Goal: Information Seeking & Learning: Learn about a topic

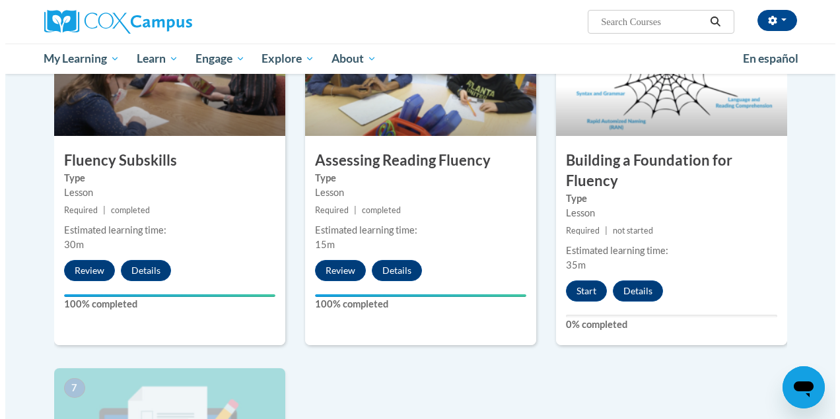
scroll to position [711, 0]
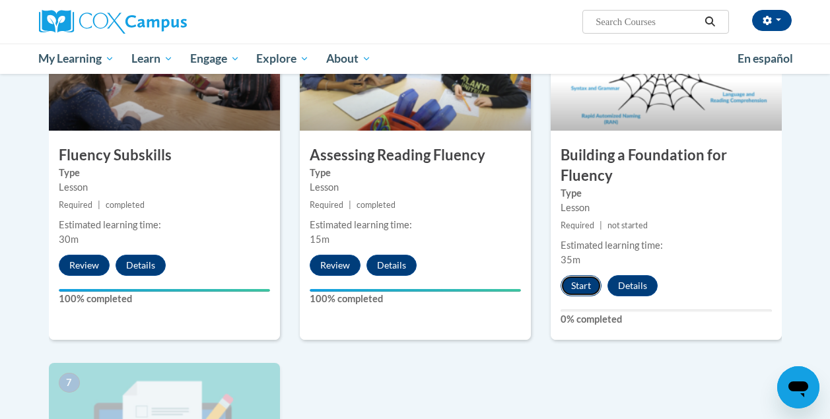
click at [592, 285] on button "Start" at bounding box center [581, 285] width 41 height 21
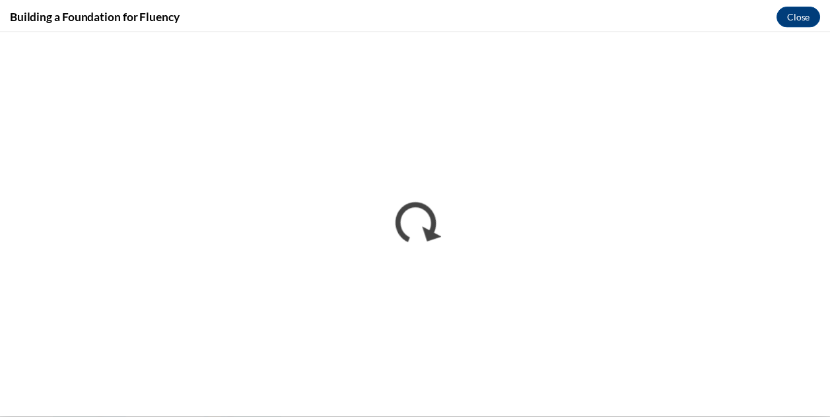
scroll to position [0, 0]
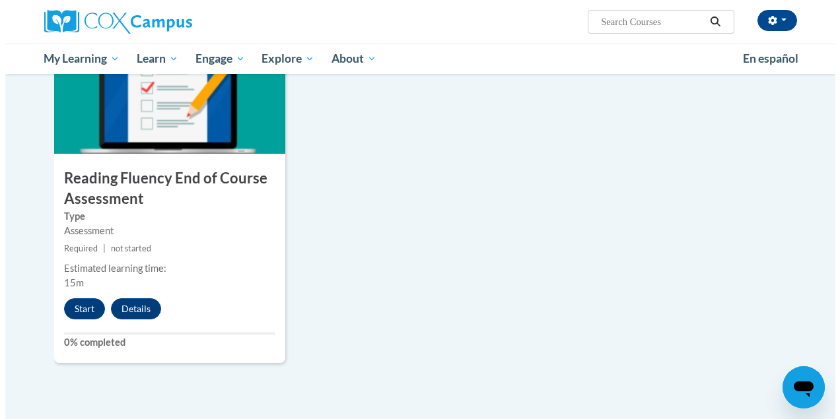
scroll to position [1070, 0]
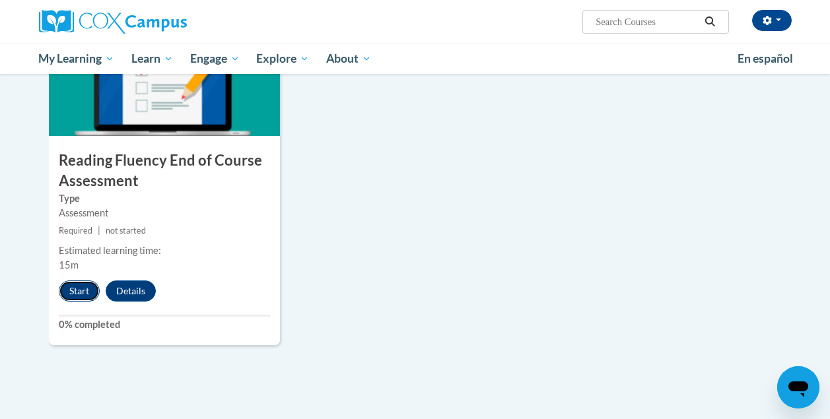
click at [81, 287] on button "Start" at bounding box center [79, 291] width 41 height 21
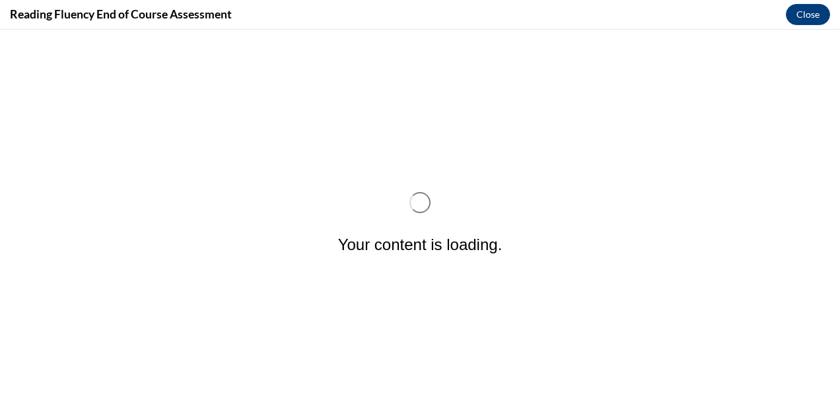
scroll to position [0, 0]
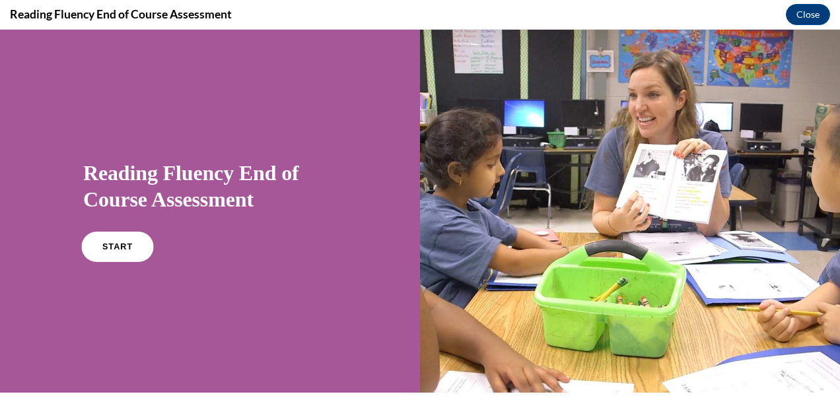
click at [120, 249] on span "START" at bounding box center [117, 247] width 30 height 10
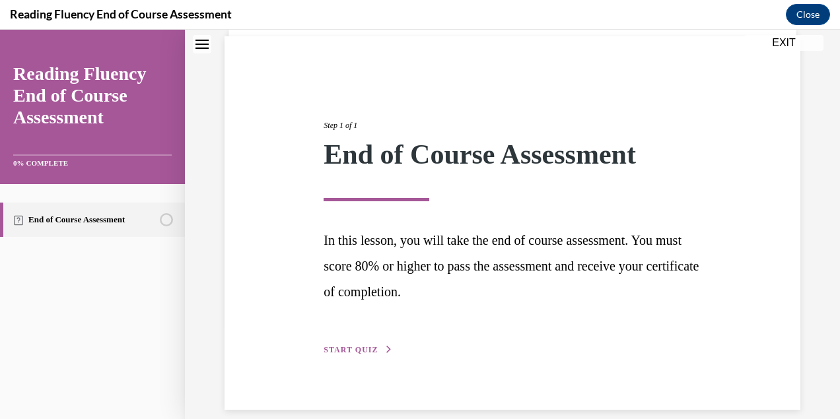
scroll to position [112, 0]
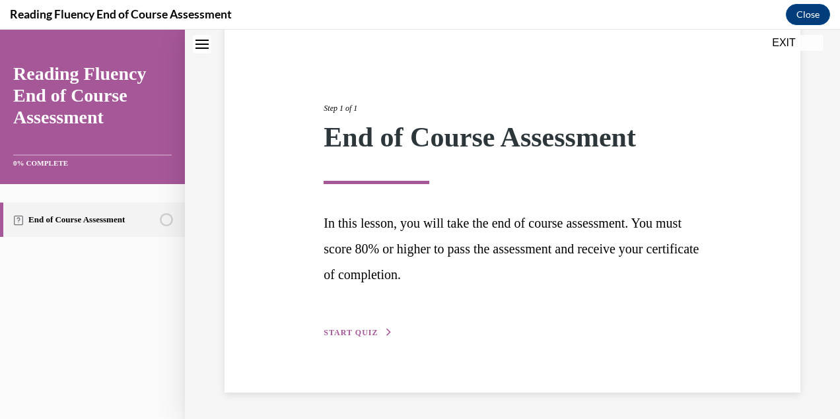
click at [358, 334] on span "START QUIZ" at bounding box center [351, 332] width 54 height 9
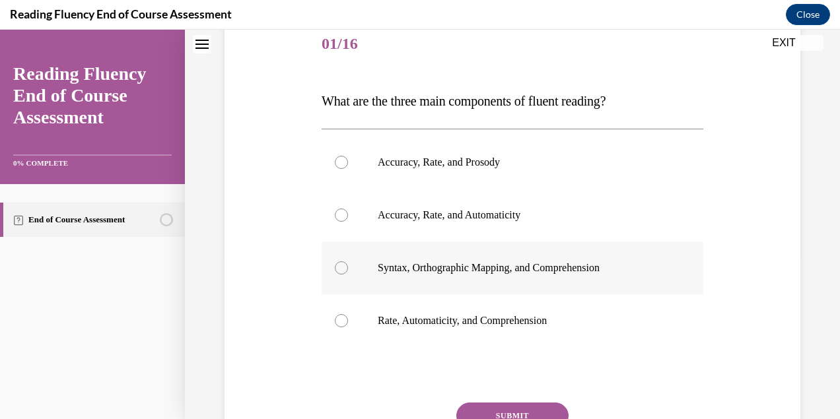
scroll to position [162, 0]
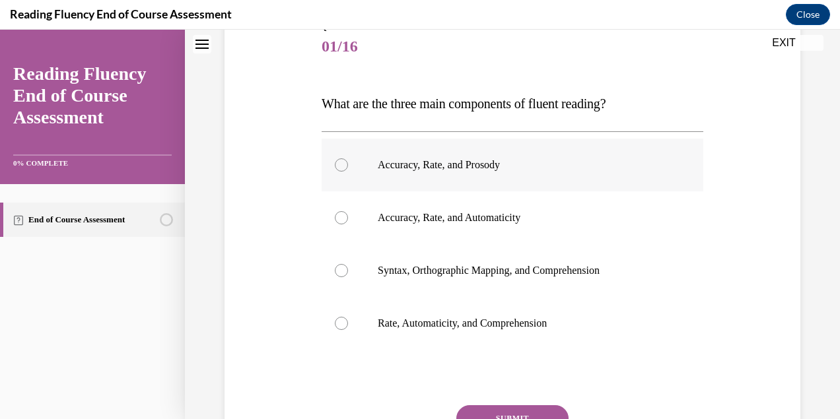
click at [338, 164] on div at bounding box center [341, 165] width 13 height 13
click at [338, 164] on input "Accuracy, Rate, and Prosody" at bounding box center [341, 165] width 13 height 13
radio input "true"
click at [507, 410] on button "SUBMIT" at bounding box center [512, 419] width 112 height 26
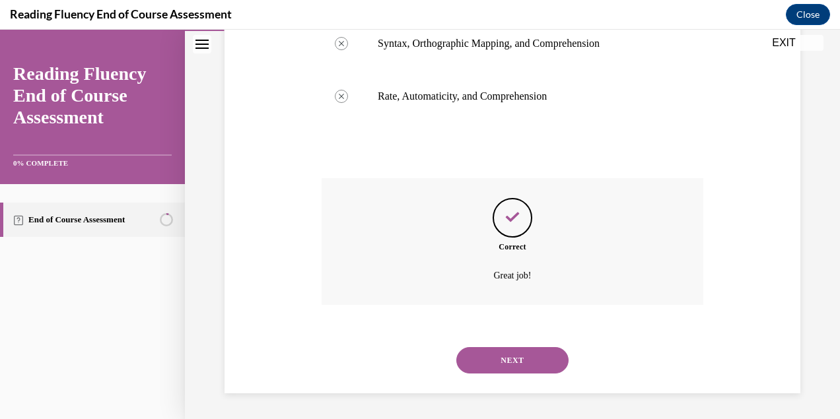
scroll to position [390, 0]
click at [515, 359] on button "NEXT" at bounding box center [512, 360] width 112 height 26
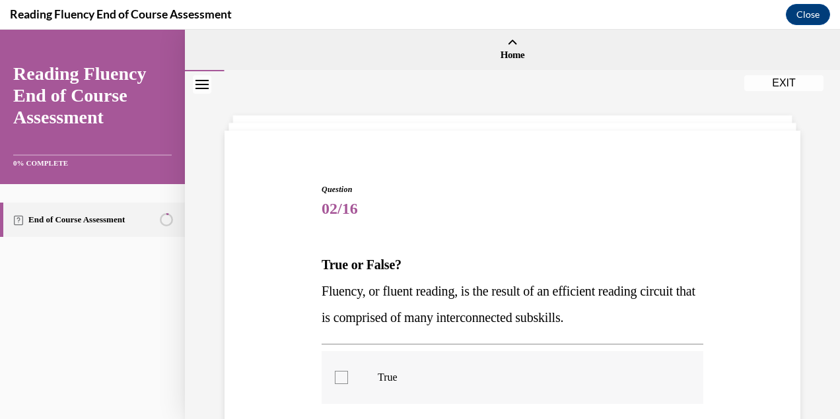
click at [339, 373] on div at bounding box center [341, 377] width 13 height 13
click at [339, 373] on input "True" at bounding box center [341, 377] width 13 height 13
checkbox input "true"
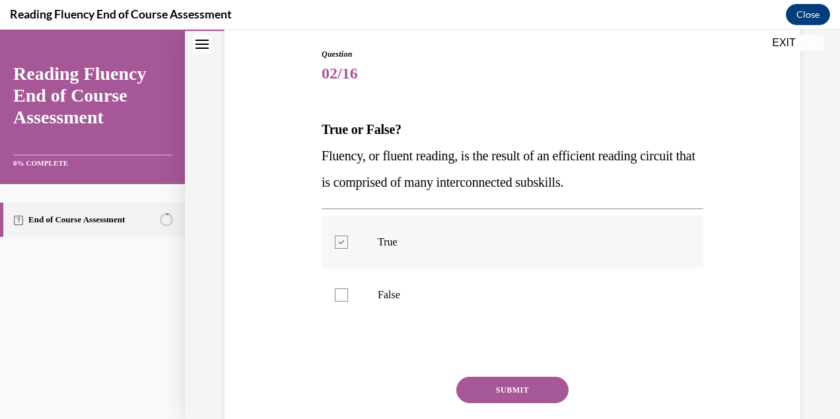
scroll to position [186, 0]
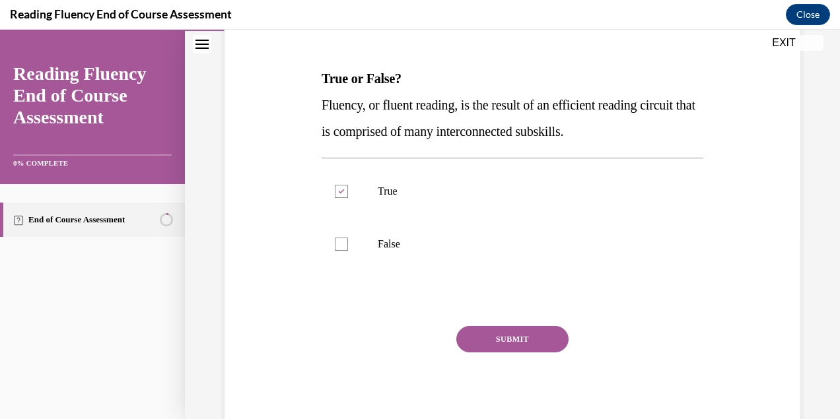
click at [511, 341] on button "SUBMIT" at bounding box center [512, 339] width 112 height 26
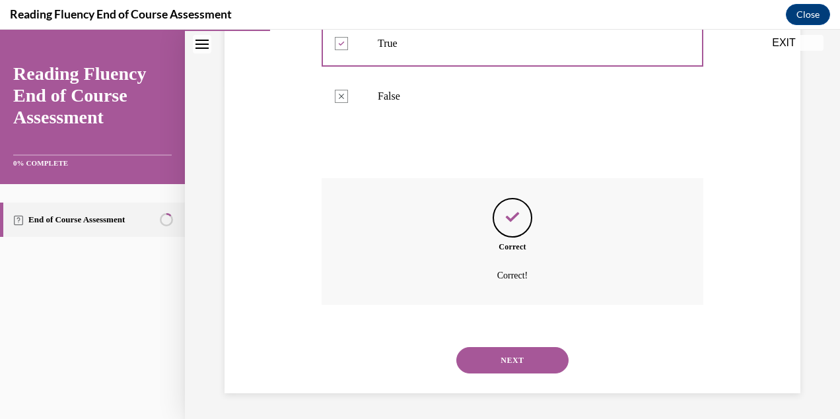
scroll to position [335, 0]
click at [506, 361] on button "NEXT" at bounding box center [512, 360] width 112 height 26
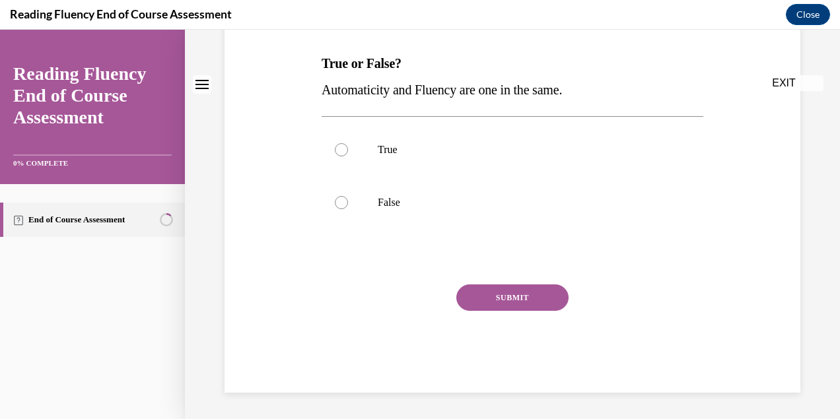
scroll to position [0, 0]
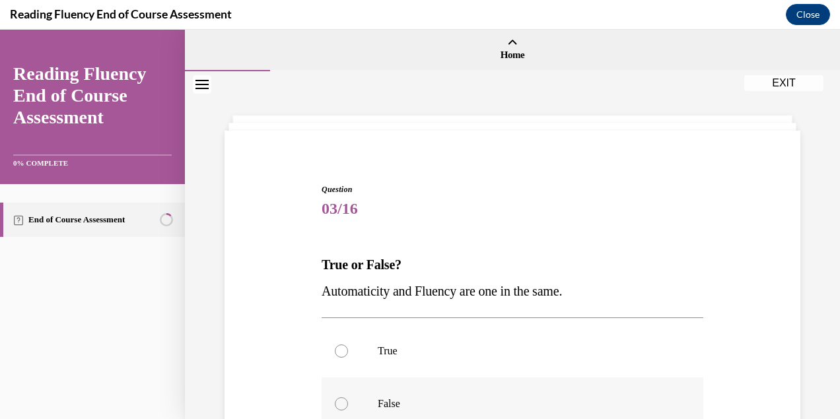
click at [339, 402] on div at bounding box center [341, 404] width 13 height 13
click at [339, 402] on input "False" at bounding box center [341, 404] width 13 height 13
radio input "true"
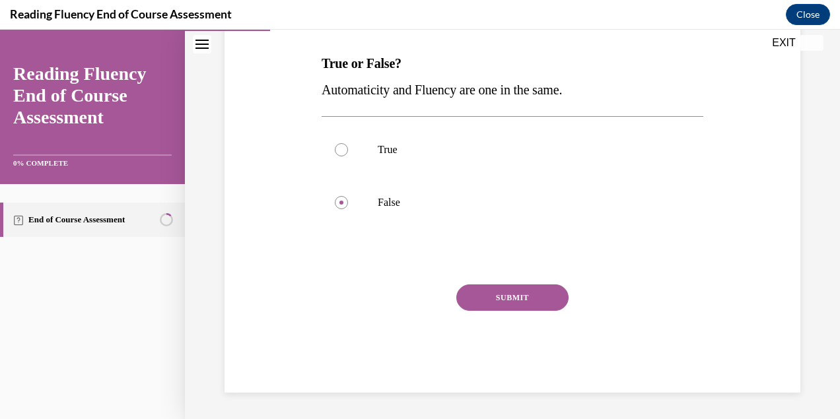
click at [495, 289] on button "SUBMIT" at bounding box center [512, 298] width 112 height 26
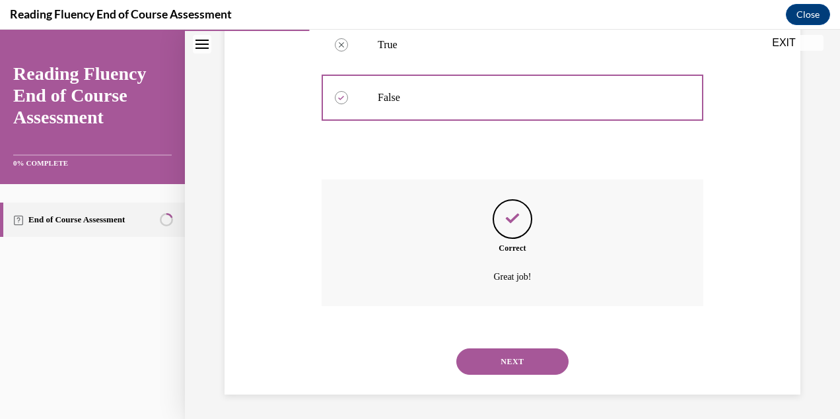
scroll to position [308, 0]
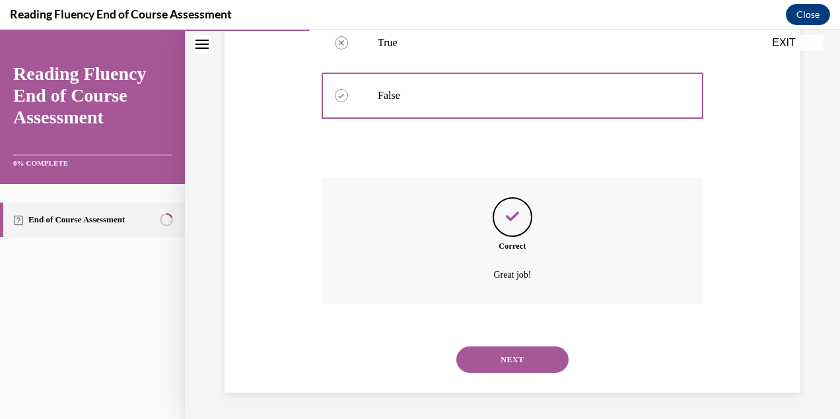
click at [501, 354] on button "NEXT" at bounding box center [512, 360] width 112 height 26
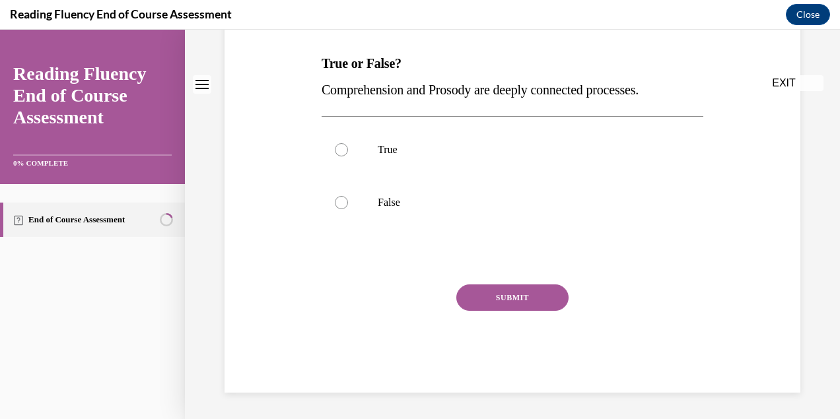
scroll to position [0, 0]
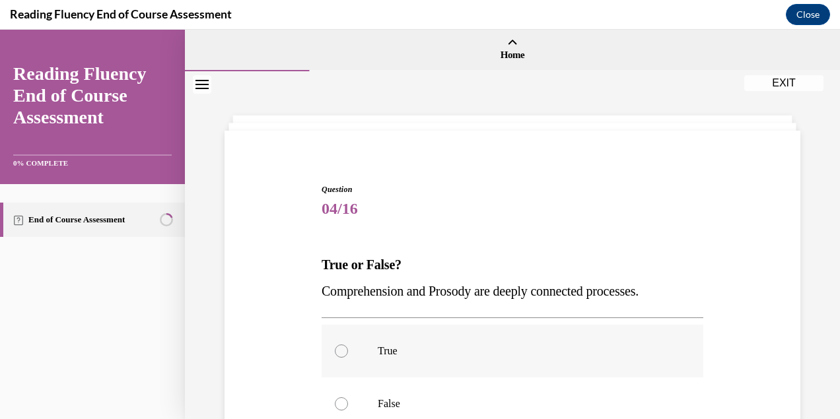
click at [378, 356] on p "True" at bounding box center [524, 351] width 293 height 13
click at [348, 356] on input "True" at bounding box center [341, 351] width 13 height 13
radio input "true"
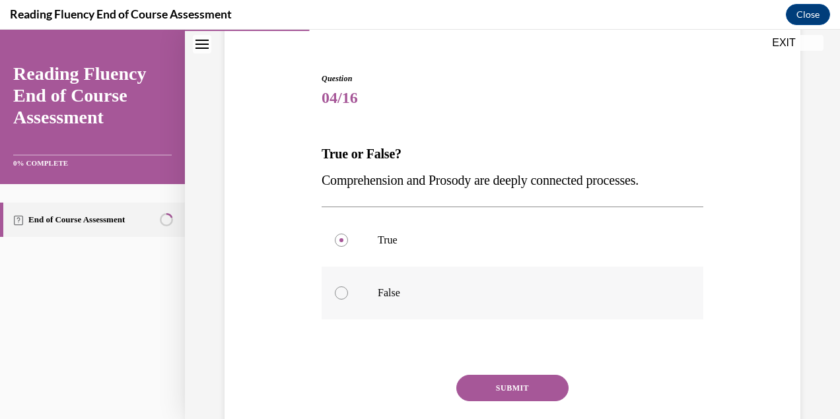
scroll to position [201, 0]
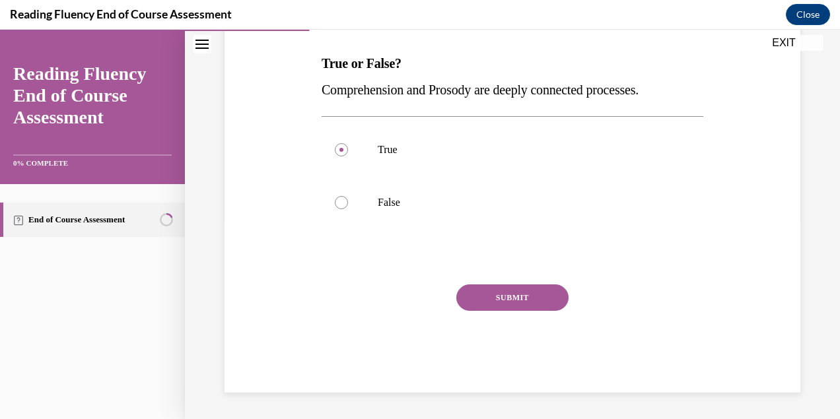
click at [499, 298] on button "SUBMIT" at bounding box center [512, 298] width 112 height 26
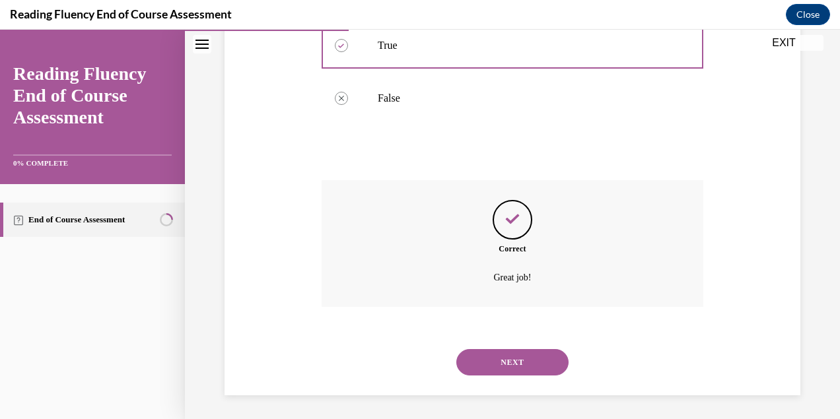
scroll to position [308, 0]
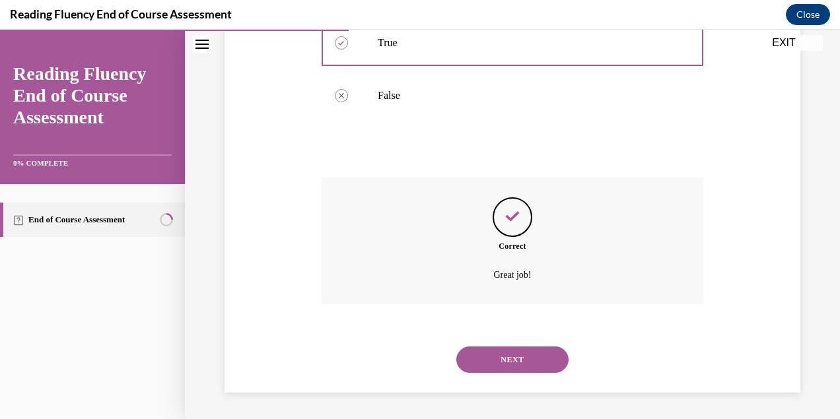
click at [505, 362] on button "NEXT" at bounding box center [512, 360] width 112 height 26
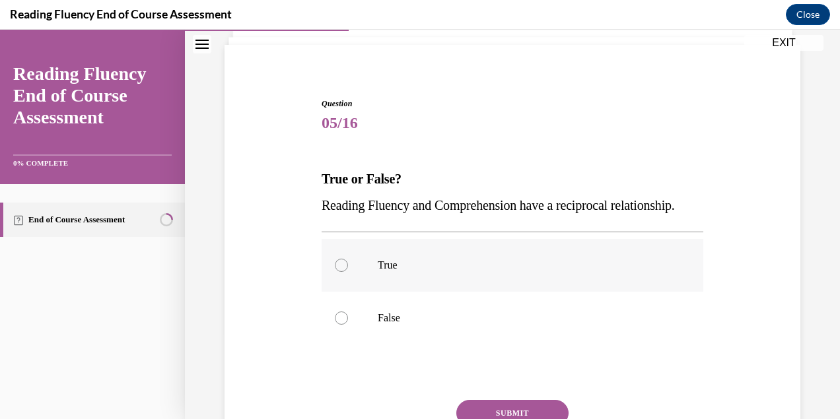
scroll to position [87, 0]
click at [390, 271] on p "True" at bounding box center [524, 264] width 293 height 13
click at [348, 271] on input "True" at bounding box center [341, 264] width 13 height 13
radio input "true"
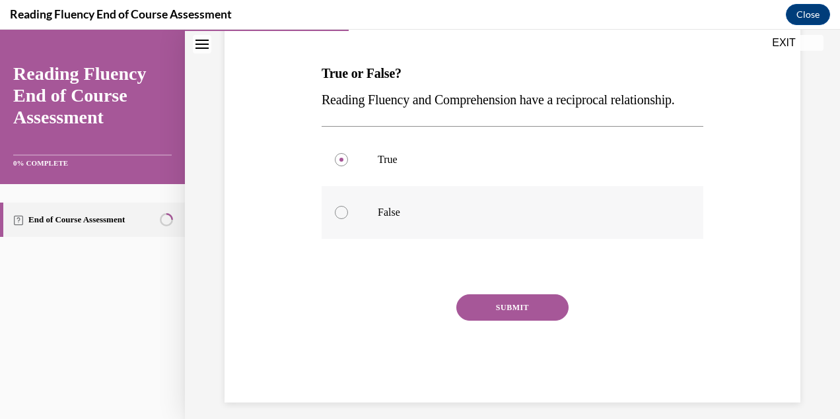
scroll to position [228, 0]
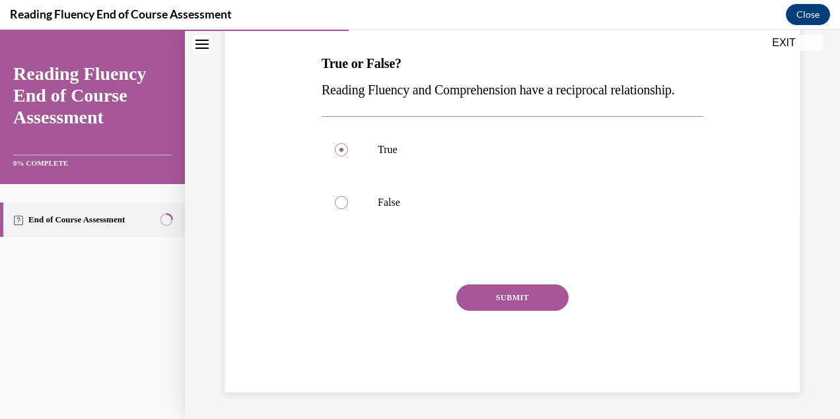
click at [505, 297] on button "SUBMIT" at bounding box center [512, 298] width 112 height 26
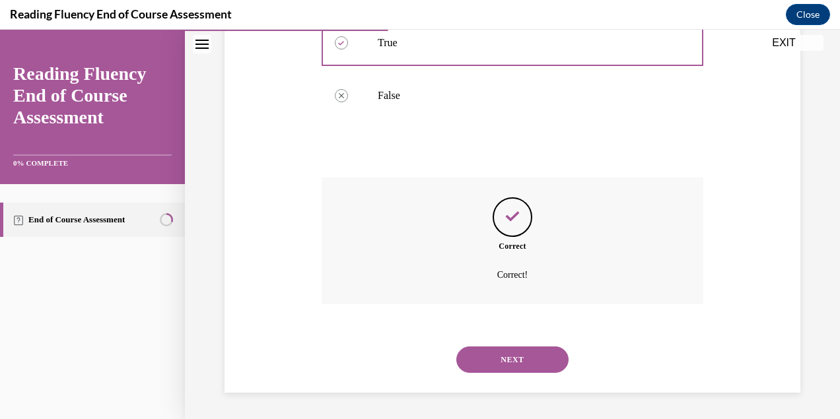
scroll to position [335, 0]
click at [517, 359] on button "NEXT" at bounding box center [512, 360] width 112 height 26
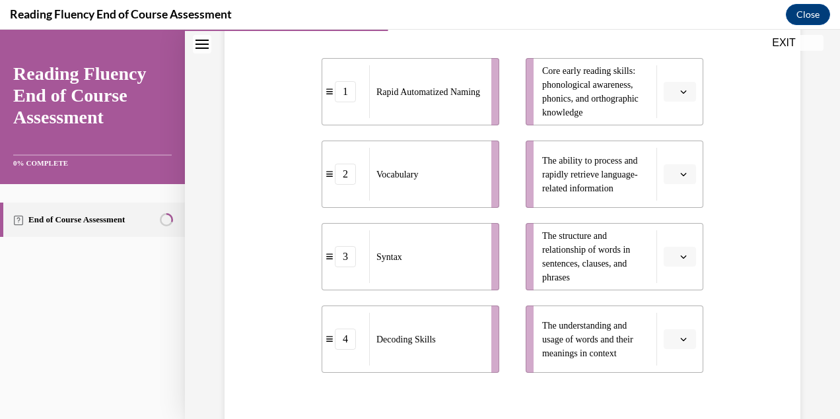
scroll to position [299, 0]
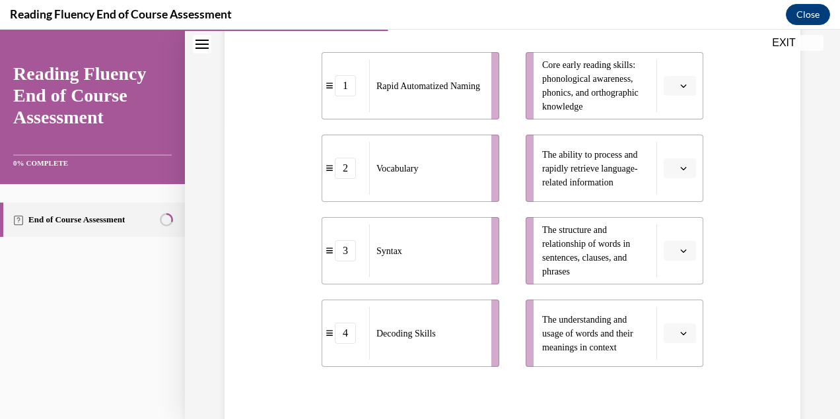
click at [606, 81] on span "Core early reading skills: phonological awareness, phonics, and orthographic kn…" at bounding box center [590, 86] width 96 height 52
click at [680, 88] on icon "button" at bounding box center [683, 86] width 7 height 7
click at [670, 225] on div "4" at bounding box center [669, 221] width 33 height 26
click at [682, 84] on button "4" at bounding box center [680, 86] width 32 height 20
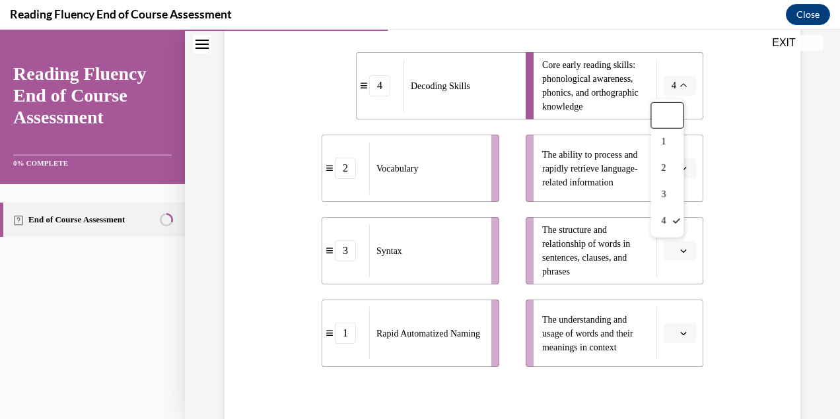
click at [382, 94] on div "4" at bounding box center [379, 85] width 21 height 21
click at [375, 90] on div "4" at bounding box center [379, 85] width 21 height 21
click at [680, 84] on icon "button" at bounding box center [683, 86] width 7 height 7
click at [750, 112] on div "Question 06/16 Match the subskills below that contribute to fluent reading with…" at bounding box center [512, 188] width 583 height 686
click at [681, 168] on icon "button" at bounding box center [684, 168] width 6 height 3
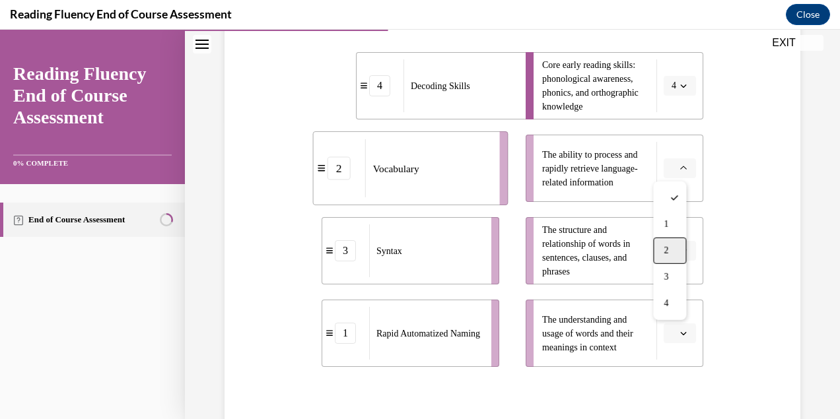
click at [666, 251] on span "2" at bounding box center [666, 251] width 5 height 11
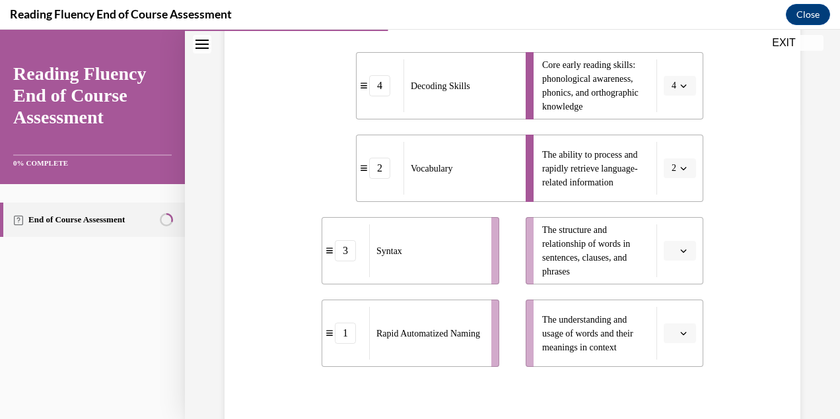
click at [680, 168] on icon "button" at bounding box center [683, 168] width 7 height 7
click at [671, 277] on div "3" at bounding box center [667, 277] width 33 height 26
click at [680, 83] on icon "button" at bounding box center [683, 86] width 7 height 7
click at [674, 140] on div "1" at bounding box center [667, 142] width 33 height 26
click at [680, 85] on icon "button" at bounding box center [683, 86] width 7 height 7
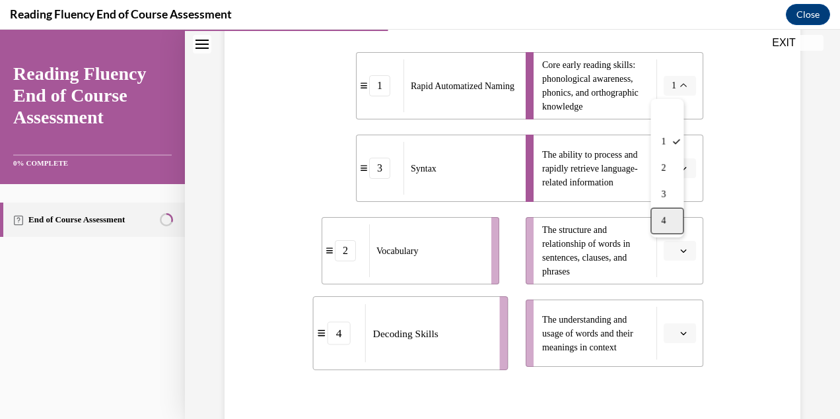
click at [672, 223] on div "4" at bounding box center [667, 221] width 33 height 26
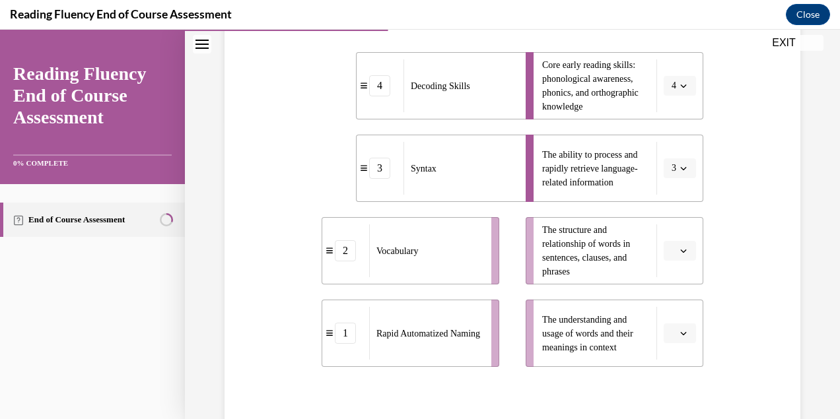
click at [680, 250] on icon "button" at bounding box center [683, 251] width 7 height 7
click at [674, 336] on div "2" at bounding box center [669, 333] width 33 height 26
click at [680, 334] on icon "button" at bounding box center [683, 333] width 7 height 7
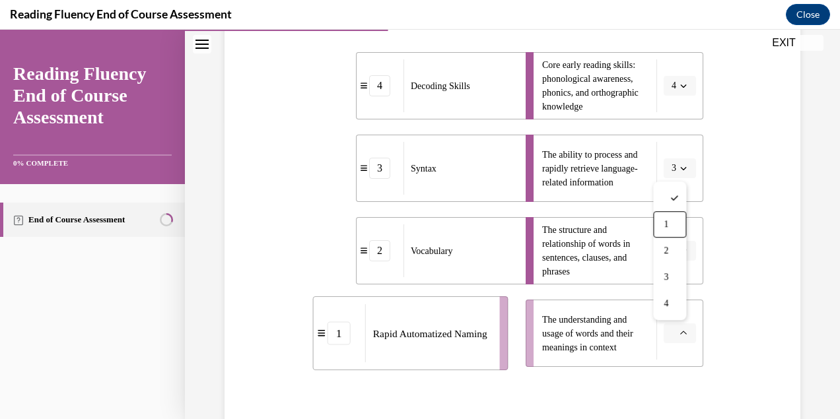
click at [382, 90] on div "4" at bounding box center [379, 85] width 21 height 21
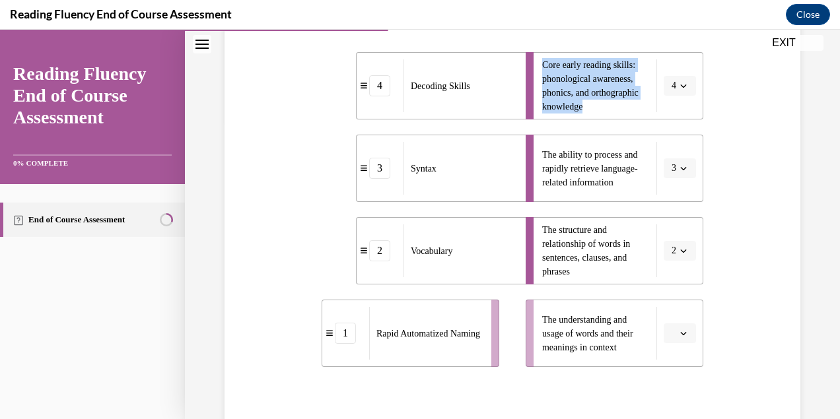
drag, startPoint x: 637, startPoint y: 107, endPoint x: 532, endPoint y: 65, distance: 113.0
click at [532, 65] on li "Core early reading skills: phonological awareness, phonics, and orthographic kn…" at bounding box center [615, 85] width 178 height 67
copy span "Core early reading skills: phonological awareness, phonics, and orthographic kn…"
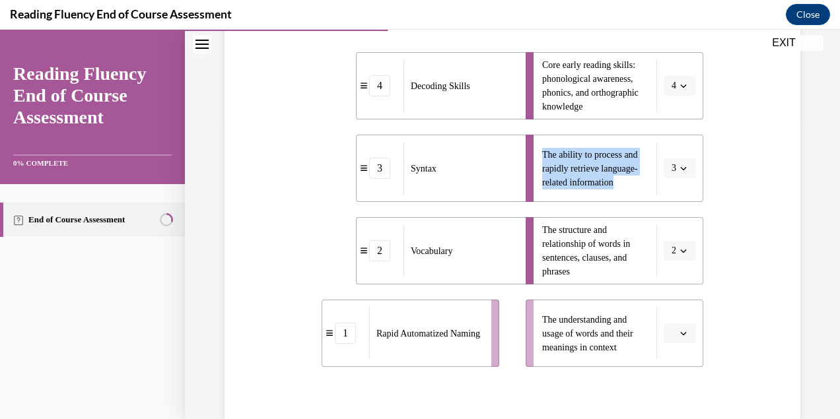
drag, startPoint x: 619, startPoint y: 182, endPoint x: 533, endPoint y: 157, distance: 89.5
click at [534, 157] on li "The ability to process and rapidly retrieve language-related information 3" at bounding box center [615, 168] width 178 height 67
copy span "The ability to process and rapidly retrieve language-related information"
click at [679, 172] on span "button" at bounding box center [683, 168] width 9 height 9
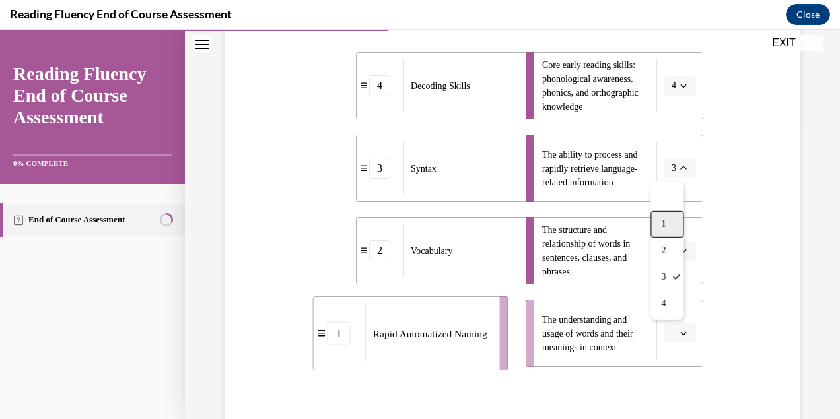
click at [671, 226] on div "1" at bounding box center [667, 224] width 33 height 26
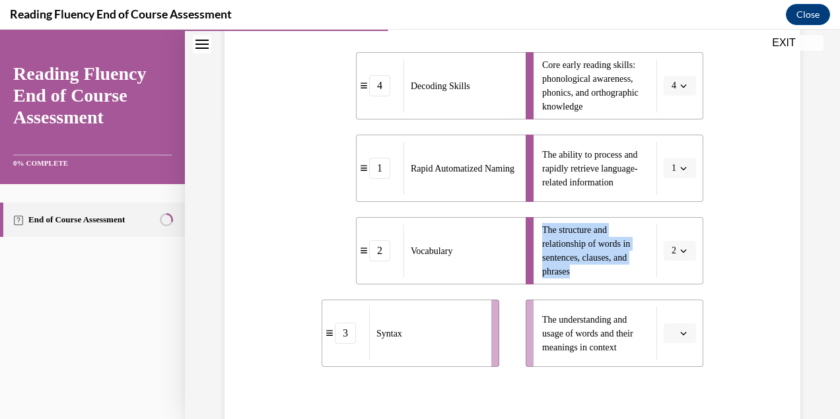
drag, startPoint x: 581, startPoint y: 272, endPoint x: 538, endPoint y: 233, distance: 58.0
click at [542, 232] on span "The structure and relationship of words in sentences, clauses, and phrases" at bounding box center [596, 250] width 108 height 55
copy span "The structure and relationship of words in sentences, clauses, and phrases"
click at [680, 253] on icon "button" at bounding box center [683, 251] width 7 height 7
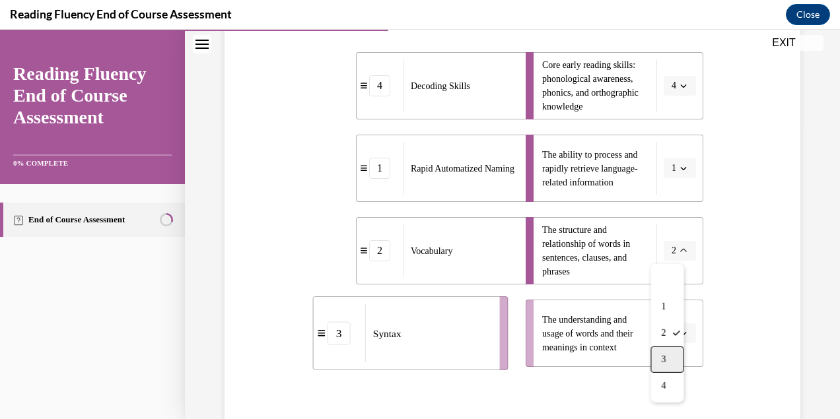
click at [674, 356] on div "3" at bounding box center [667, 360] width 33 height 26
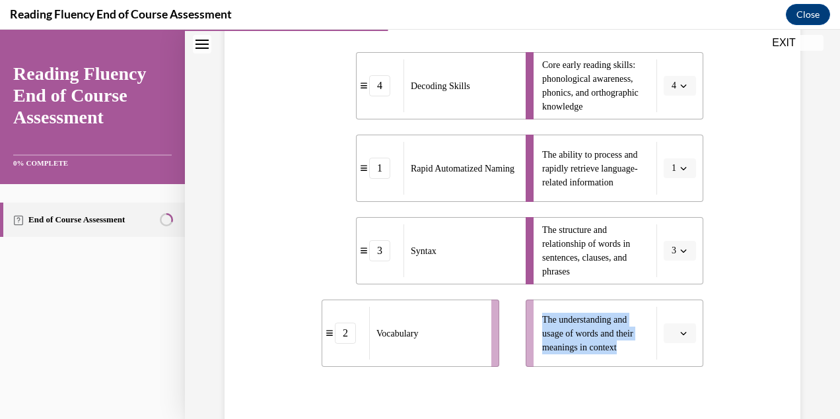
drag, startPoint x: 628, startPoint y: 347, endPoint x: 538, endPoint y: 323, distance: 93.6
click at [542, 323] on span "The understanding and usage of words and their meanings in context" at bounding box center [596, 334] width 108 height 42
copy span "The understanding and usage of words and their meanings in context"
click at [679, 334] on span "button" at bounding box center [683, 333] width 9 height 9
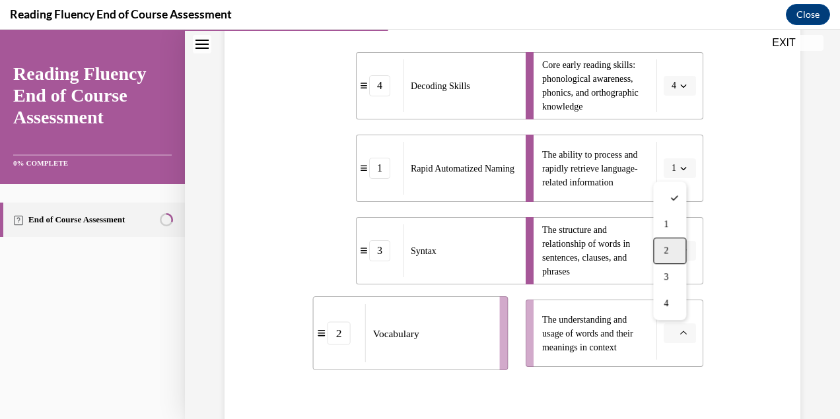
click at [675, 253] on div "2" at bounding box center [669, 251] width 33 height 26
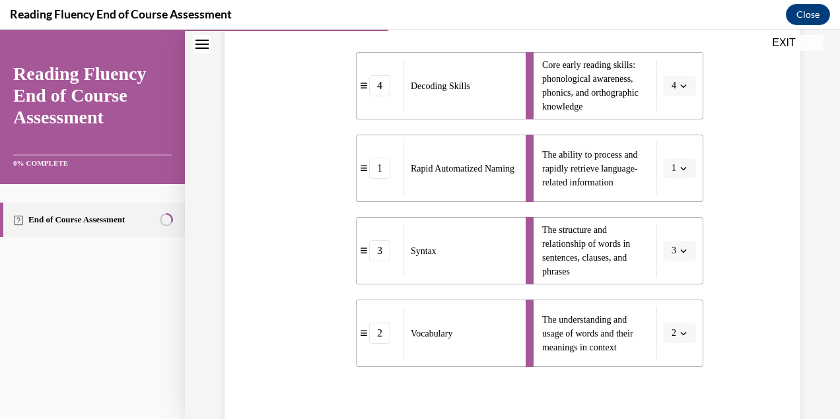
scroll to position [437, 0]
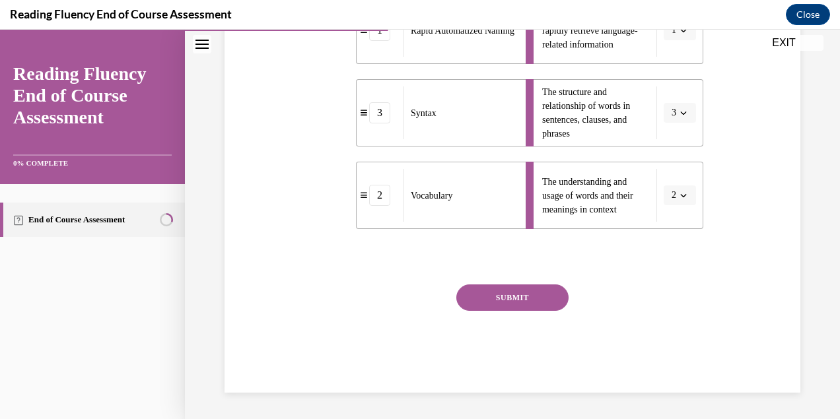
click at [524, 297] on button "SUBMIT" at bounding box center [512, 298] width 112 height 26
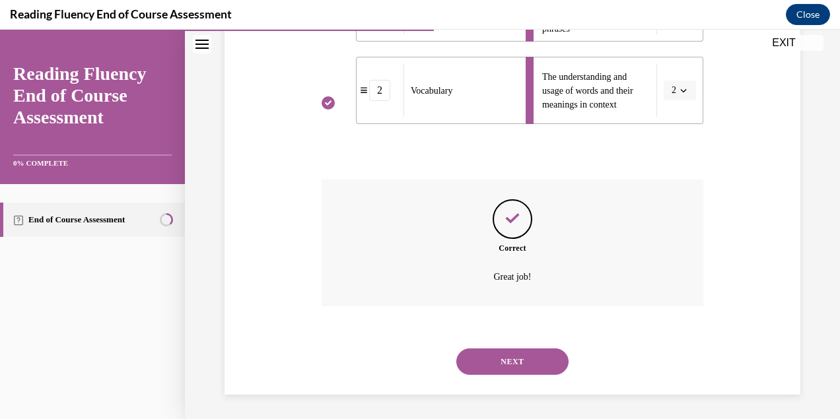
scroll to position [544, 0]
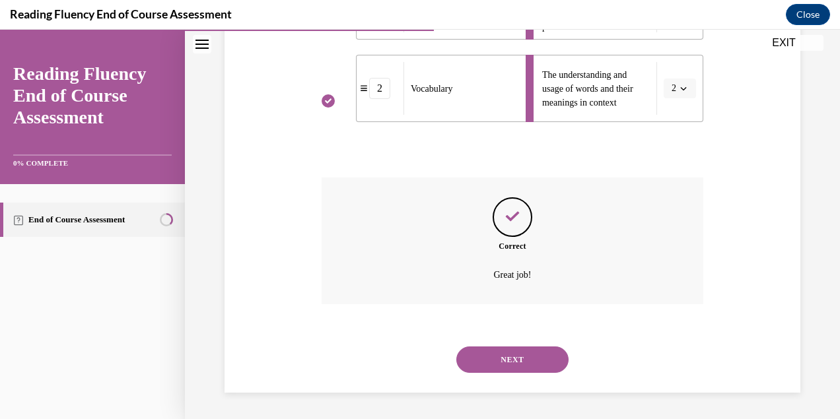
click at [503, 361] on button "NEXT" at bounding box center [512, 360] width 112 height 26
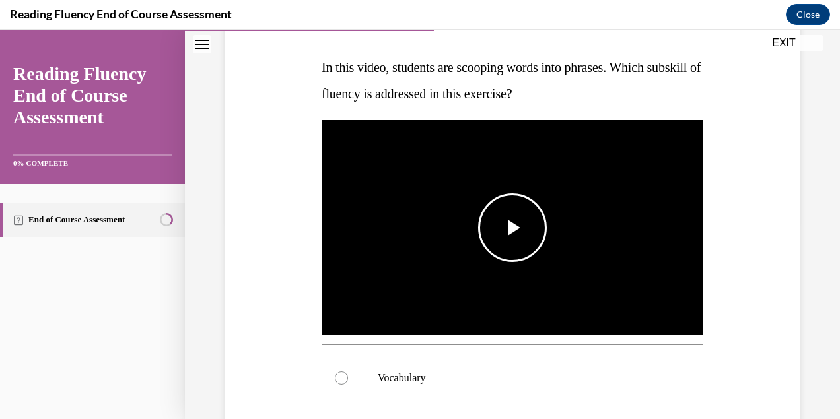
scroll to position [201, 0]
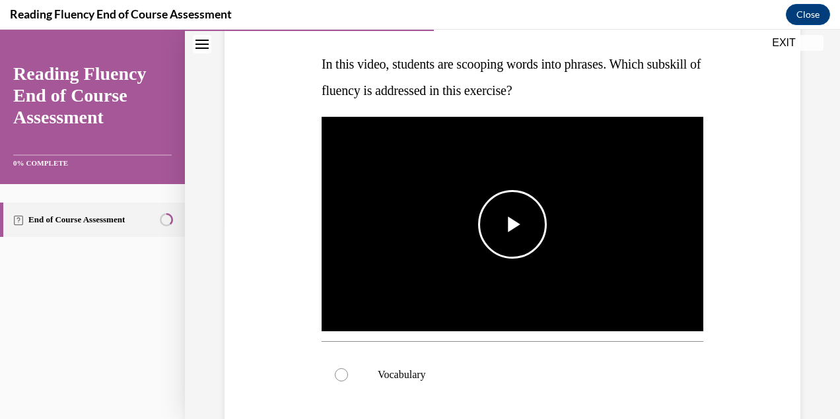
click at [513, 225] on span "Video player" at bounding box center [513, 225] width 0 height 0
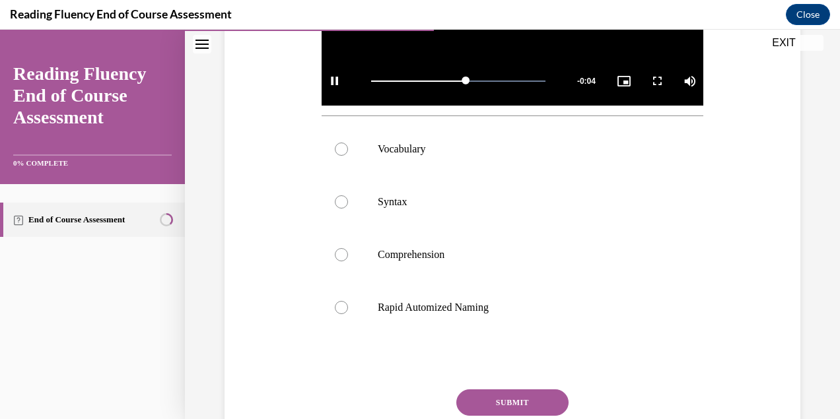
scroll to position [449, 0]
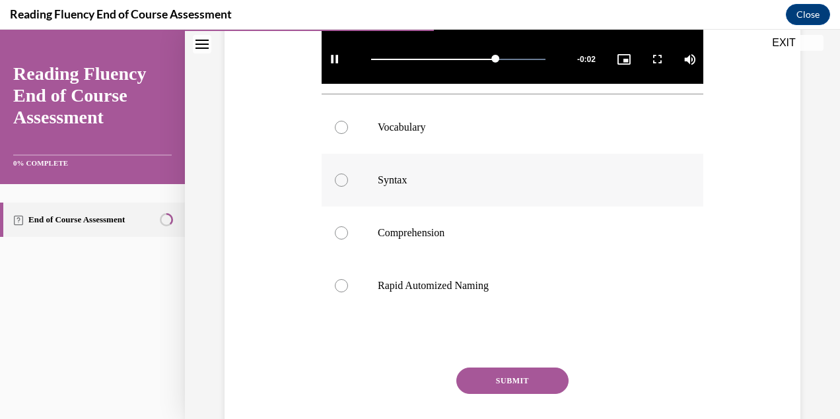
click at [342, 176] on div at bounding box center [341, 180] width 13 height 13
click at [342, 176] on input "Syntax" at bounding box center [341, 180] width 13 height 13
radio input "true"
click at [509, 375] on button "SUBMIT" at bounding box center [512, 381] width 112 height 26
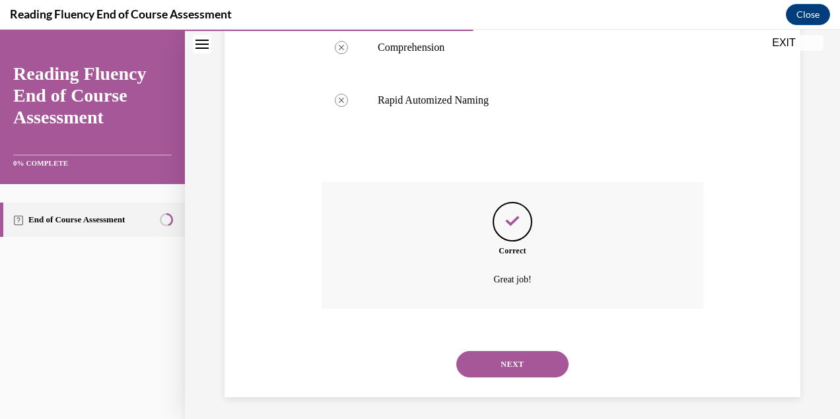
scroll to position [635, 0]
click at [511, 359] on button "NEXT" at bounding box center [512, 364] width 112 height 26
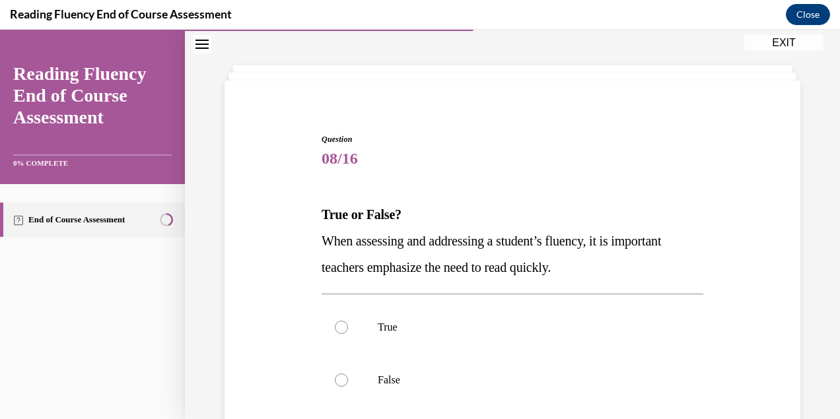
scroll to position [87, 0]
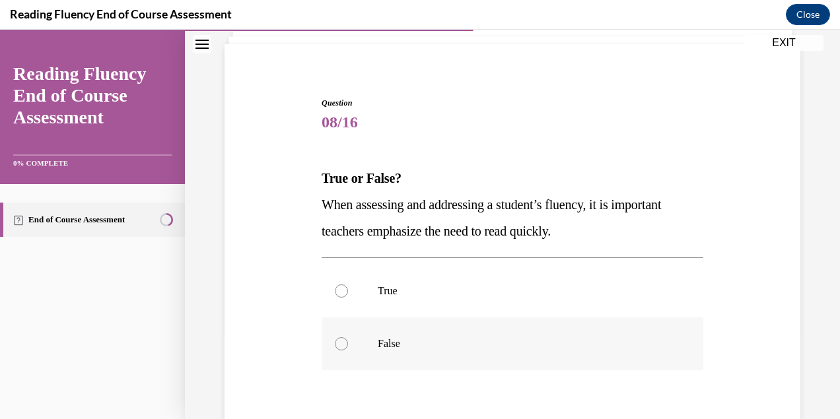
click at [396, 347] on p "False" at bounding box center [524, 344] width 293 height 13
click at [348, 347] on input "False" at bounding box center [341, 344] width 13 height 13
radio input "true"
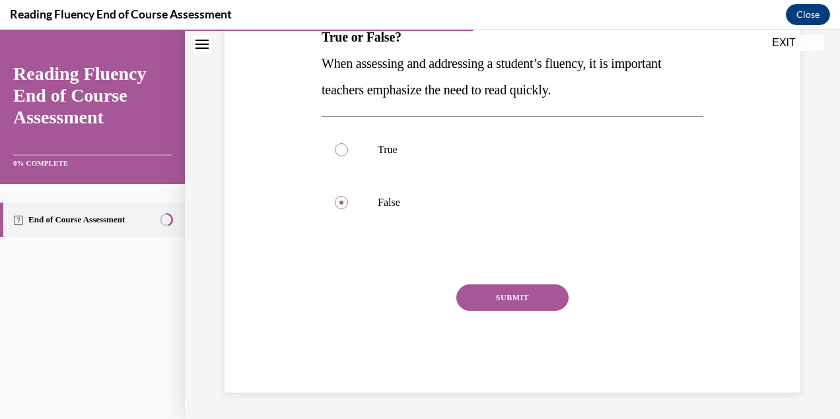
click at [504, 301] on button "SUBMIT" at bounding box center [512, 298] width 112 height 26
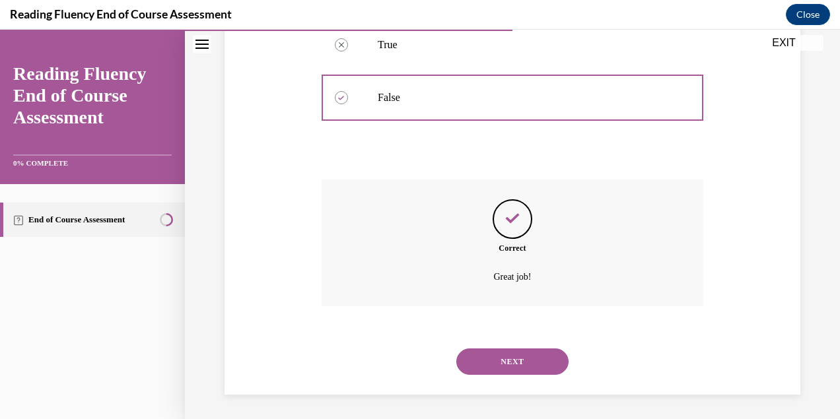
scroll to position [335, 0]
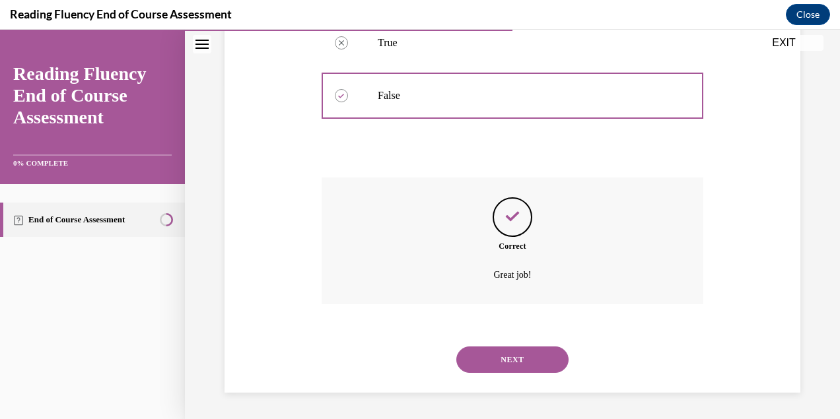
click at [506, 357] on button "NEXT" at bounding box center [512, 360] width 112 height 26
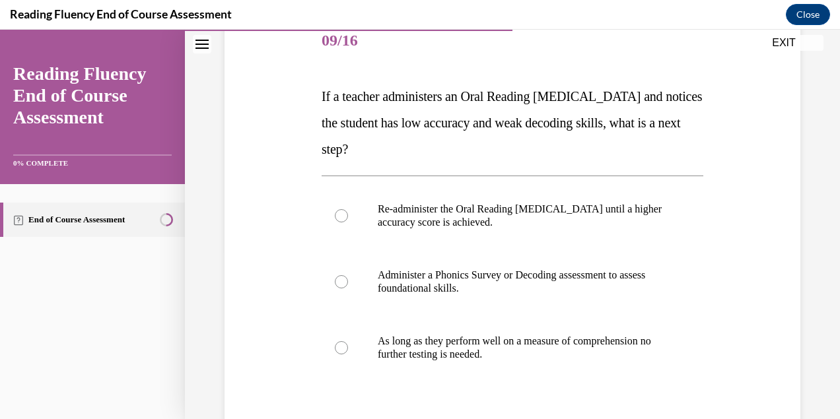
scroll to position [174, 0]
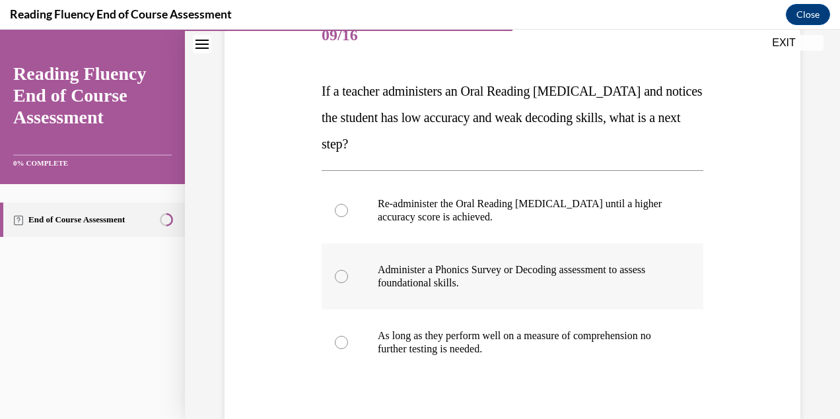
click at [336, 279] on div at bounding box center [341, 276] width 13 height 13
click at [336, 279] on input "Administer a Phonics Survey or Decoding assessment to assess foundational skill…" at bounding box center [341, 276] width 13 height 13
radio input "true"
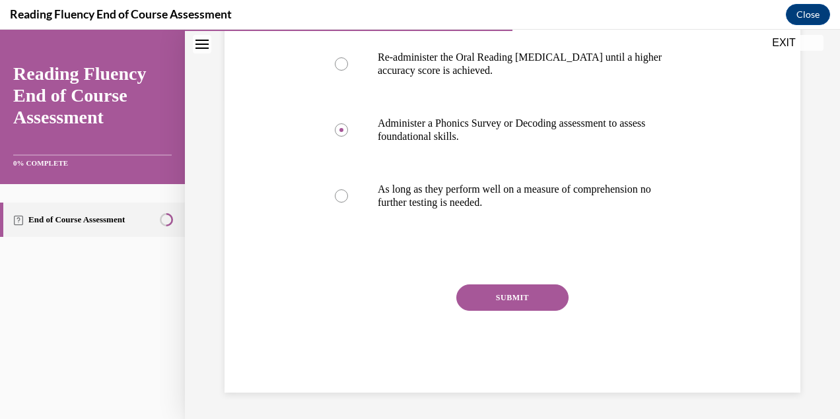
click at [507, 297] on button "SUBMIT" at bounding box center [512, 298] width 112 height 26
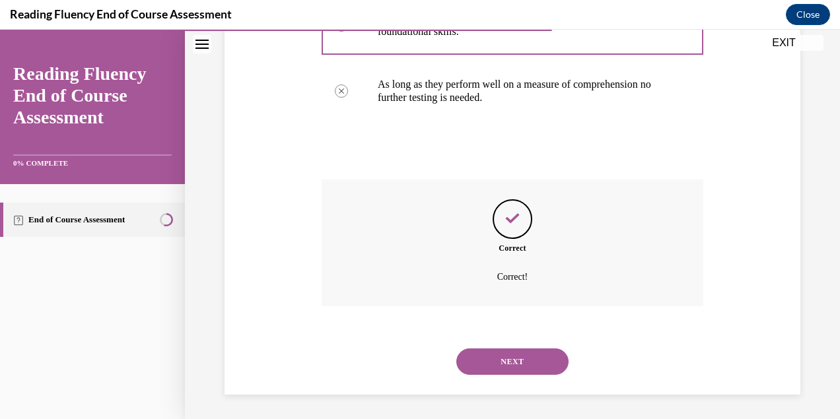
scroll to position [427, 0]
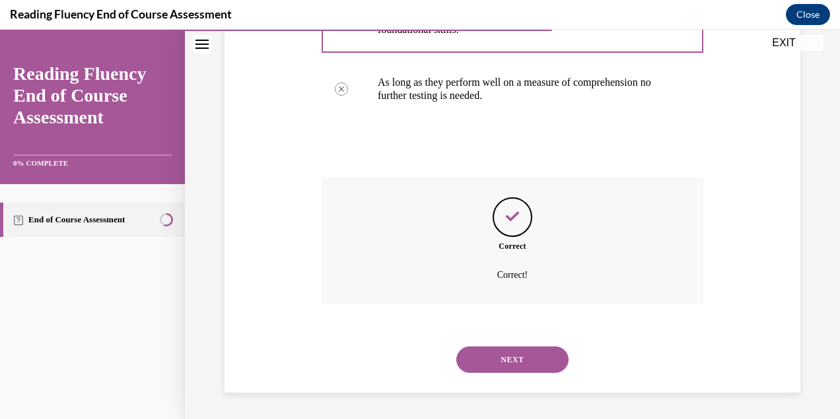
click at [511, 364] on button "NEXT" at bounding box center [512, 360] width 112 height 26
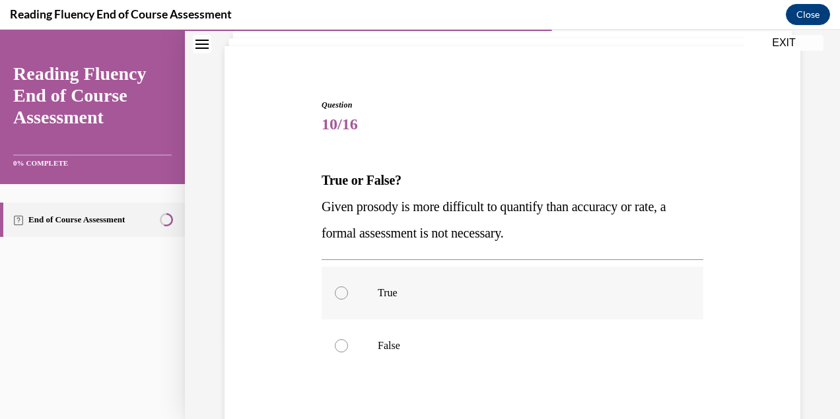
scroll to position [84, 0]
click at [412, 350] on p "False" at bounding box center [524, 346] width 293 height 13
click at [348, 350] on input "False" at bounding box center [341, 346] width 13 height 13
radio input "true"
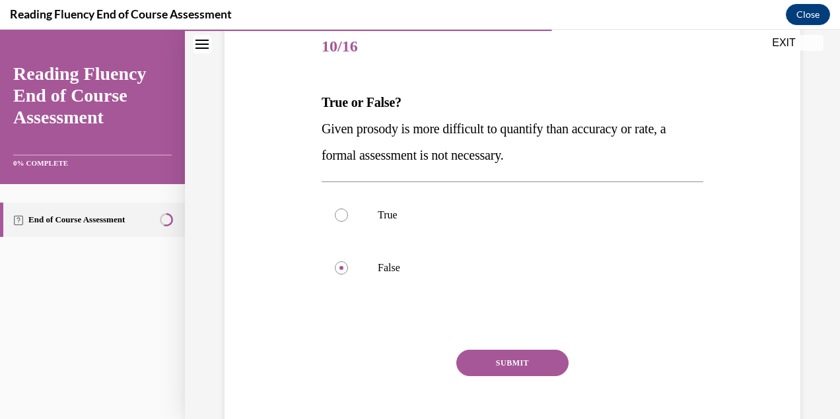
click at [503, 363] on button "SUBMIT" at bounding box center [512, 363] width 112 height 26
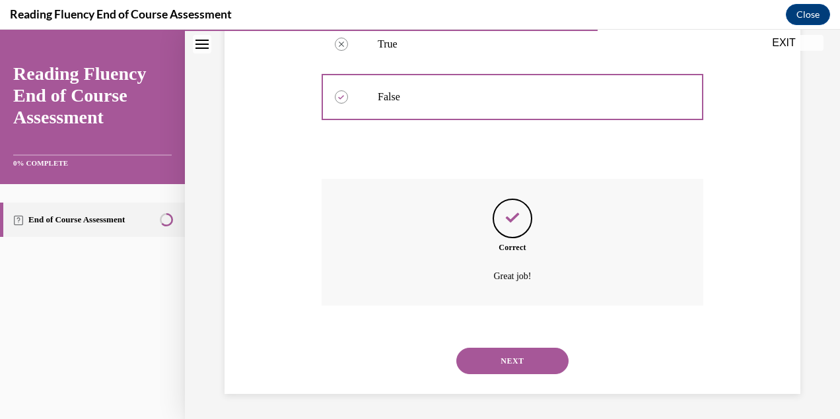
scroll to position [335, 0]
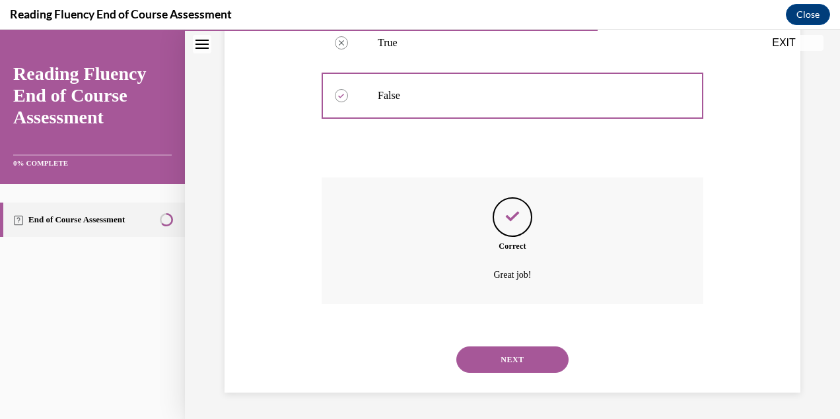
click at [509, 355] on button "NEXT" at bounding box center [512, 360] width 112 height 26
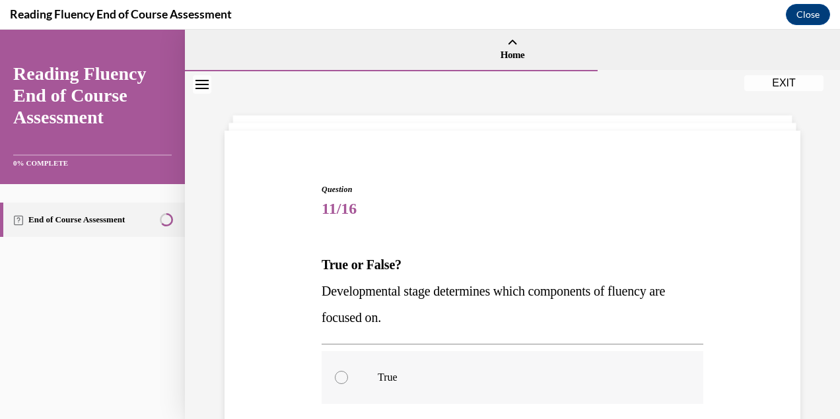
click at [343, 375] on div at bounding box center [341, 377] width 13 height 13
click at [343, 375] on input "True" at bounding box center [341, 377] width 13 height 13
radio input "true"
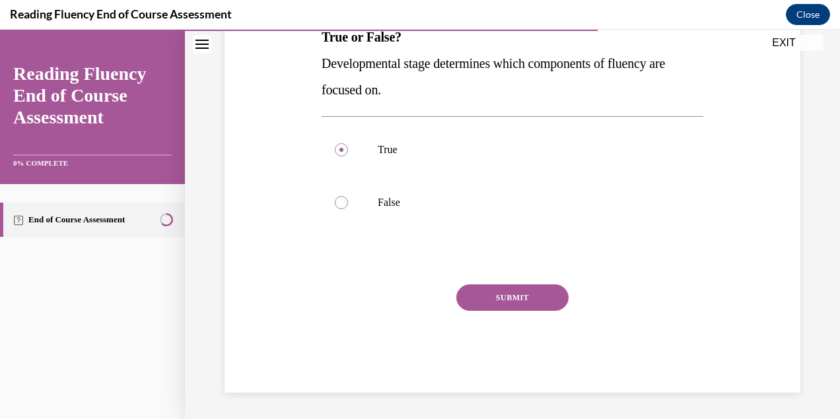
click at [510, 302] on button "SUBMIT" at bounding box center [512, 298] width 112 height 26
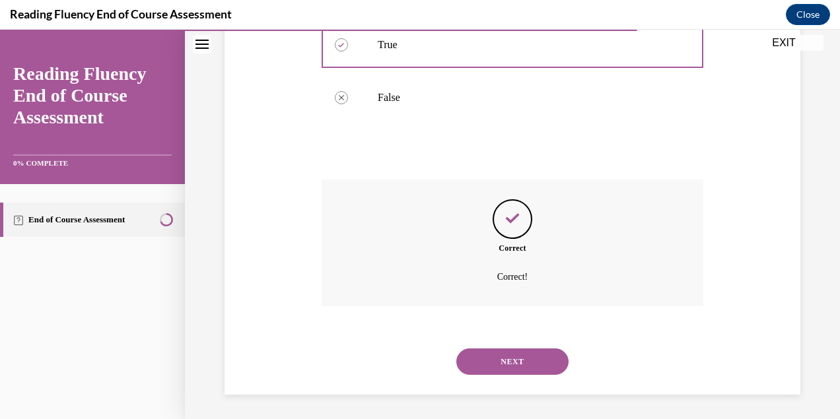
scroll to position [335, 0]
click at [516, 361] on button "NEXT" at bounding box center [512, 360] width 112 height 26
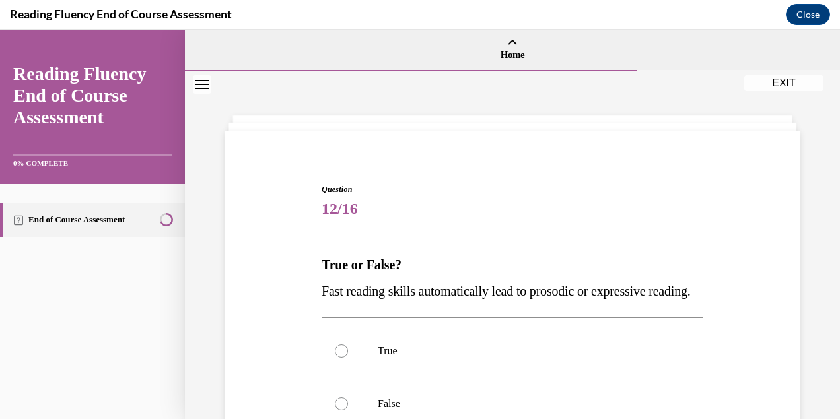
scroll to position [96, 0]
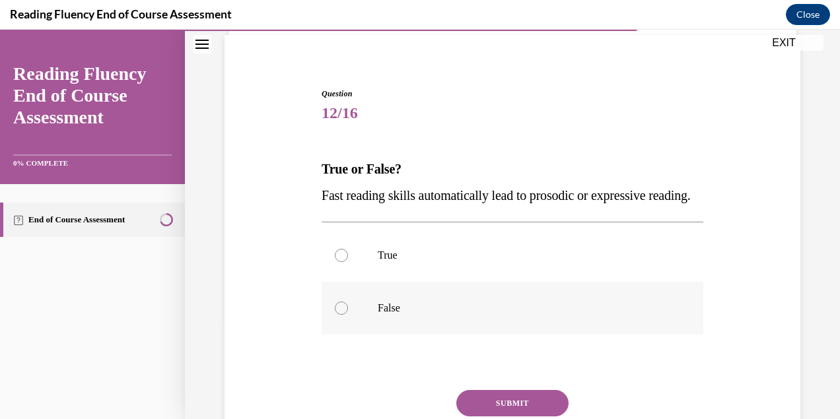
click at [343, 315] on div at bounding box center [341, 308] width 13 height 13
click at [343, 315] on input "False" at bounding box center [341, 308] width 13 height 13
radio input "true"
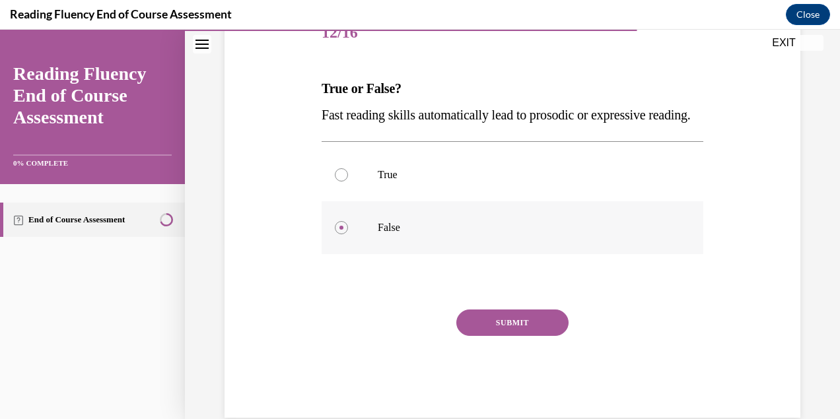
scroll to position [228, 0]
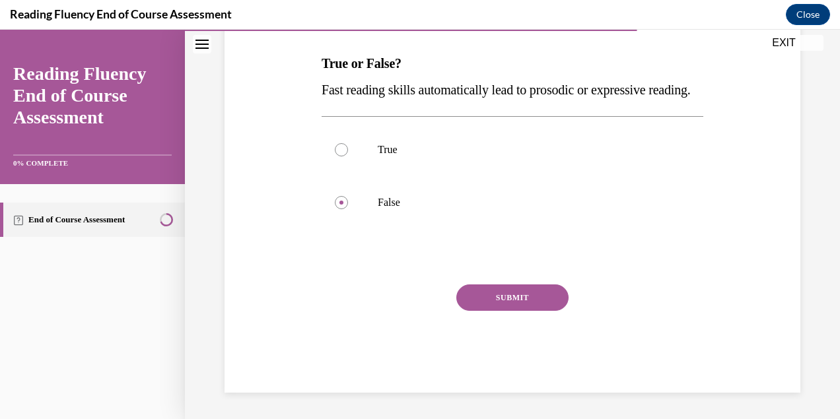
click at [502, 299] on button "SUBMIT" at bounding box center [512, 298] width 112 height 26
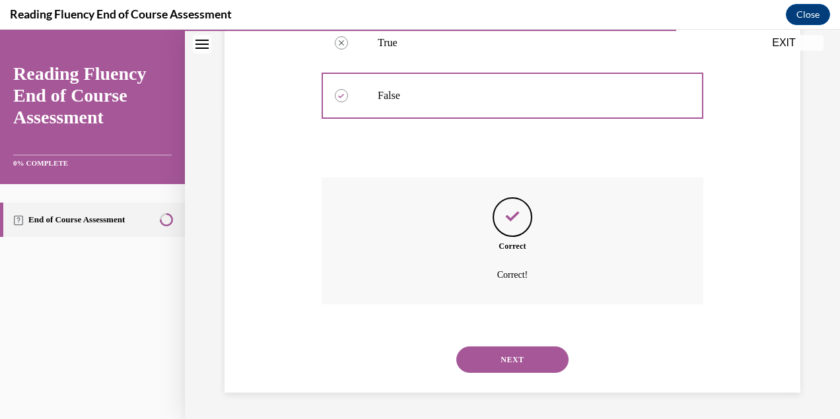
scroll to position [335, 0]
click at [507, 363] on button "NEXT" at bounding box center [512, 360] width 112 height 26
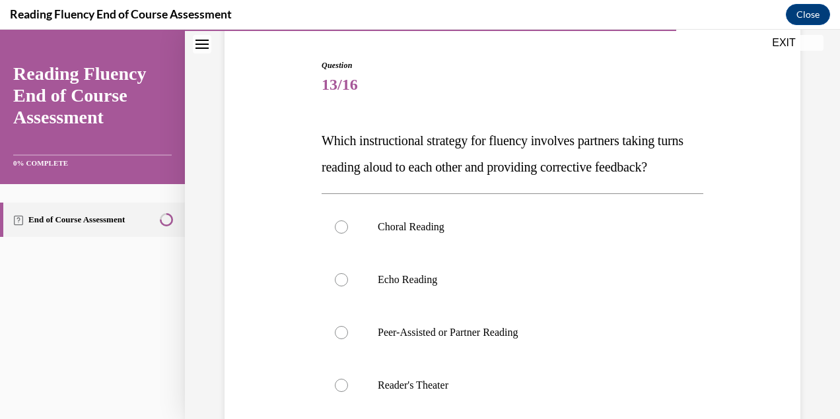
scroll to position [125, 0]
click at [468, 339] on p "Peer-Assisted or Partner Reading" at bounding box center [524, 332] width 293 height 13
click at [348, 339] on input "Peer-Assisted or Partner Reading" at bounding box center [341, 332] width 13 height 13
radio input "true"
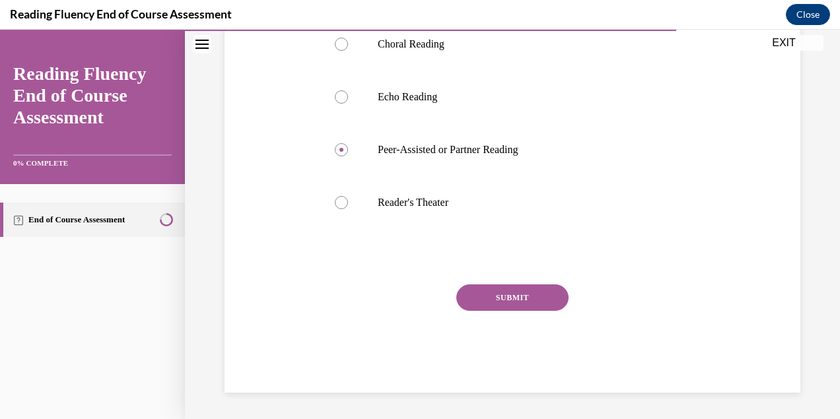
click at [518, 294] on button "SUBMIT" at bounding box center [512, 298] width 112 height 26
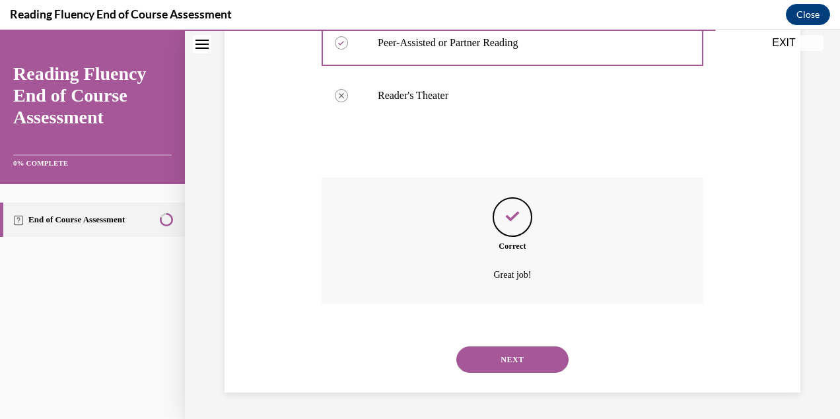
scroll to position [441, 0]
click at [513, 359] on button "NEXT" at bounding box center [512, 360] width 112 height 26
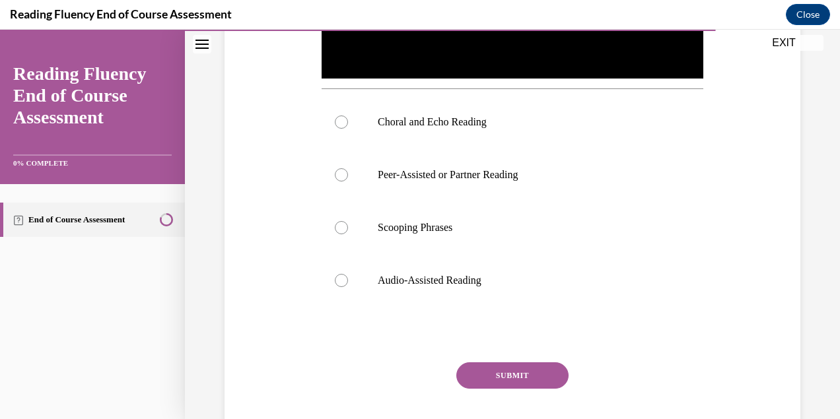
scroll to position [455, 0]
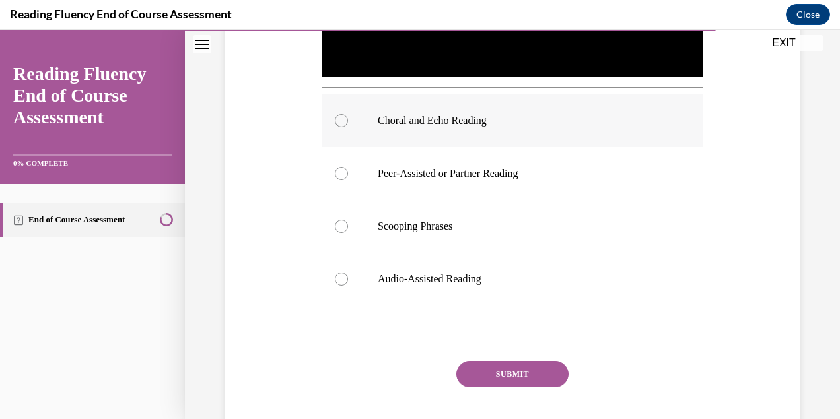
click at [463, 118] on p "Choral and Echo Reading" at bounding box center [524, 120] width 293 height 13
click at [348, 118] on input "Choral and Echo Reading" at bounding box center [341, 120] width 13 height 13
radio input "true"
click at [512, 370] on button "SUBMIT" at bounding box center [512, 374] width 112 height 26
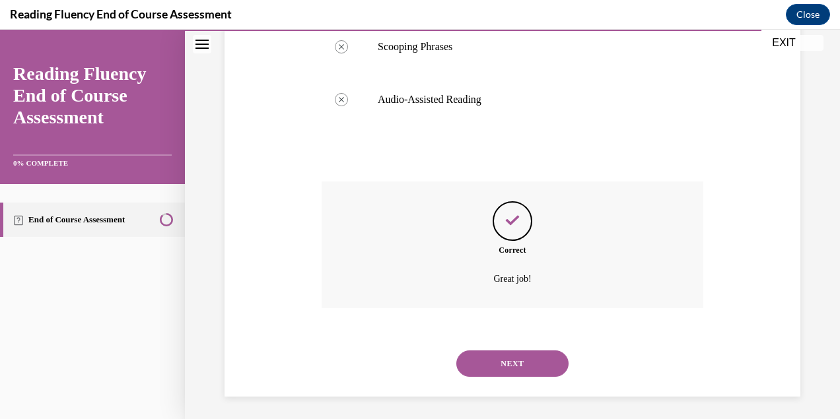
scroll to position [635, 0]
click at [507, 361] on button "NEXT" at bounding box center [512, 364] width 112 height 26
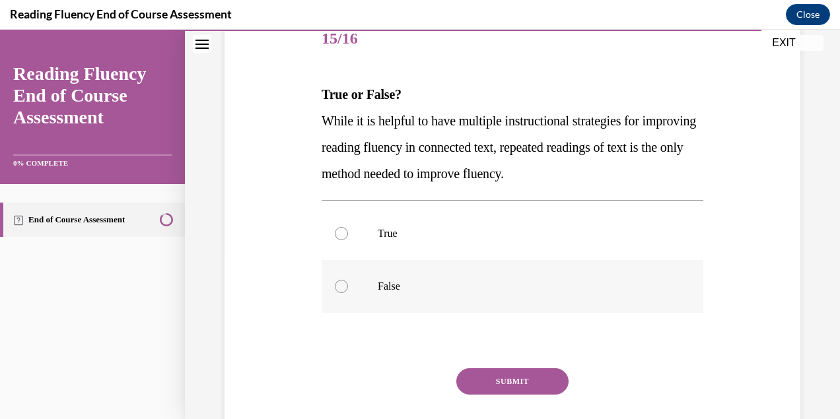
scroll to position [173, 0]
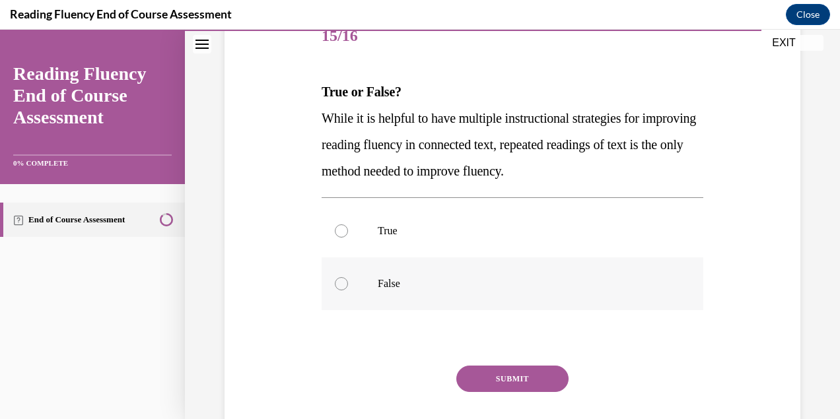
click at [398, 285] on p "False" at bounding box center [524, 283] width 293 height 13
click at [348, 285] on input "False" at bounding box center [341, 283] width 13 height 13
radio input "true"
click at [519, 378] on button "SUBMIT" at bounding box center [512, 379] width 112 height 26
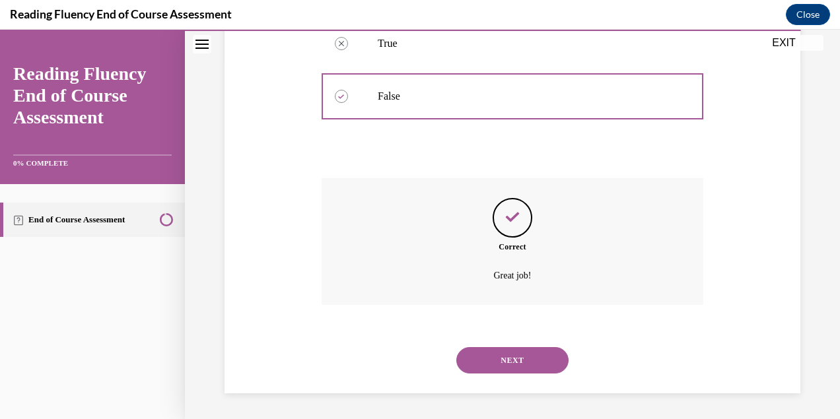
scroll to position [361, 0]
click at [511, 360] on button "NEXT" at bounding box center [512, 360] width 112 height 26
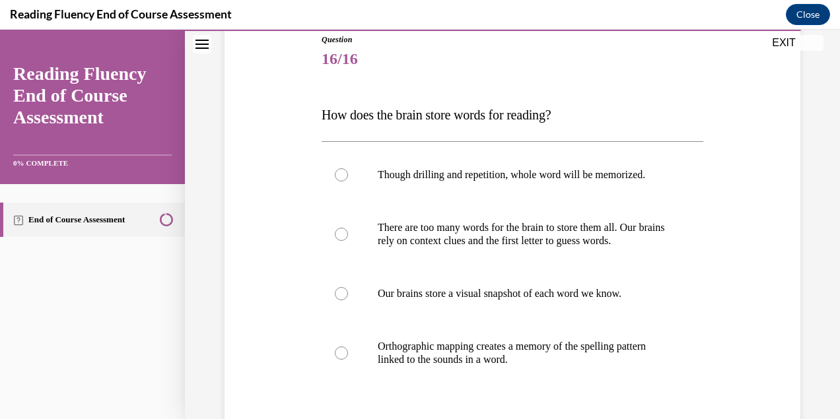
scroll to position [155, 0]
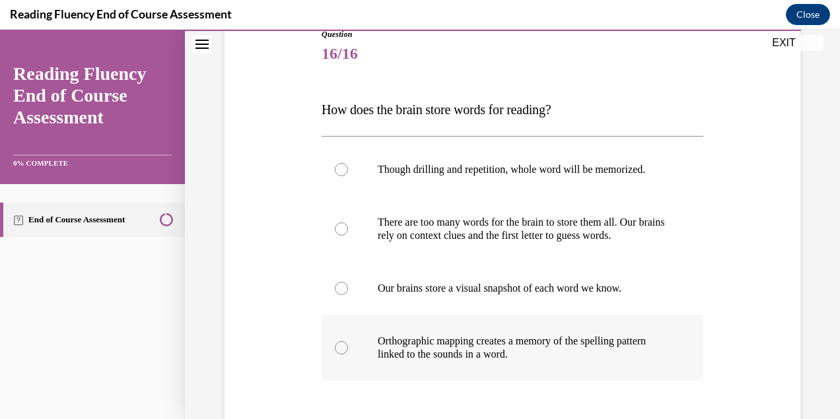
click at [364, 359] on label "Orthographic mapping creates a memory of the spelling pattern linked to the sou…" at bounding box center [513, 348] width 382 height 66
click at [348, 355] on input "Orthographic mapping creates a memory of the spelling pattern linked to the sou…" at bounding box center [341, 348] width 13 height 13
radio input "true"
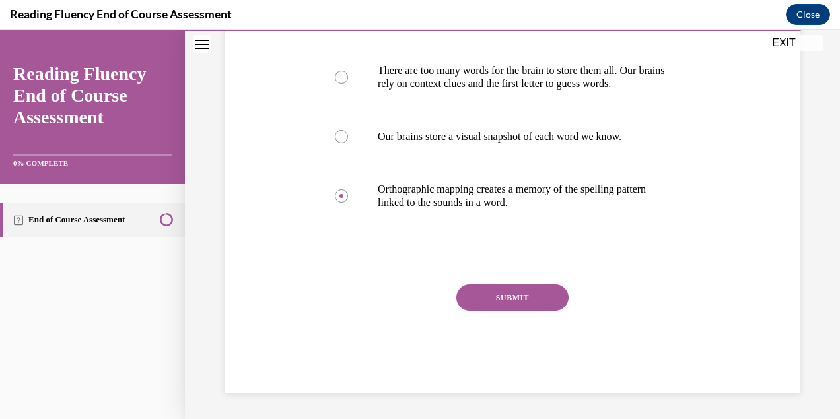
click at [499, 294] on button "SUBMIT" at bounding box center [512, 298] width 112 height 26
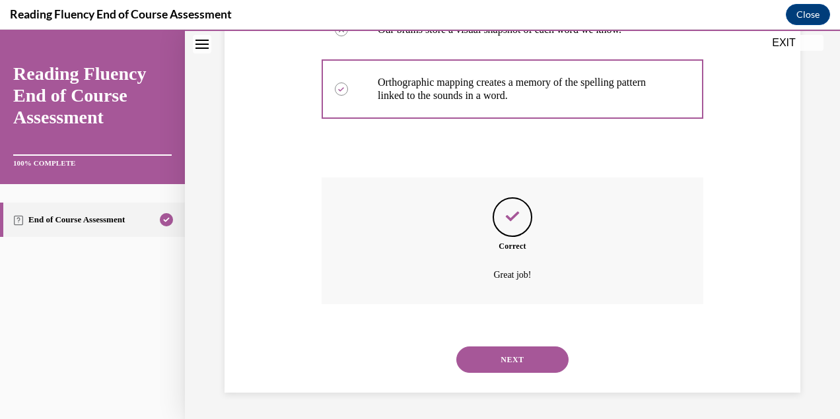
scroll to position [427, 0]
click at [513, 365] on button "NEXT" at bounding box center [512, 360] width 112 height 26
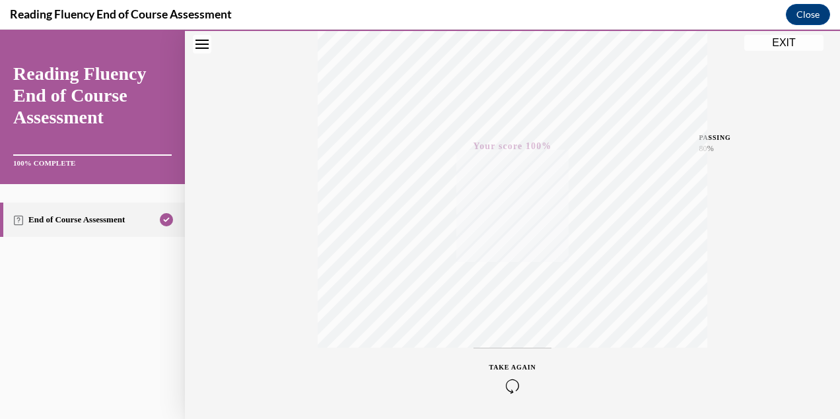
scroll to position [287, 0]
click at [789, 43] on button "EXIT" at bounding box center [783, 43] width 79 height 16
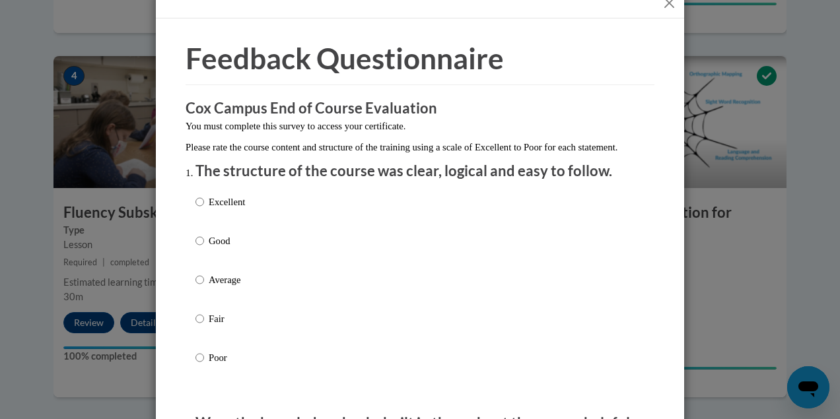
scroll to position [0, 0]
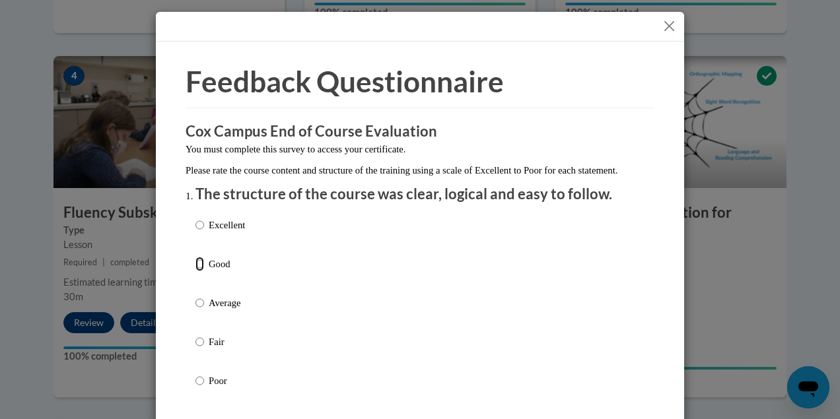
click at [196, 271] on input "Good" at bounding box center [200, 264] width 9 height 15
radio input "true"
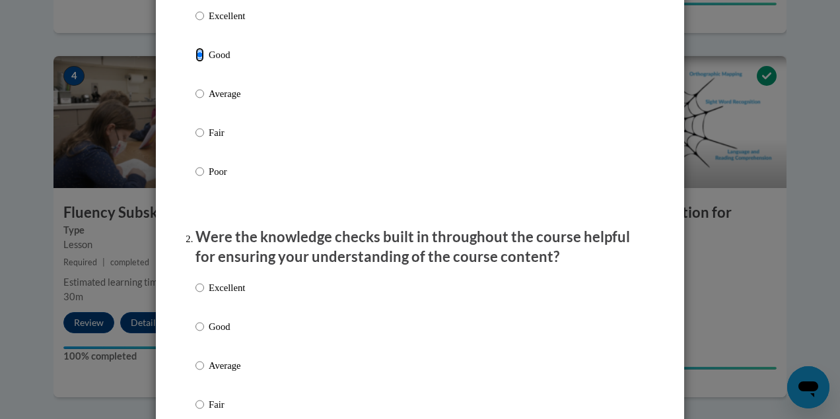
scroll to position [210, 0]
click at [211, 334] on p "Good" at bounding box center [227, 326] width 36 height 15
click at [204, 334] on input "Good" at bounding box center [200, 326] width 9 height 15
radio input "true"
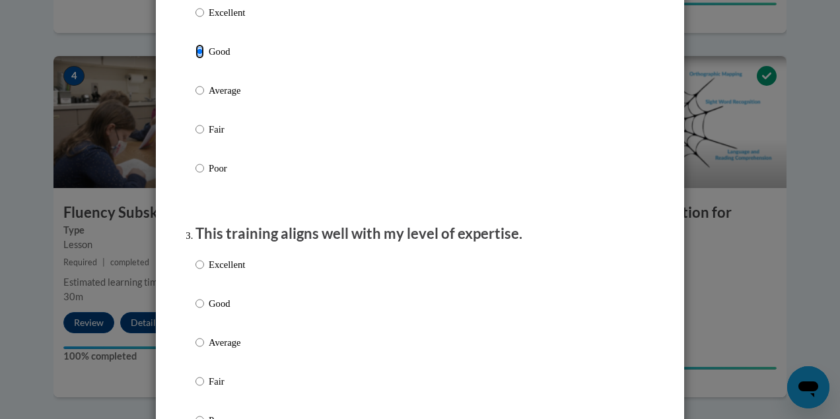
scroll to position [495, 0]
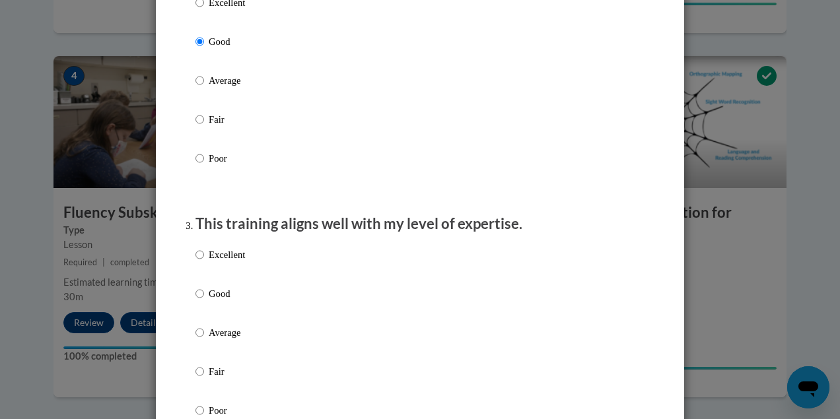
click at [203, 312] on label "Good" at bounding box center [221, 305] width 50 height 36
click at [203, 301] on input "Good" at bounding box center [200, 294] width 9 height 15
radio input "true"
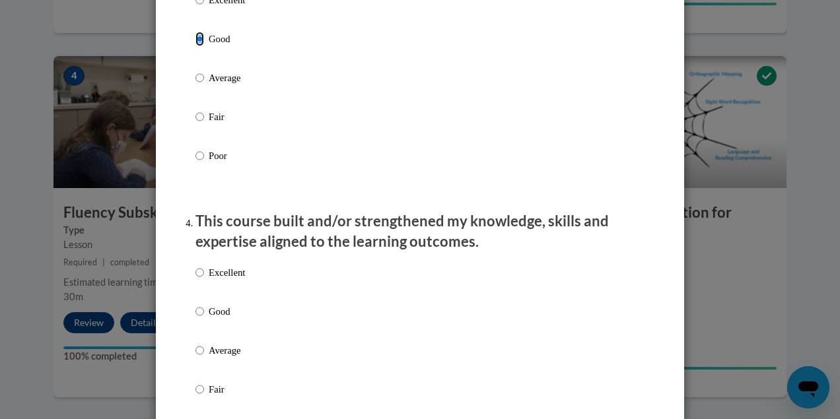
scroll to position [756, 0]
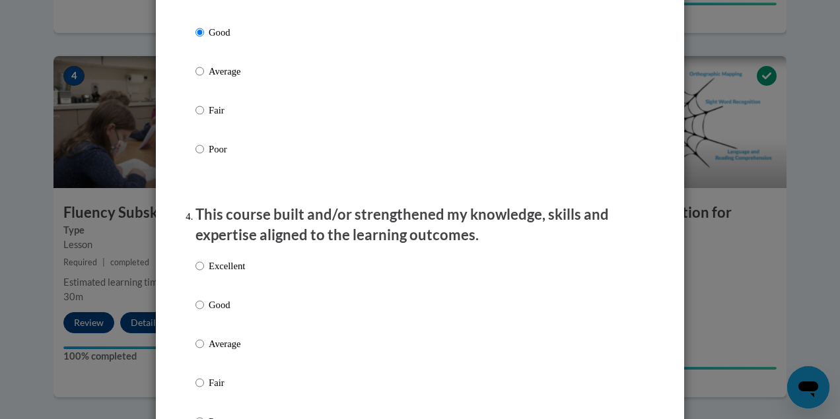
click at [220, 312] on p "Good" at bounding box center [227, 305] width 36 height 15
click at [204, 312] on input "Good" at bounding box center [200, 305] width 9 height 15
radio input "true"
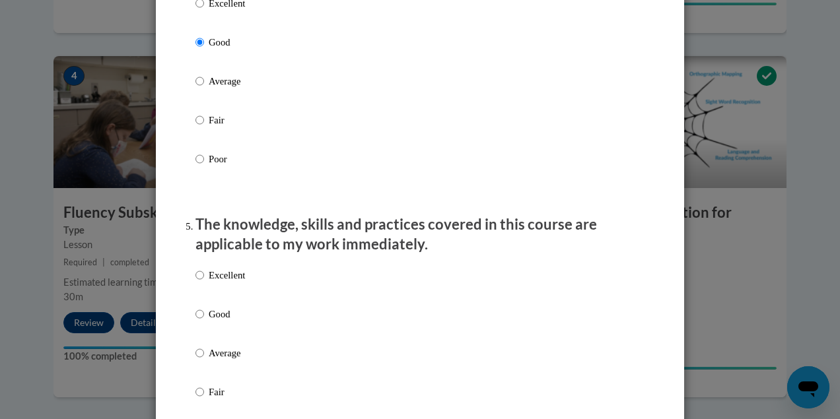
click at [220, 321] on p "Good" at bounding box center [227, 314] width 36 height 15
click at [204, 321] on input "Good" at bounding box center [200, 314] width 9 height 15
radio input "true"
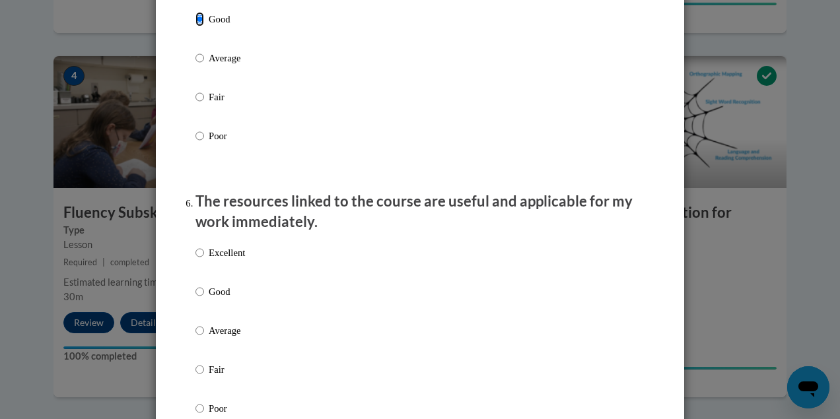
scroll to position [1323, 0]
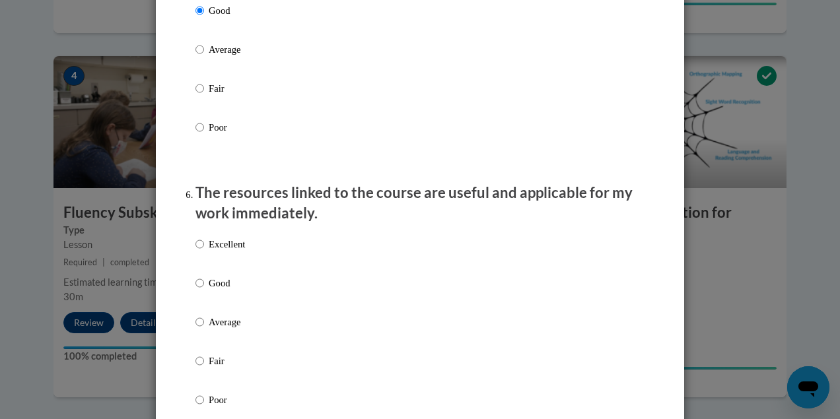
click at [215, 289] on p "Good" at bounding box center [227, 283] width 36 height 15
click at [204, 289] on input "Good" at bounding box center [200, 283] width 9 height 15
radio input "true"
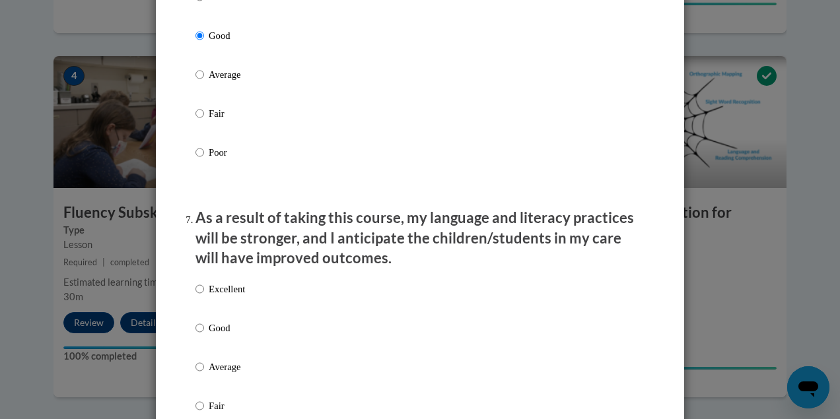
click at [210, 336] on p "Good" at bounding box center [227, 328] width 36 height 15
click at [204, 336] on input "Good" at bounding box center [200, 328] width 9 height 15
radio input "true"
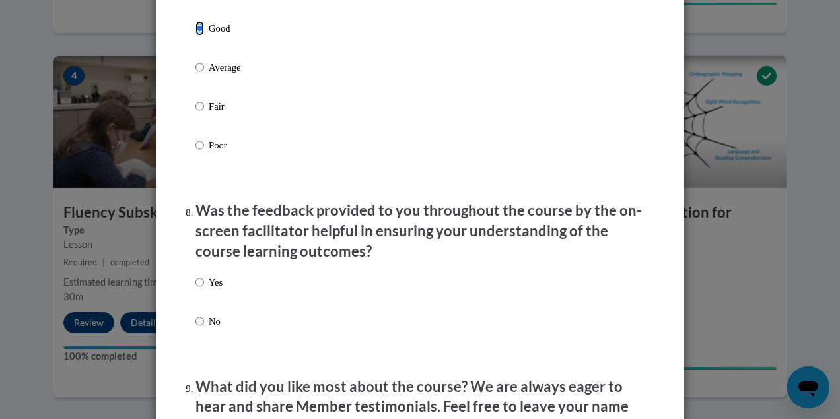
scroll to position [1878, 0]
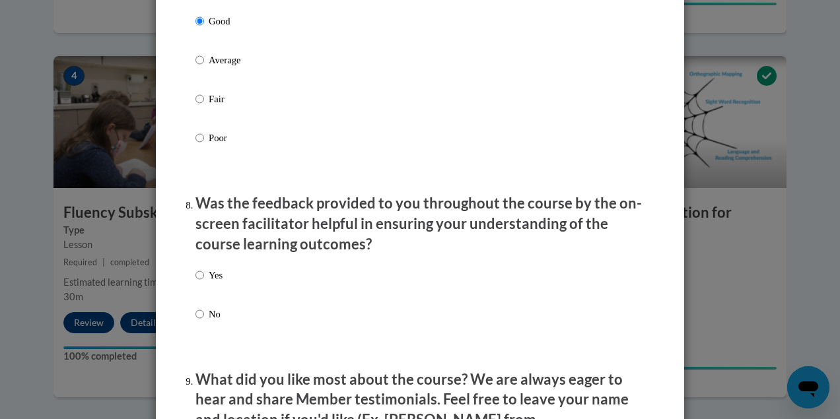
click at [210, 280] on p "Yes" at bounding box center [216, 275] width 14 height 15
click at [204, 280] on input "Yes" at bounding box center [200, 275] width 9 height 15
radio input "true"
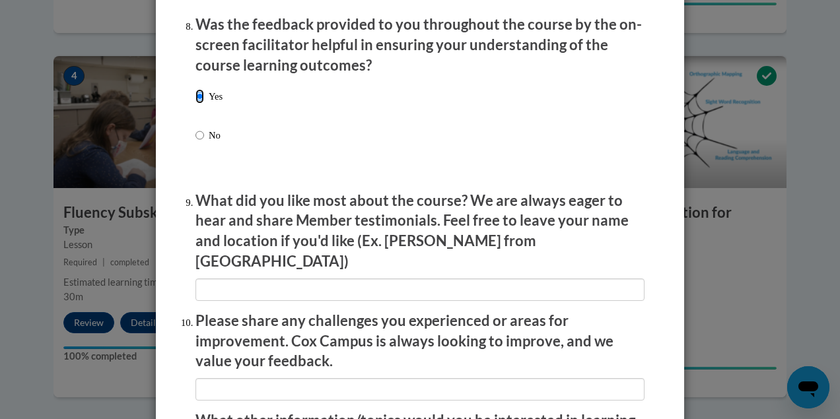
scroll to position [2061, 0]
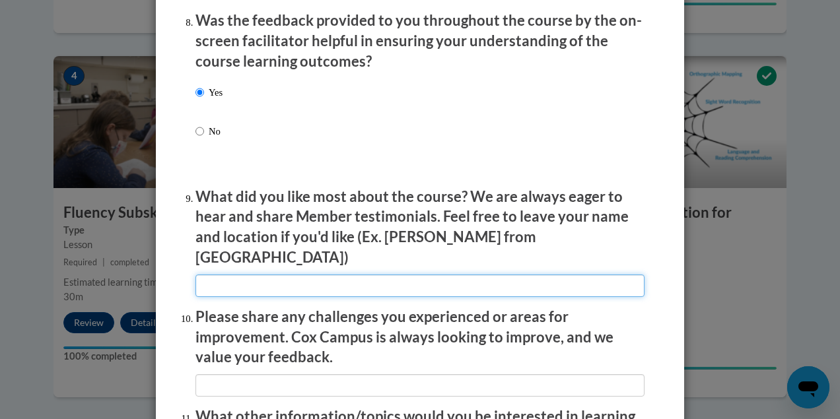
click at [210, 280] on input "textbox" at bounding box center [420, 286] width 449 height 22
type input "nice review"
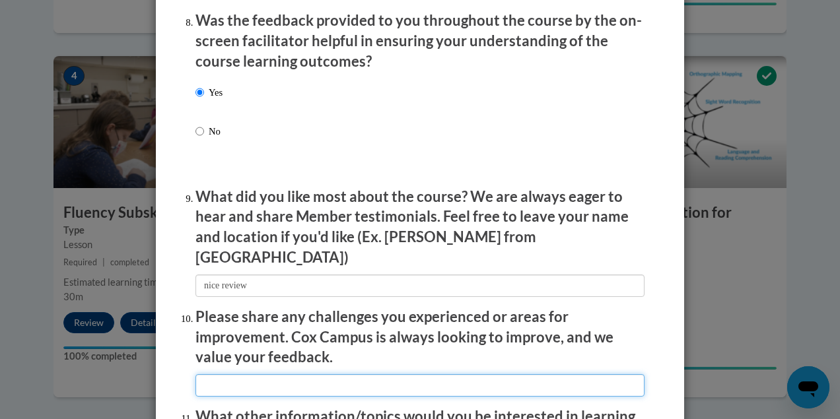
click at [249, 377] on input "textbox" at bounding box center [420, 386] width 449 height 22
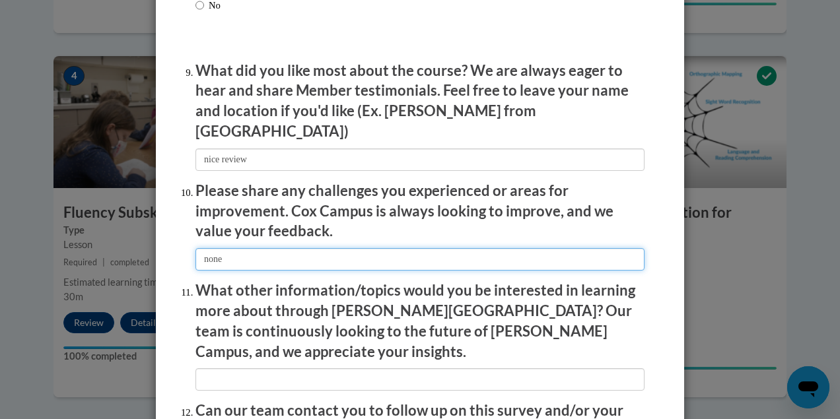
scroll to position [2188, 0]
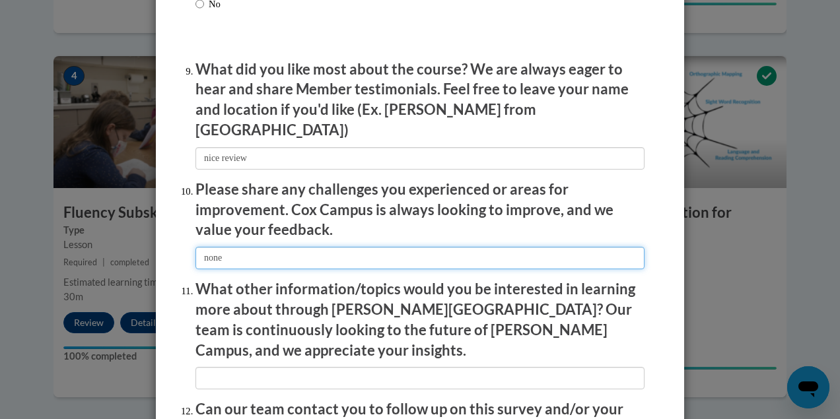
type input "none"
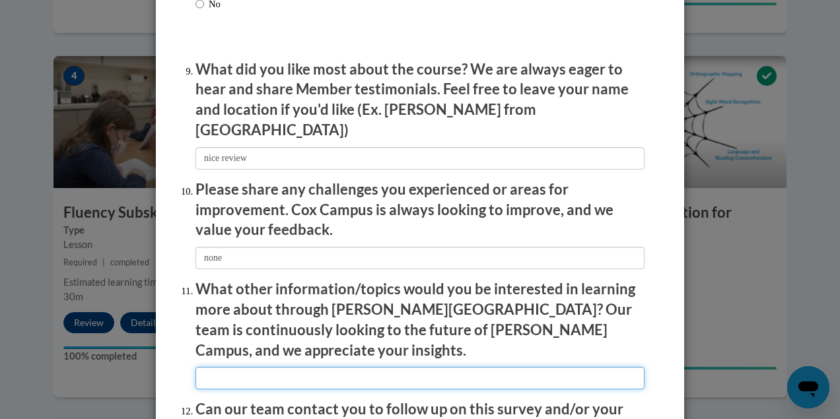
click at [246, 367] on input "textbox" at bounding box center [420, 378] width 449 height 22
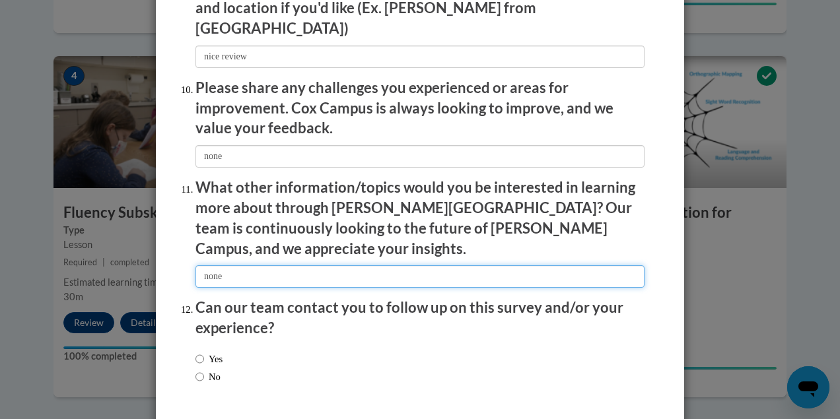
scroll to position [2311, 0]
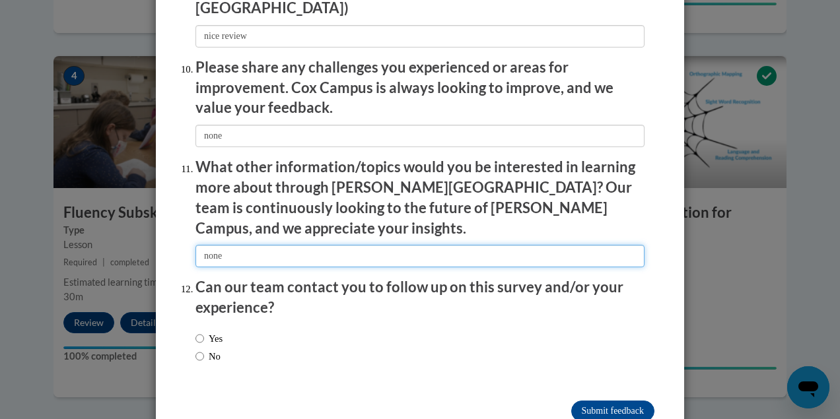
type input "none"
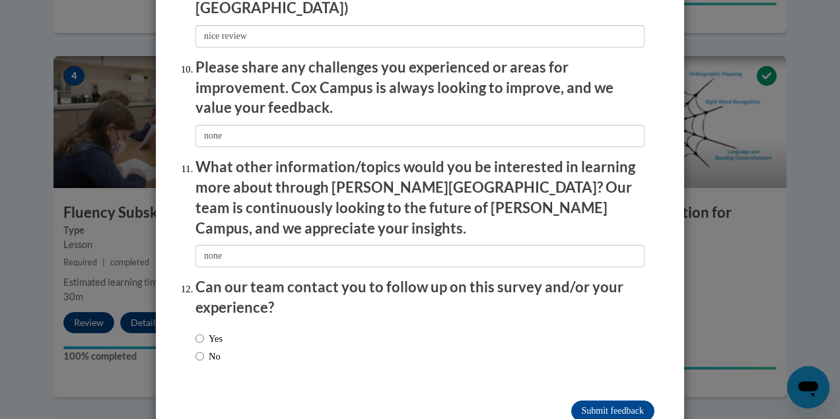
click at [228, 331] on div "Yes No" at bounding box center [420, 350] width 449 height 50
click at [196, 349] on input "No" at bounding box center [200, 356] width 9 height 15
radio input "true"
click at [603, 401] on input "Submit feedback" at bounding box center [612, 411] width 83 height 21
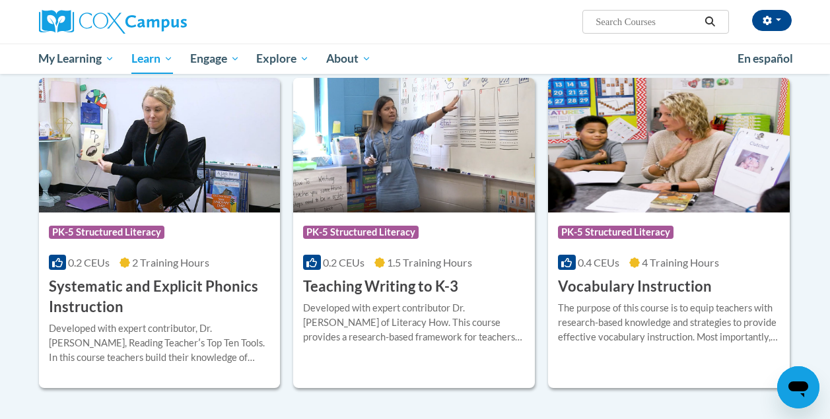
scroll to position [1433, 0]
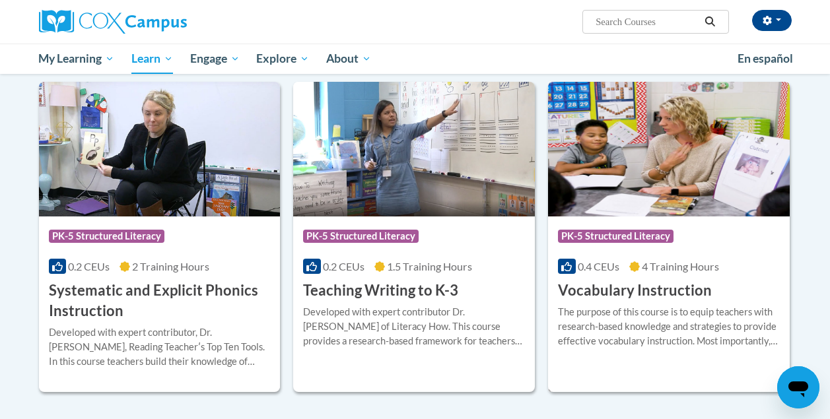
click at [630, 234] on span "PK-5 Structured Literacy" at bounding box center [616, 236] width 116 height 13
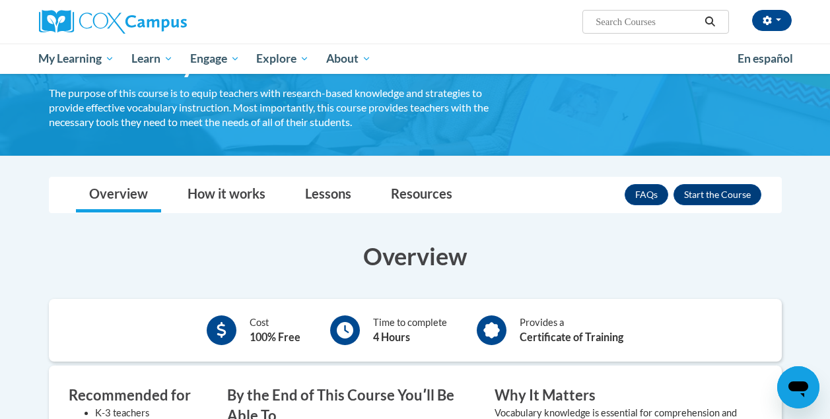
scroll to position [86, 0]
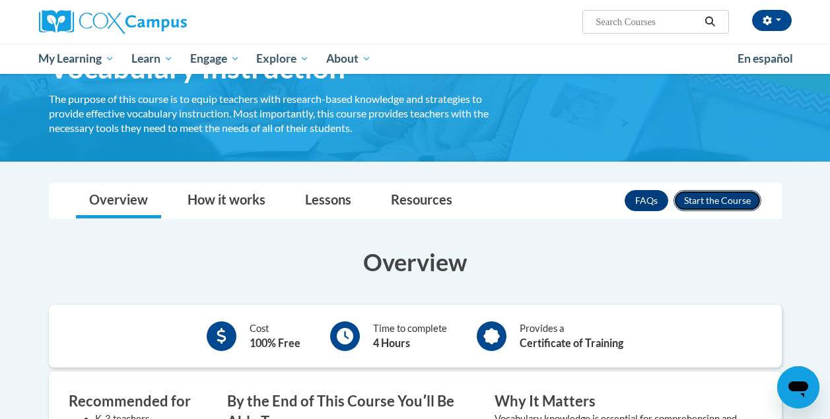
click at [734, 196] on button "Enroll" at bounding box center [718, 200] width 88 height 21
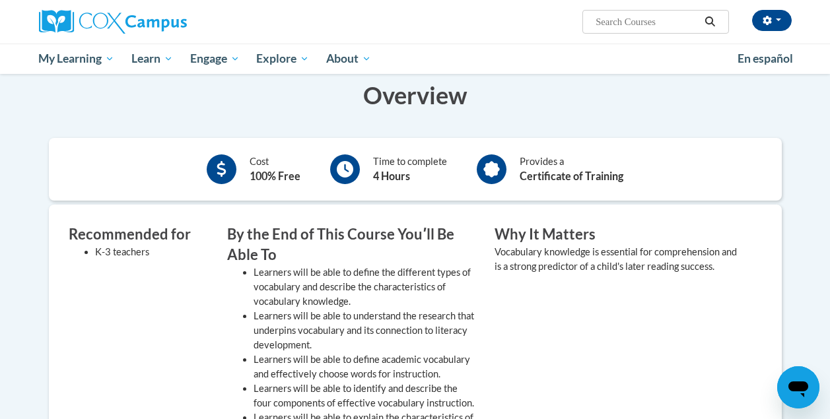
scroll to position [261, 0]
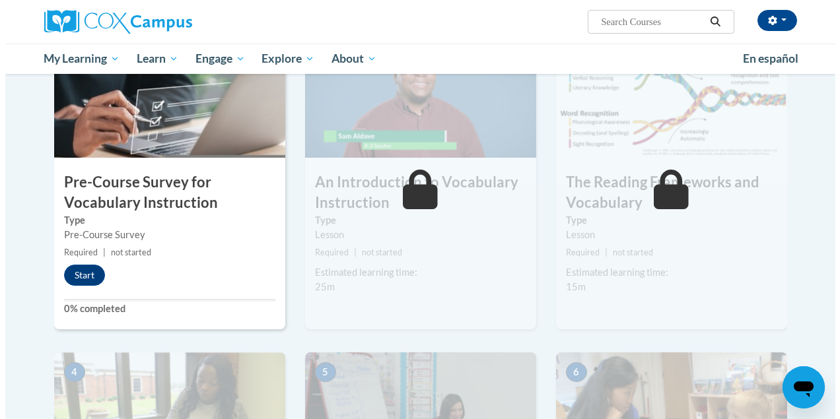
scroll to position [331, 0]
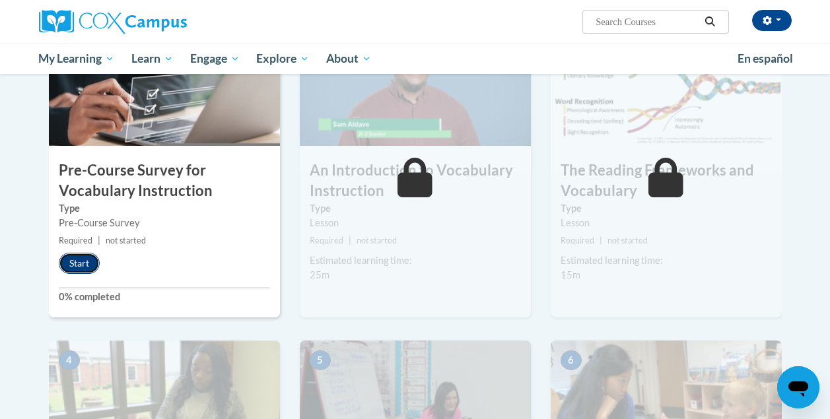
click at [78, 263] on button "Start" at bounding box center [79, 263] width 41 height 21
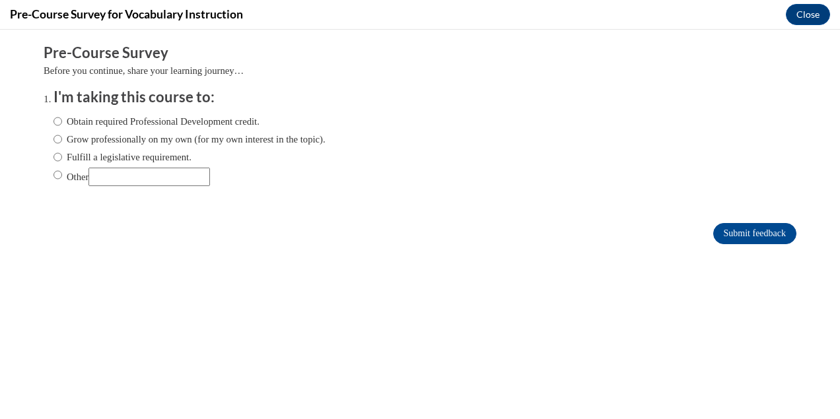
scroll to position [0, 0]
click at [54, 155] on input "Fulfill a legislative requirement." at bounding box center [58, 157] width 9 height 15
radio input "true"
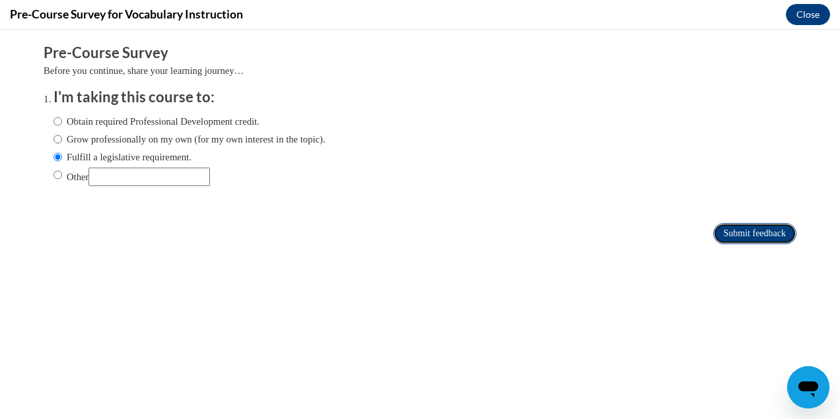
click at [735, 235] on input "Submit feedback" at bounding box center [754, 233] width 83 height 21
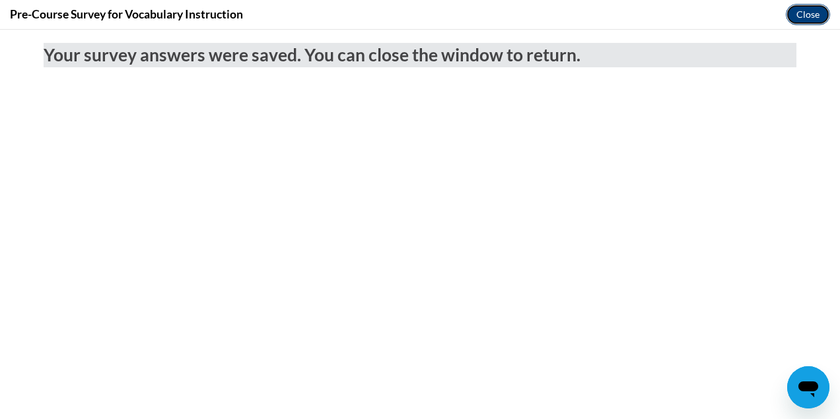
click at [803, 15] on button "Close" at bounding box center [808, 14] width 44 height 21
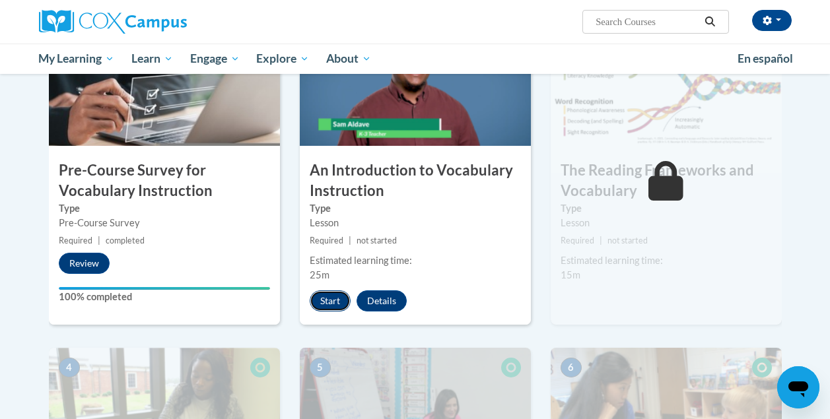
click at [336, 303] on button "Start" at bounding box center [330, 301] width 41 height 21
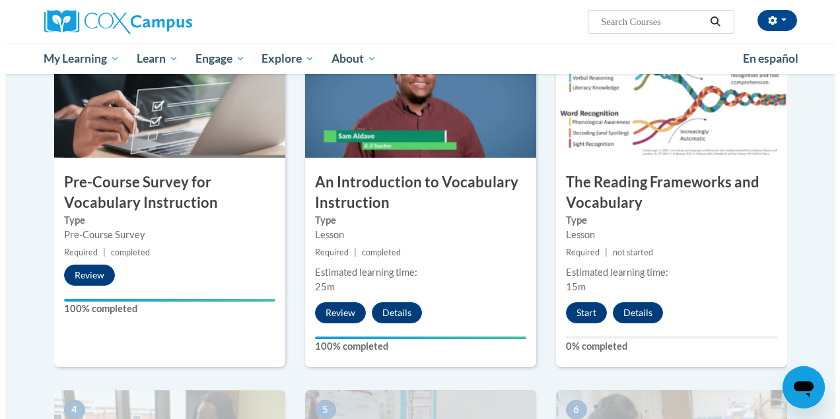
scroll to position [320, 0]
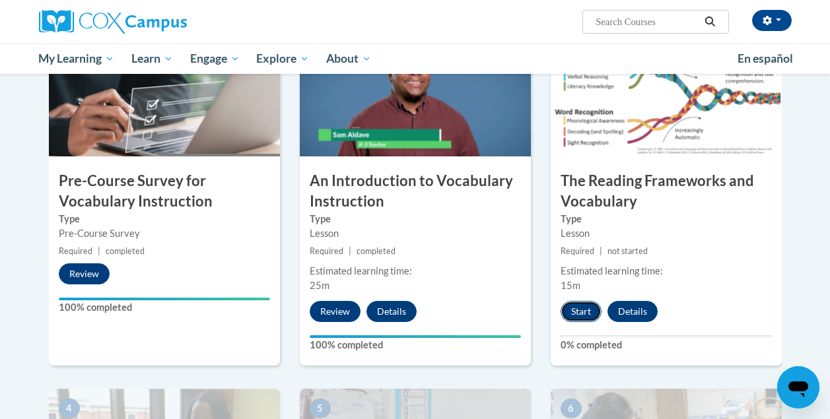
click at [588, 312] on button "Start" at bounding box center [581, 311] width 41 height 21
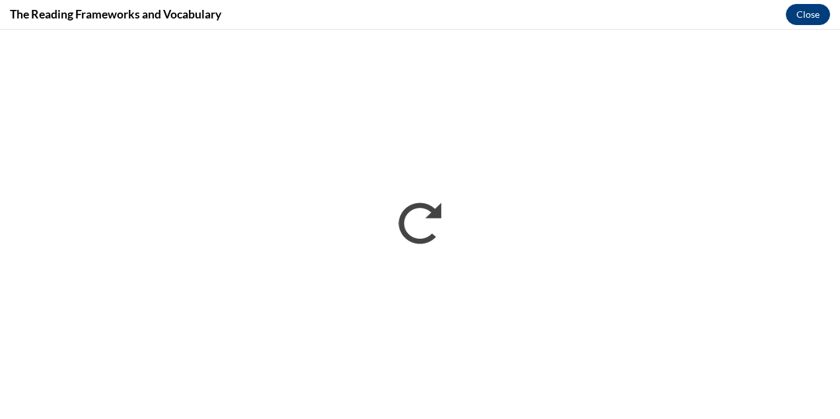
scroll to position [0, 0]
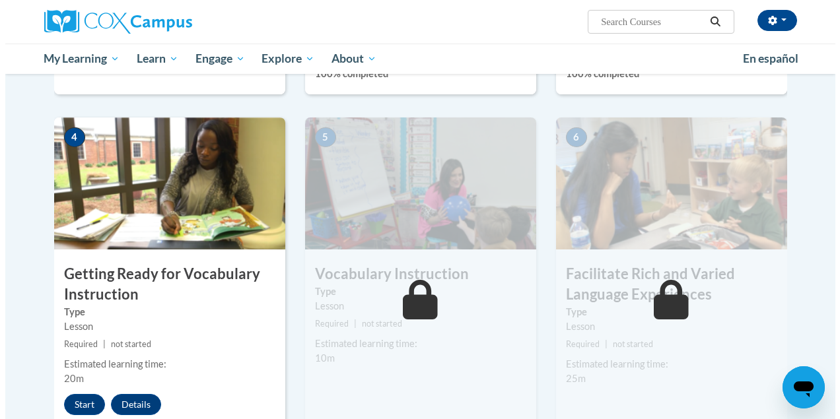
scroll to position [676, 0]
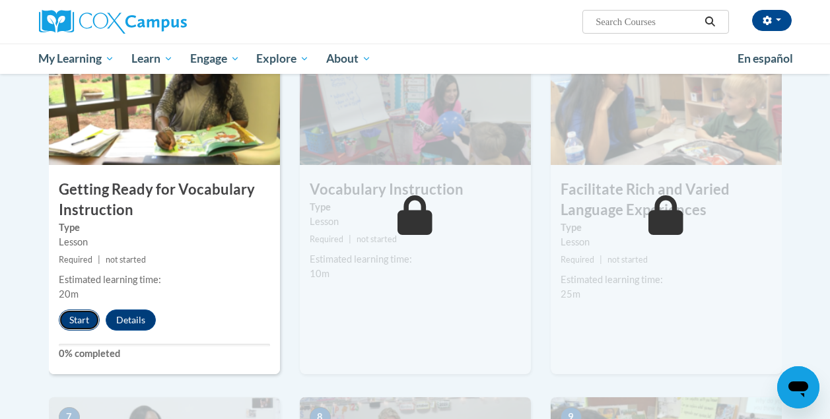
click at [83, 319] on button "Start" at bounding box center [79, 320] width 41 height 21
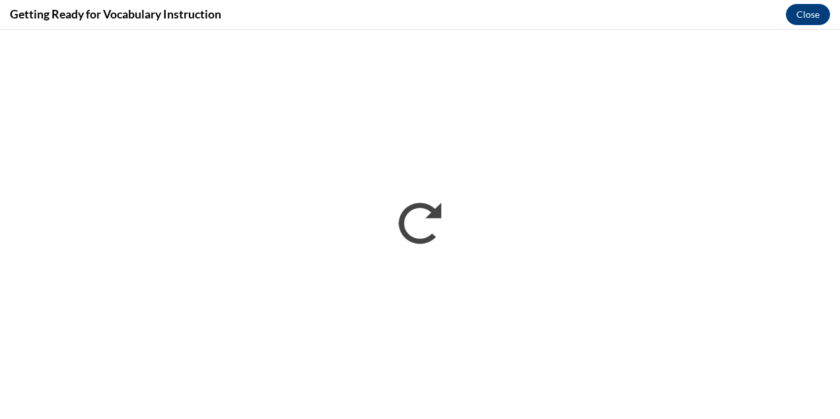
scroll to position [0, 0]
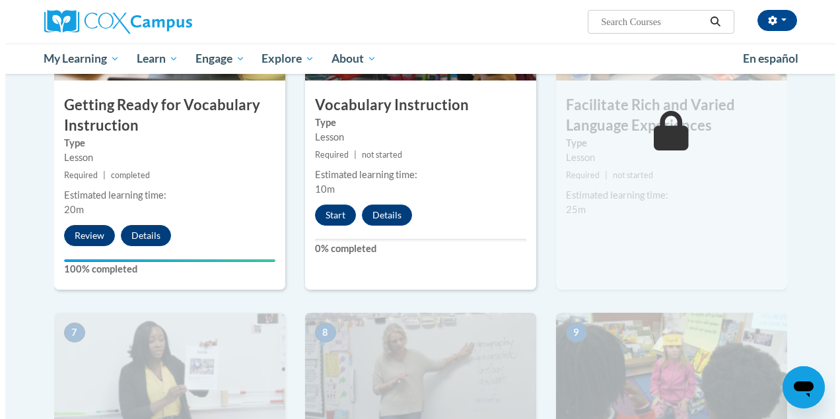
scroll to position [760, 0]
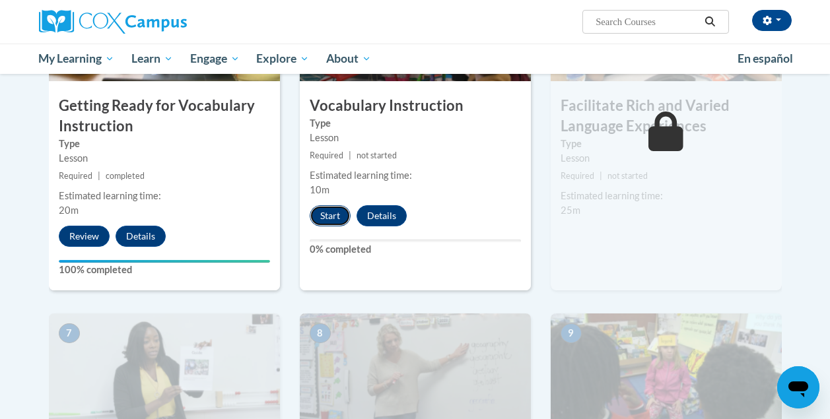
click at [334, 217] on button "Start" at bounding box center [330, 215] width 41 height 21
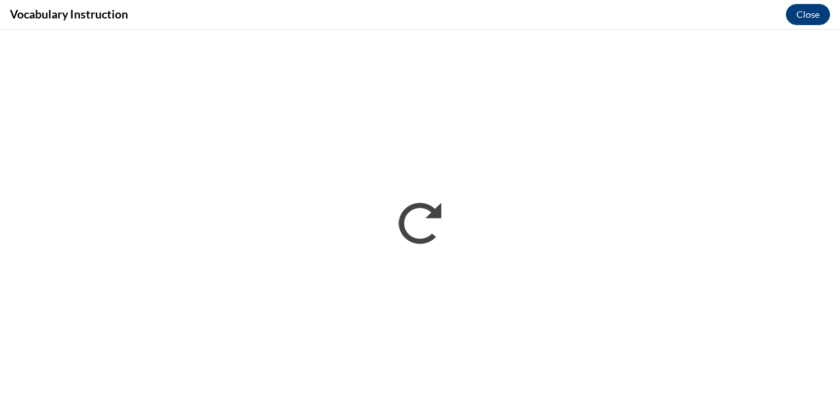
scroll to position [0, 0]
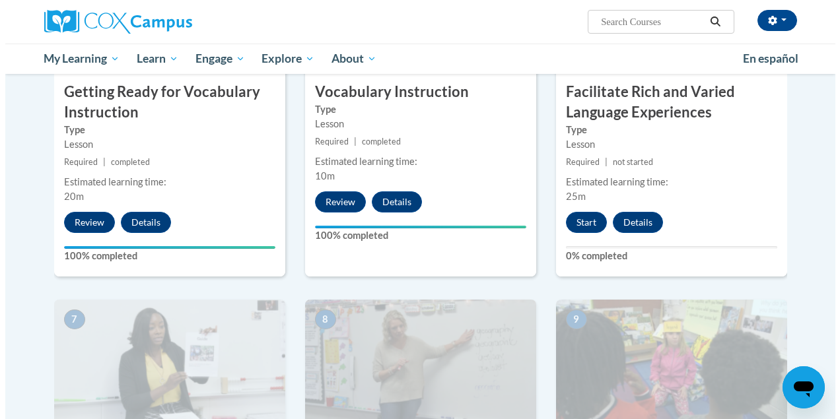
scroll to position [772, 0]
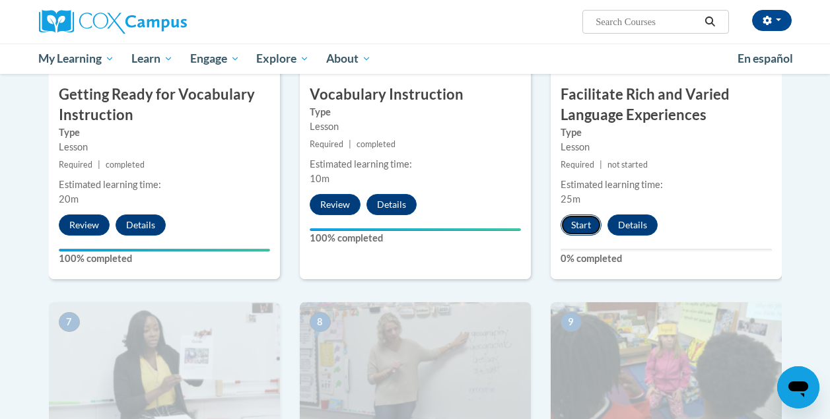
click at [587, 225] on button "Start" at bounding box center [581, 225] width 41 height 21
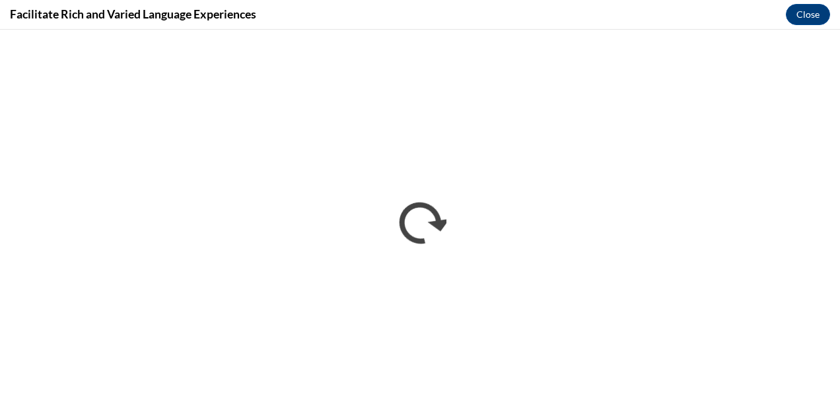
scroll to position [0, 0]
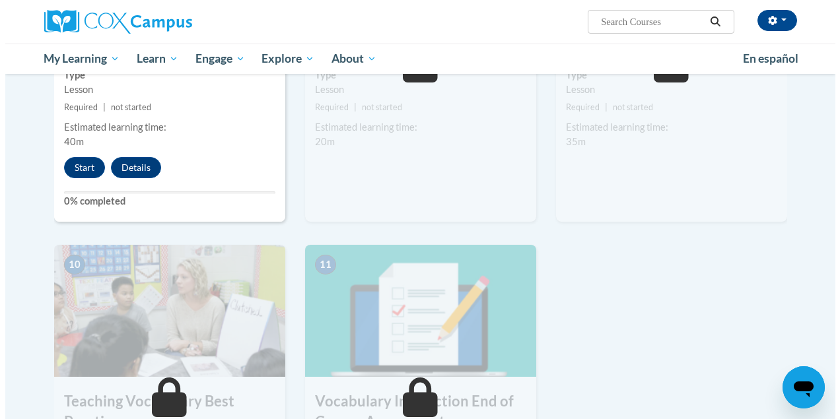
scroll to position [1192, 0]
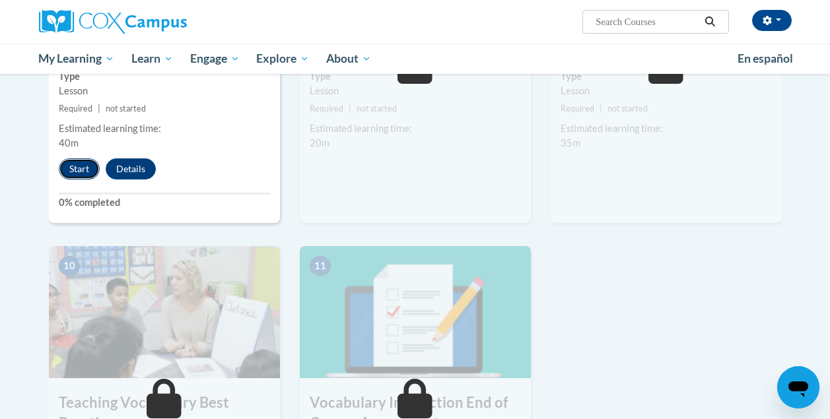
click at [83, 166] on button "Start" at bounding box center [79, 169] width 41 height 21
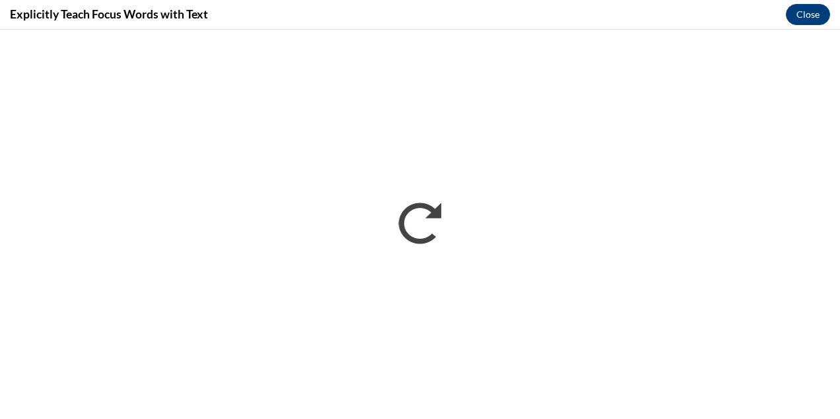
scroll to position [0, 0]
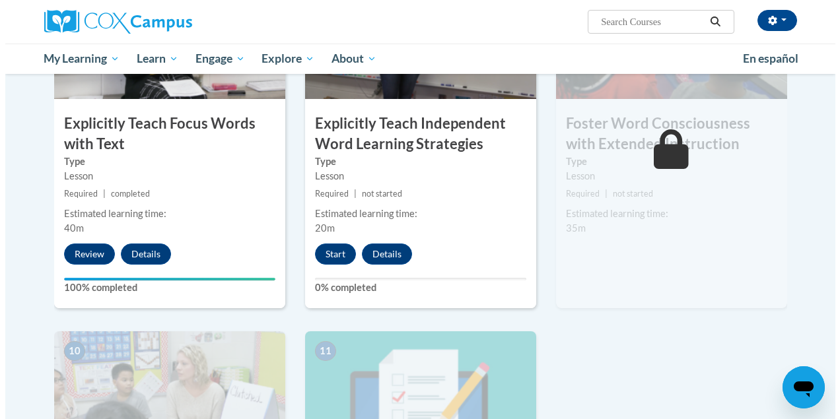
scroll to position [1091, 0]
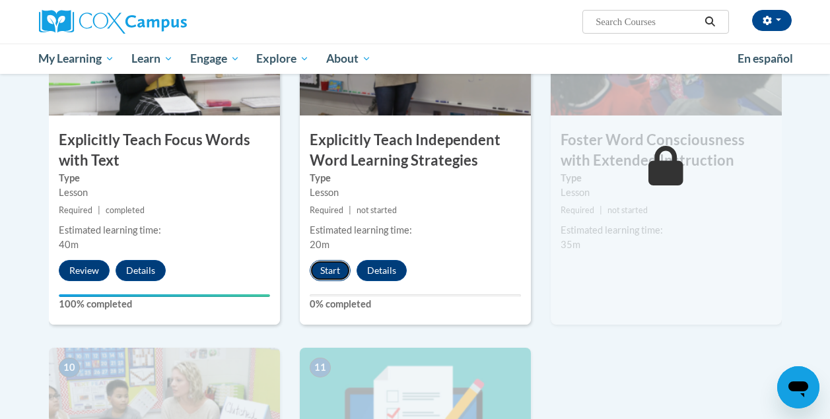
click at [332, 271] on button "Start" at bounding box center [330, 270] width 41 height 21
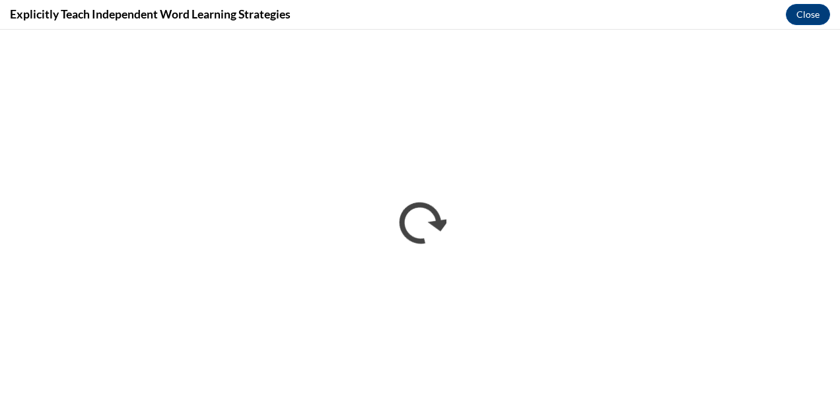
scroll to position [0, 0]
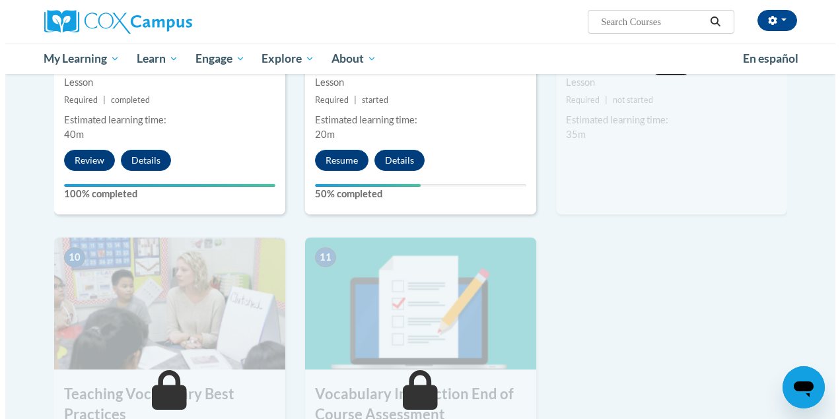
scroll to position [1202, 0]
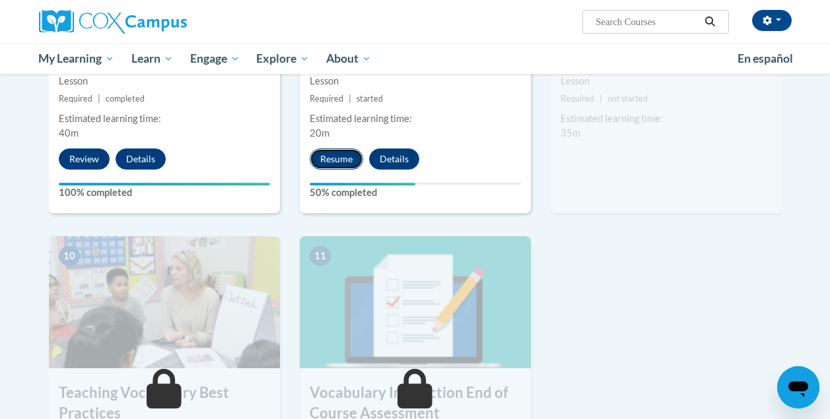
click at [342, 159] on button "Resume" at bounding box center [337, 159] width 54 height 21
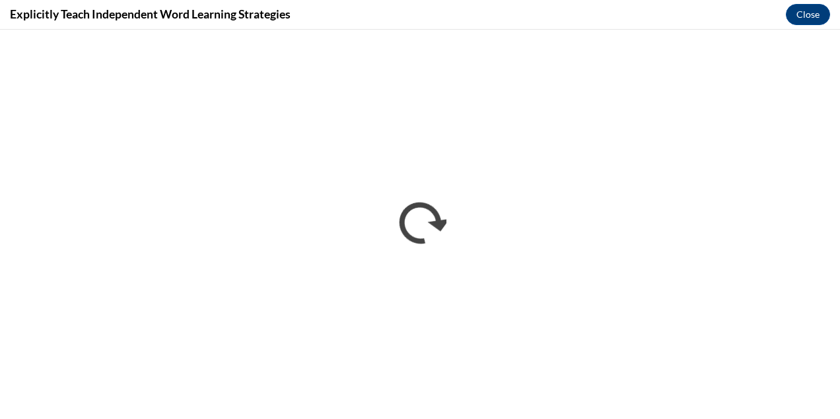
scroll to position [0, 0]
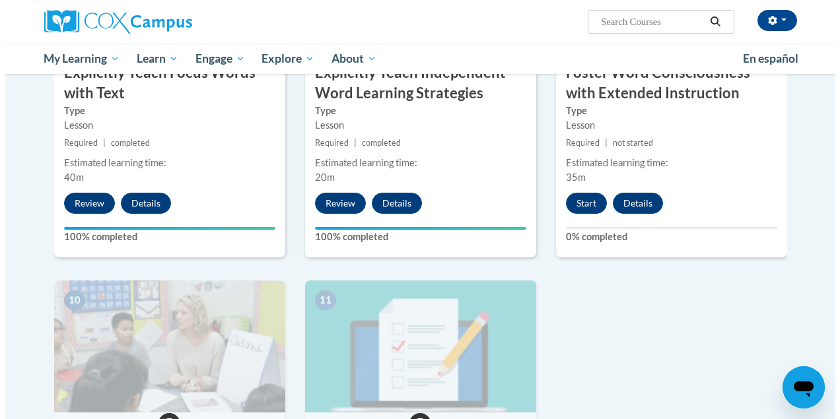
scroll to position [1184, 0]
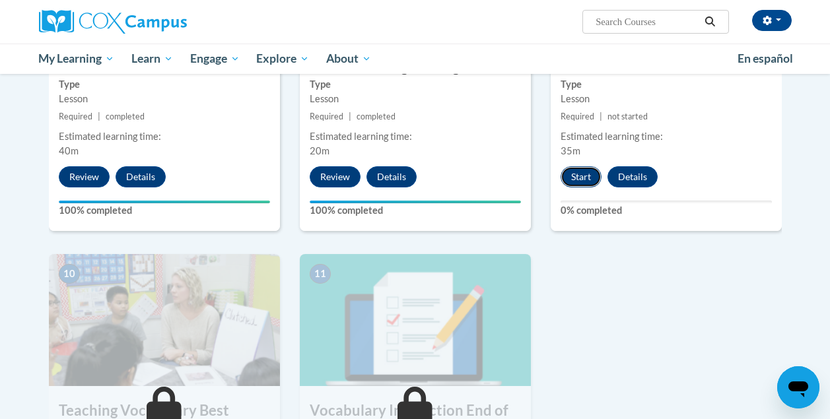
click at [584, 178] on button "Start" at bounding box center [581, 176] width 41 height 21
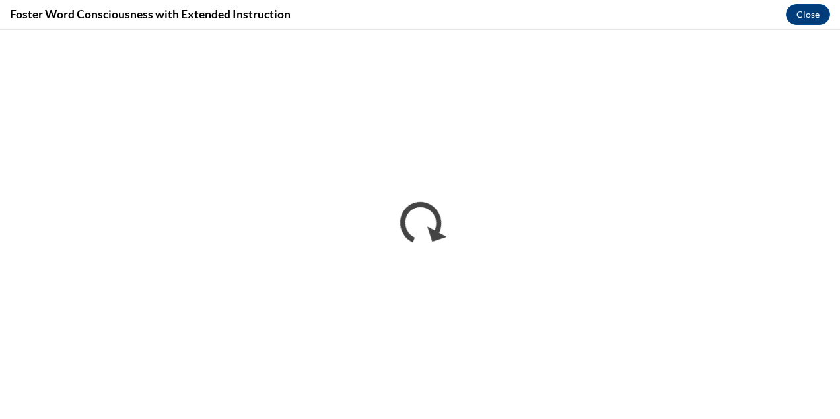
scroll to position [0, 0]
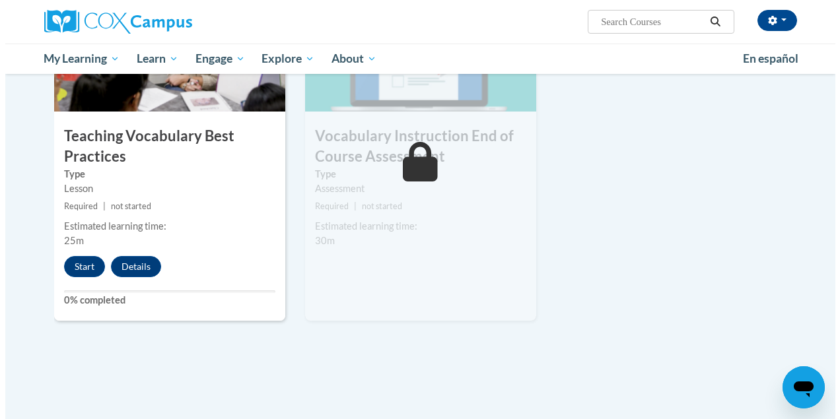
scroll to position [1460, 0]
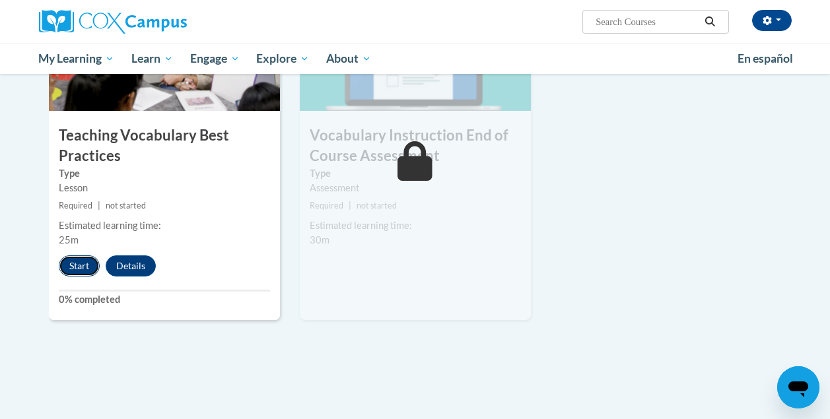
click at [83, 269] on button "Start" at bounding box center [79, 266] width 41 height 21
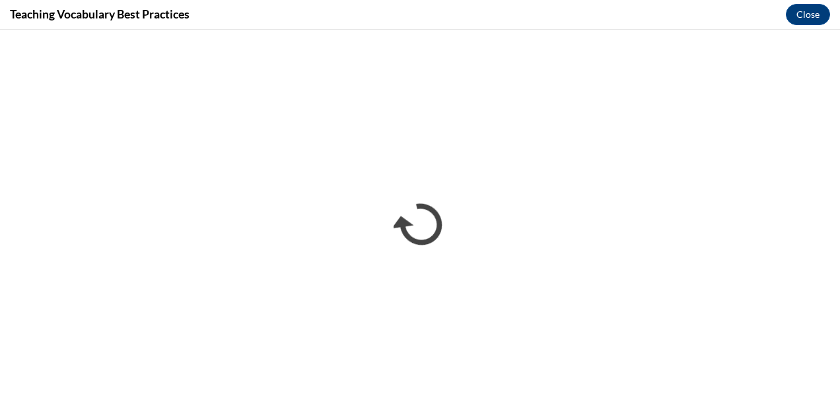
scroll to position [0, 0]
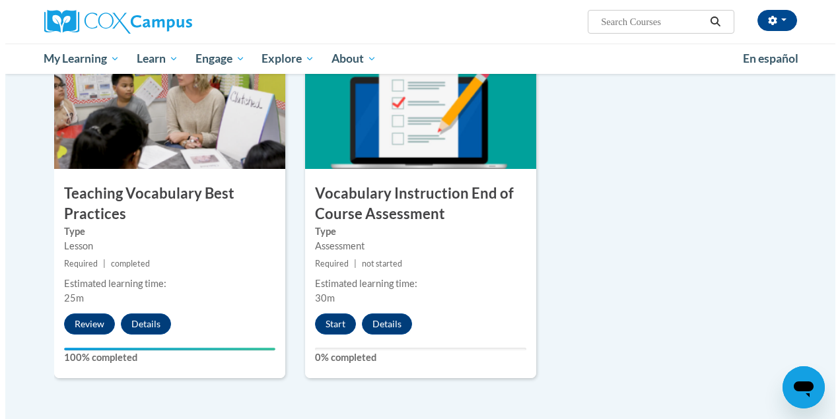
scroll to position [1398, 0]
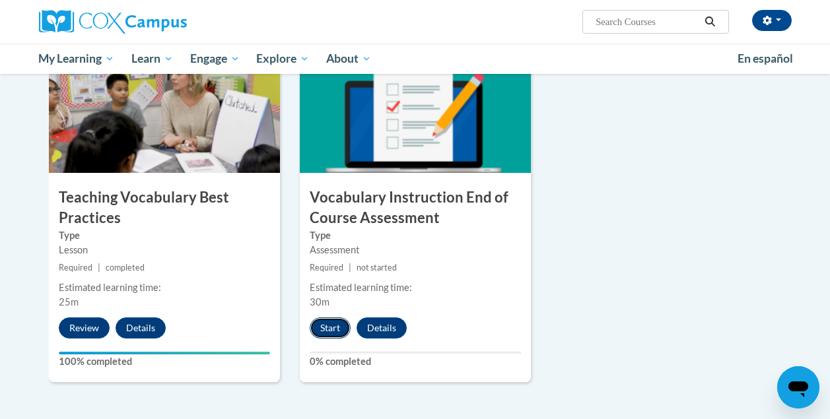
click at [334, 326] on button "Start" at bounding box center [330, 328] width 41 height 21
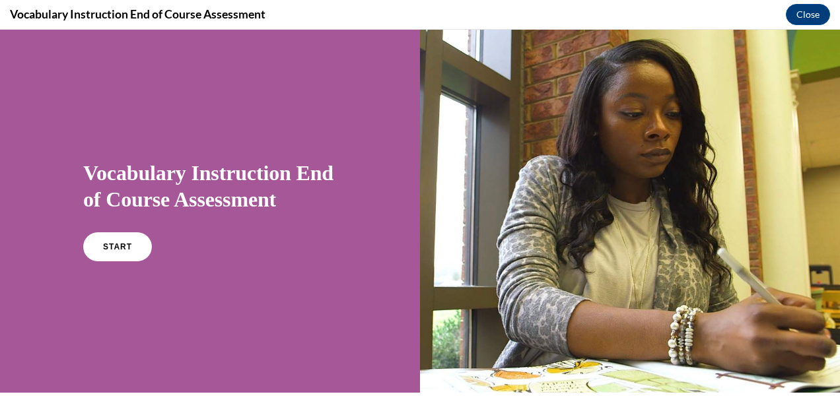
scroll to position [5, 0]
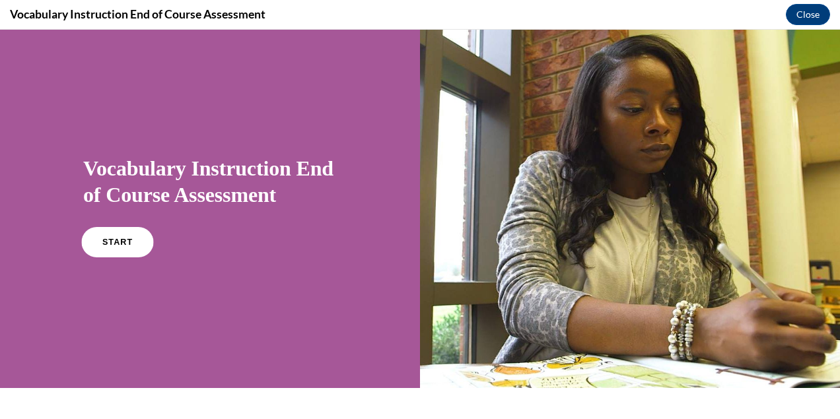
click at [108, 234] on link "START" at bounding box center [117, 242] width 72 height 30
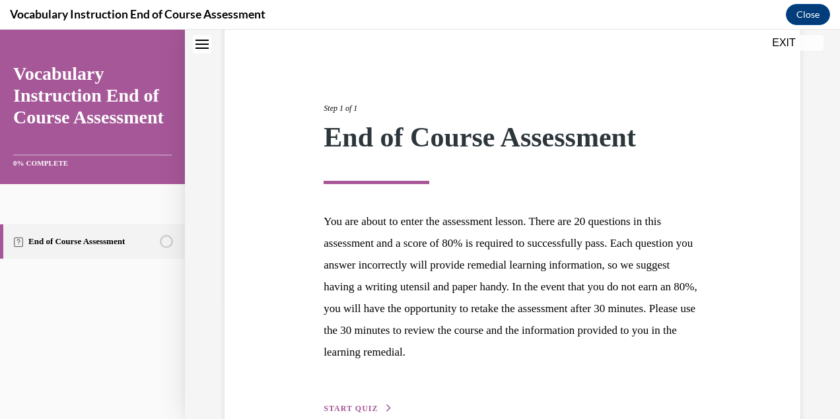
scroll to position [187, 0]
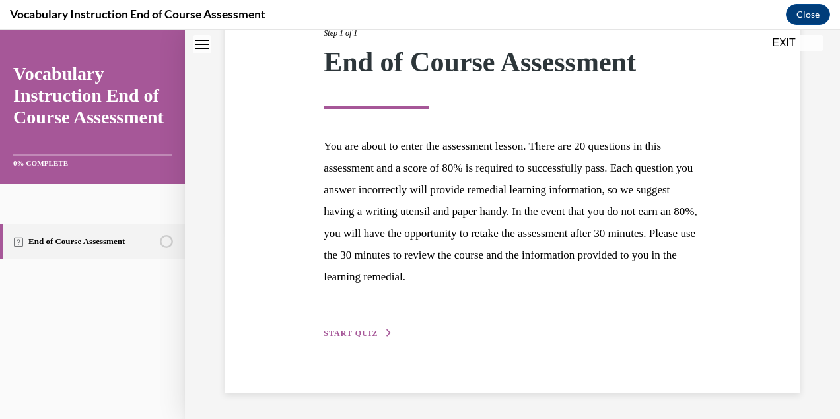
click at [355, 330] on span "START QUIZ" at bounding box center [351, 333] width 54 height 9
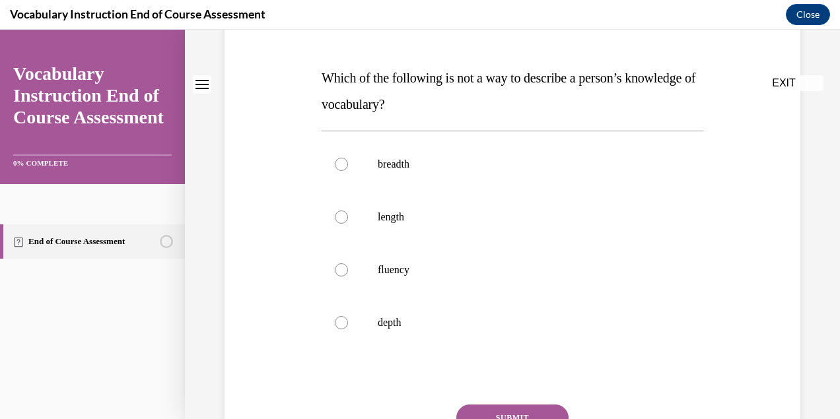
scroll to position [0, 0]
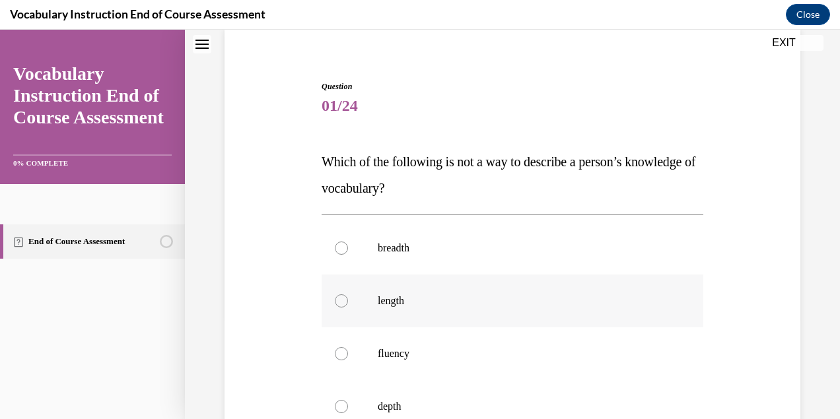
click at [406, 305] on p "length" at bounding box center [524, 301] width 293 height 13
click at [348, 305] on input "length" at bounding box center [341, 301] width 13 height 13
radio input "true"
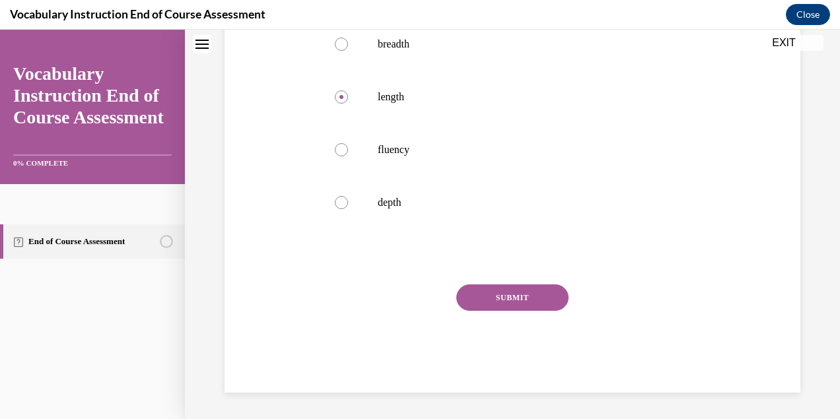
click at [505, 299] on button "SUBMIT" at bounding box center [512, 298] width 112 height 26
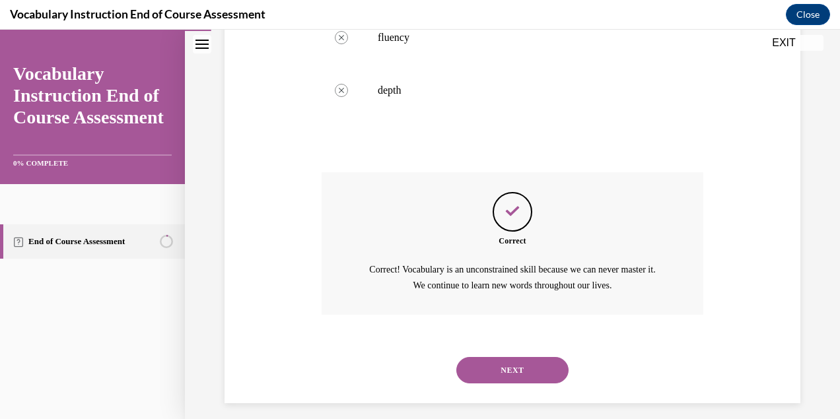
scroll to position [429, 0]
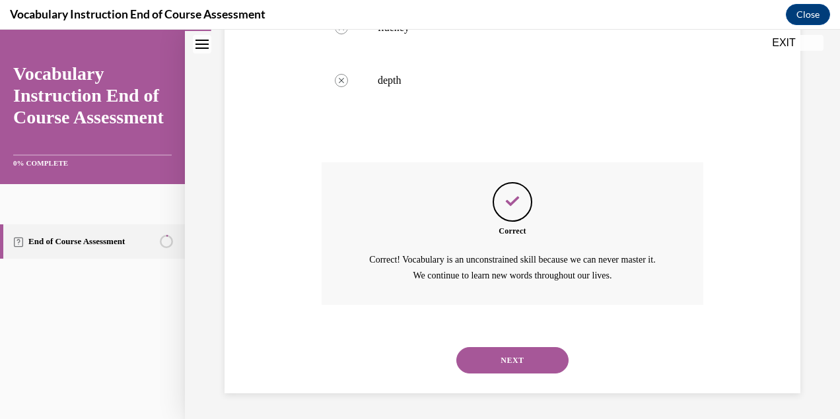
click at [505, 362] on button "NEXT" at bounding box center [512, 360] width 112 height 26
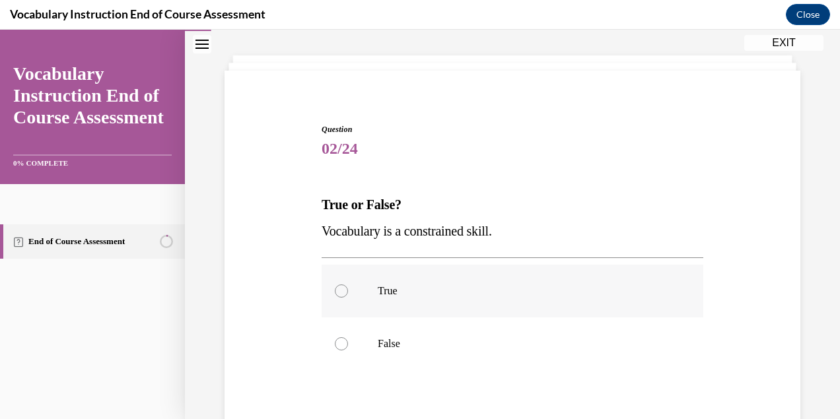
scroll to position [73, 0]
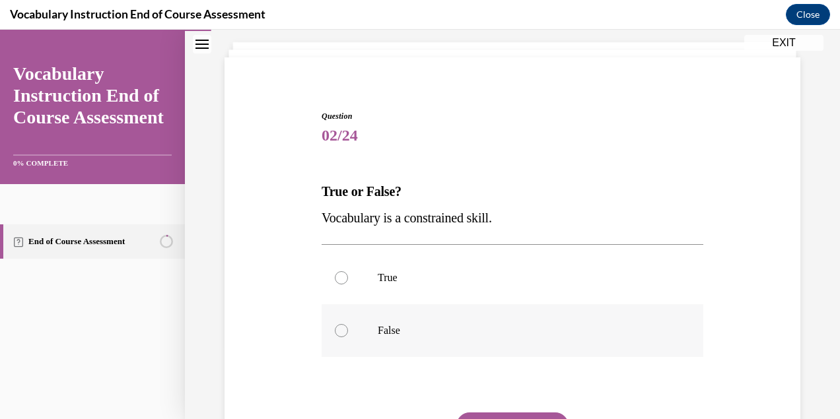
click at [484, 325] on p "False" at bounding box center [524, 330] width 293 height 13
click at [348, 325] on input "False" at bounding box center [341, 330] width 13 height 13
radio input "true"
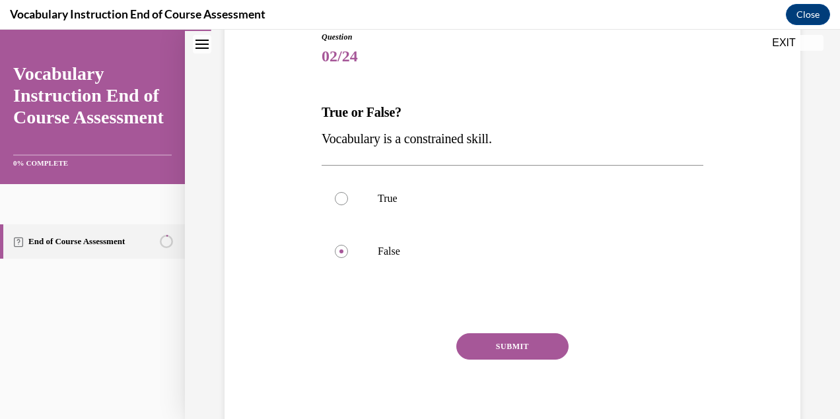
click at [511, 342] on button "SUBMIT" at bounding box center [512, 347] width 112 height 26
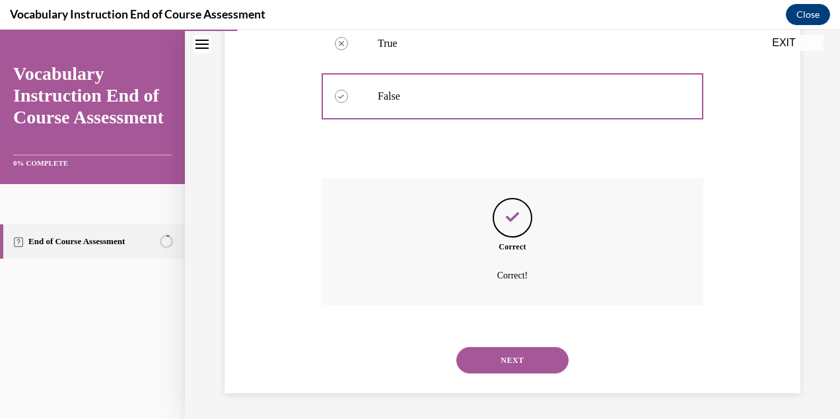
scroll to position [308, 0]
click at [509, 361] on button "NEXT" at bounding box center [512, 360] width 112 height 26
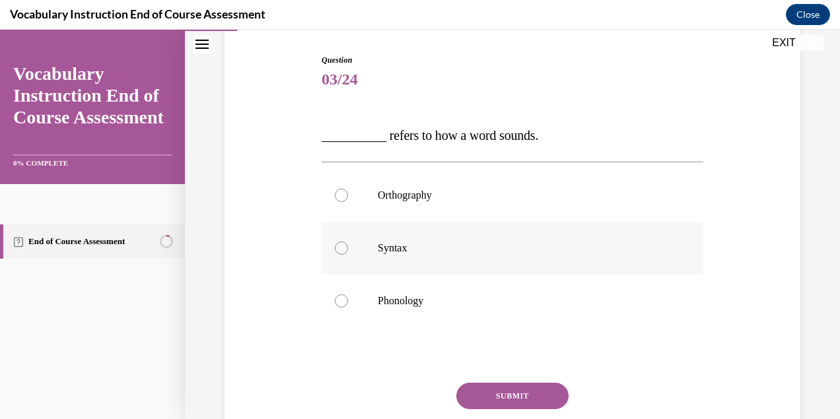
scroll to position [137, 0]
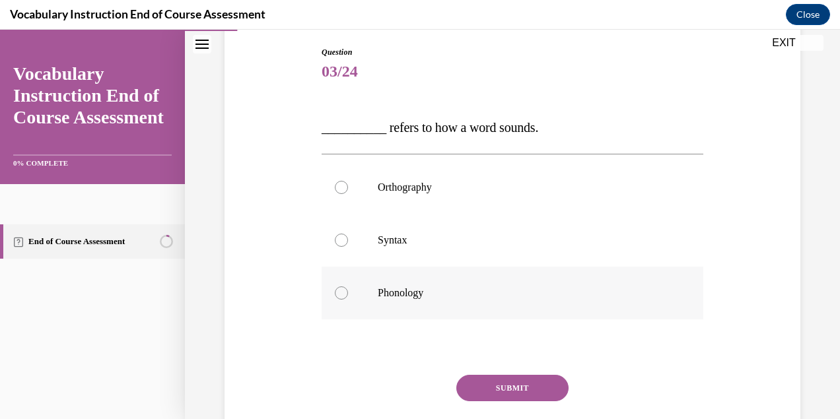
click at [458, 302] on label "Phonology" at bounding box center [513, 293] width 382 height 53
click at [348, 300] on input "Phonology" at bounding box center [341, 293] width 13 height 13
radio input "true"
click at [511, 380] on button "SUBMIT" at bounding box center [512, 388] width 112 height 26
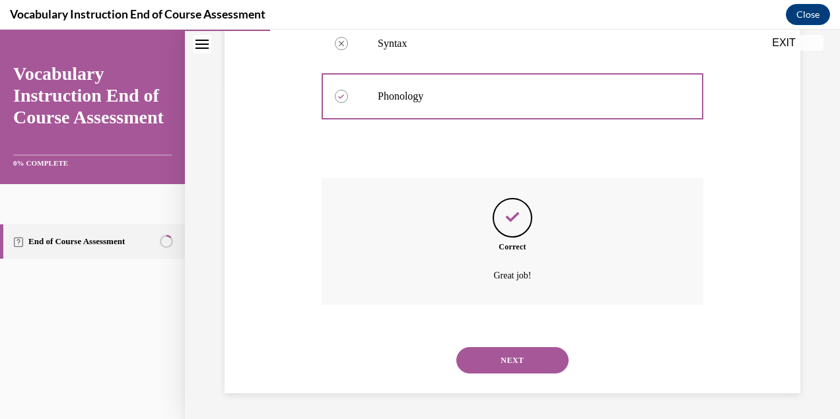
scroll to position [335, 0]
click at [514, 359] on button "NEXT" at bounding box center [512, 360] width 112 height 26
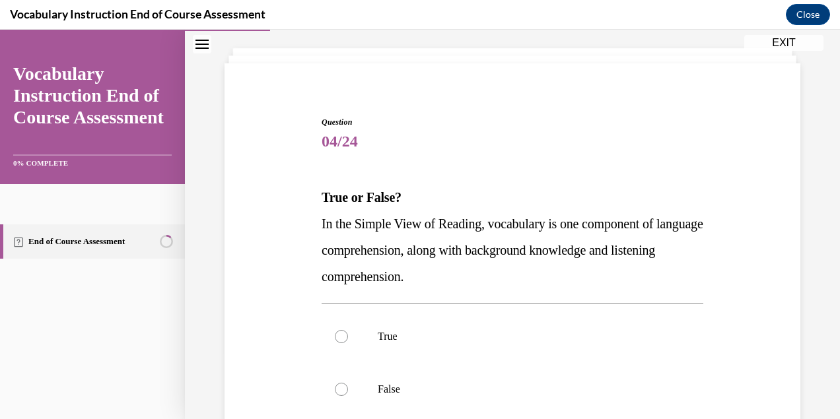
scroll to position [69, 0]
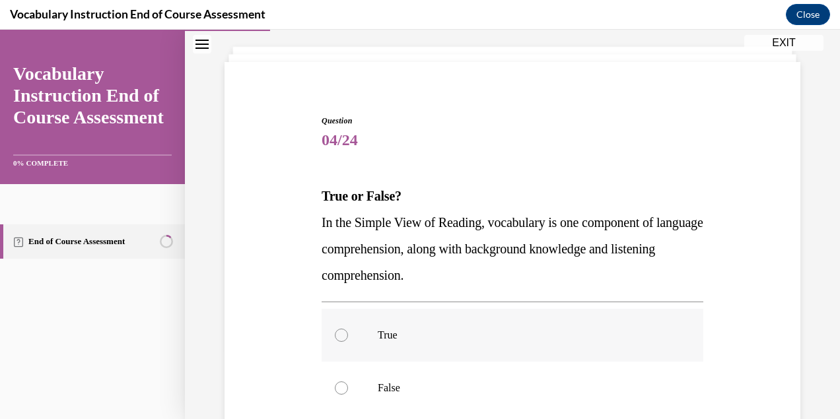
click at [501, 337] on p "True" at bounding box center [524, 335] width 293 height 13
click at [348, 337] on input "True" at bounding box center [341, 335] width 13 height 13
radio input "true"
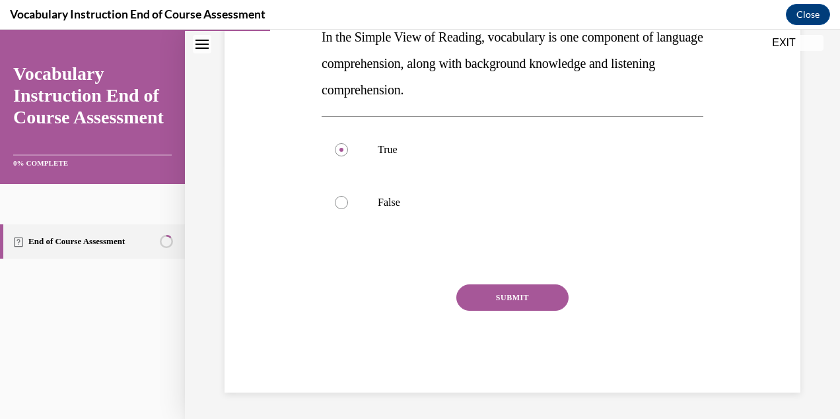
click at [509, 289] on button "SUBMIT" at bounding box center [512, 298] width 112 height 26
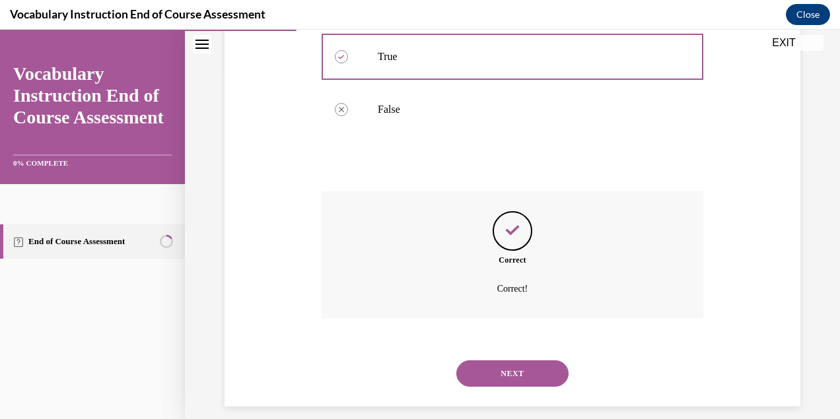
scroll to position [361, 0]
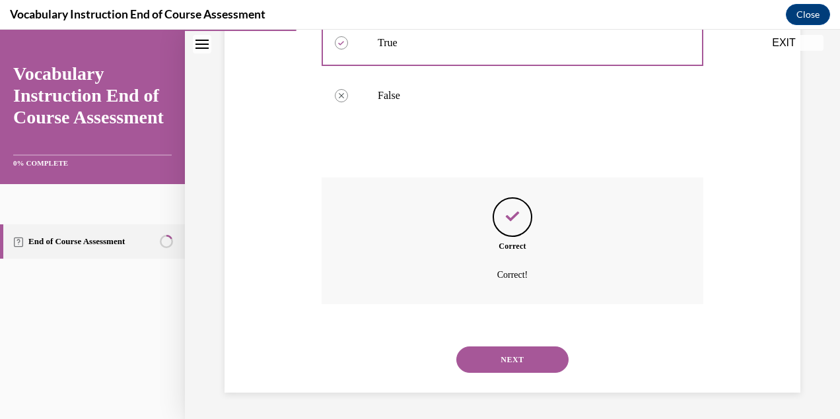
click at [517, 361] on button "NEXT" at bounding box center [512, 360] width 112 height 26
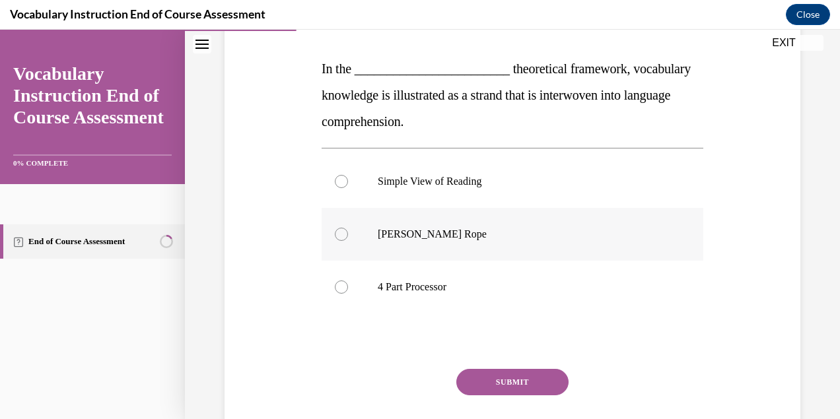
scroll to position [198, 0]
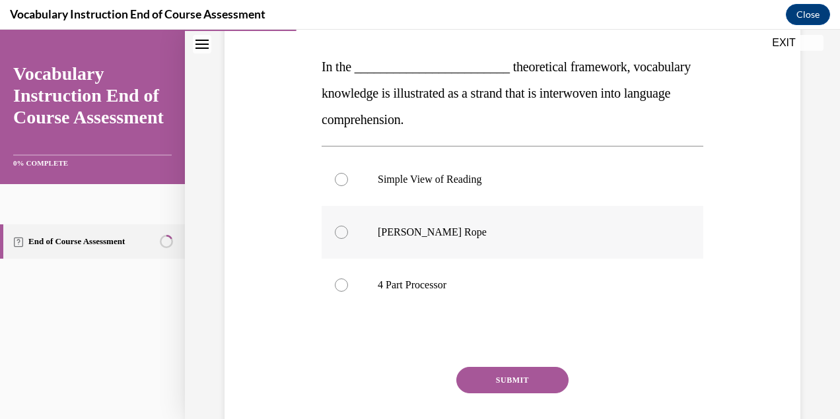
click at [493, 227] on p "Scarborough's Rope" at bounding box center [524, 232] width 293 height 13
click at [348, 227] on input "Scarborough's Rope" at bounding box center [341, 232] width 13 height 13
radio input "true"
click at [524, 378] on button "SUBMIT" at bounding box center [512, 380] width 112 height 26
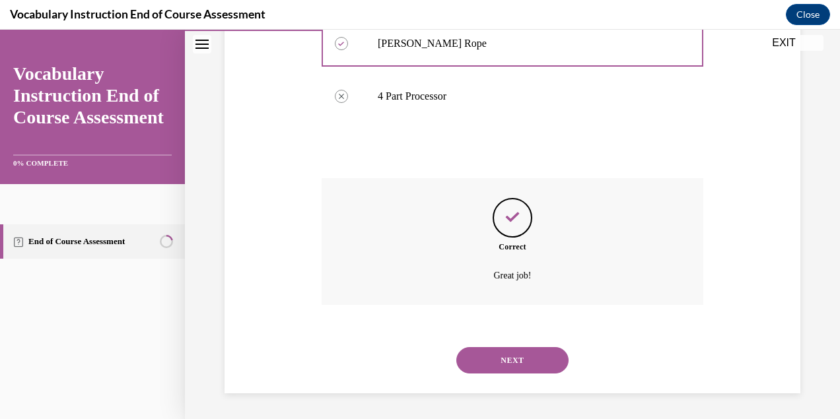
scroll to position [388, 0]
click at [519, 355] on button "NEXT" at bounding box center [512, 360] width 112 height 26
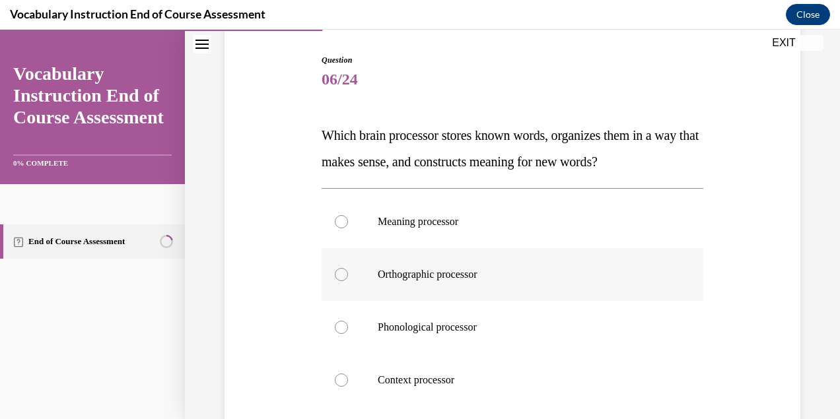
scroll to position [132, 0]
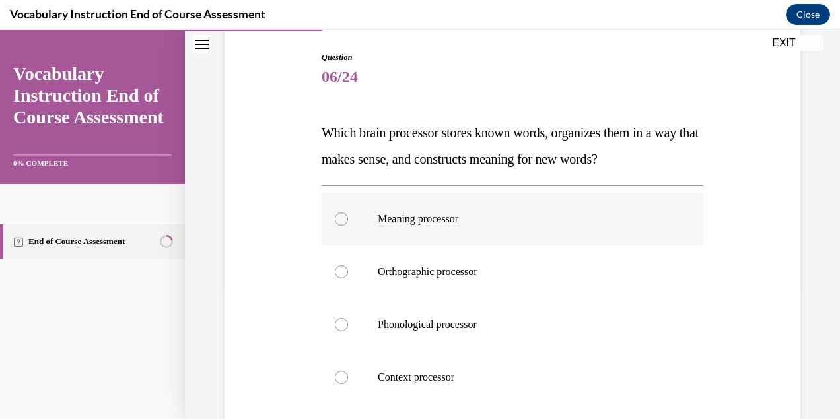
click at [495, 224] on p "Meaning processor" at bounding box center [524, 219] width 293 height 13
click at [348, 224] on input "Meaning processor" at bounding box center [341, 219] width 13 height 13
radio input "true"
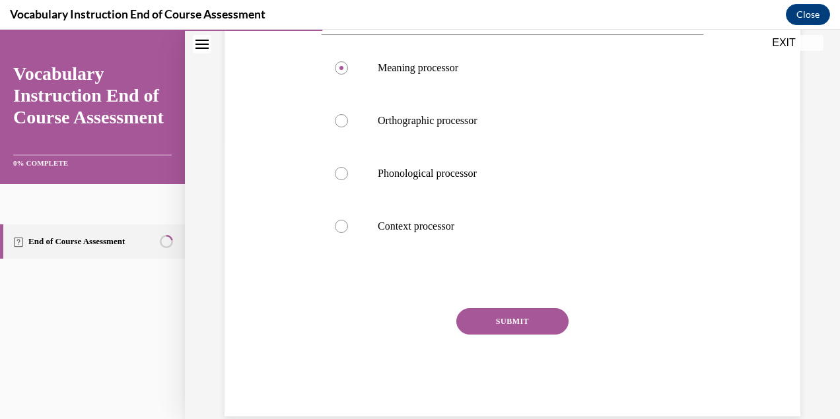
click at [529, 318] on button "SUBMIT" at bounding box center [512, 321] width 112 height 26
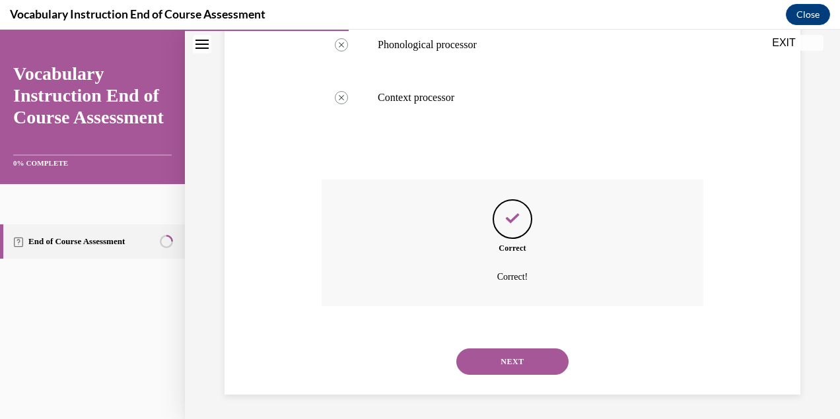
scroll to position [414, 0]
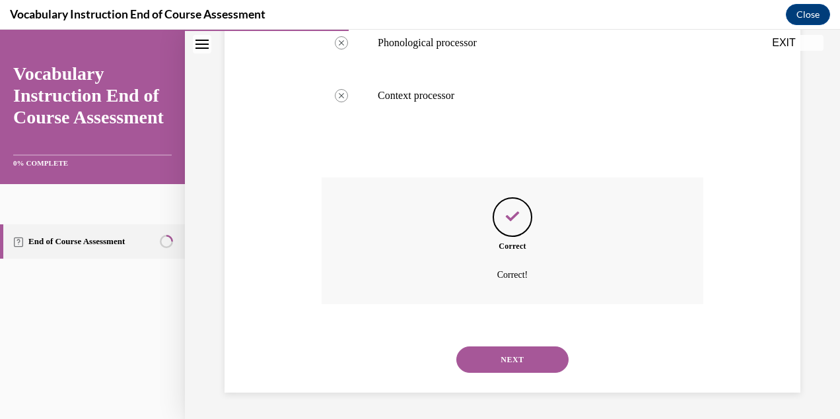
click at [520, 364] on button "NEXT" at bounding box center [512, 360] width 112 height 26
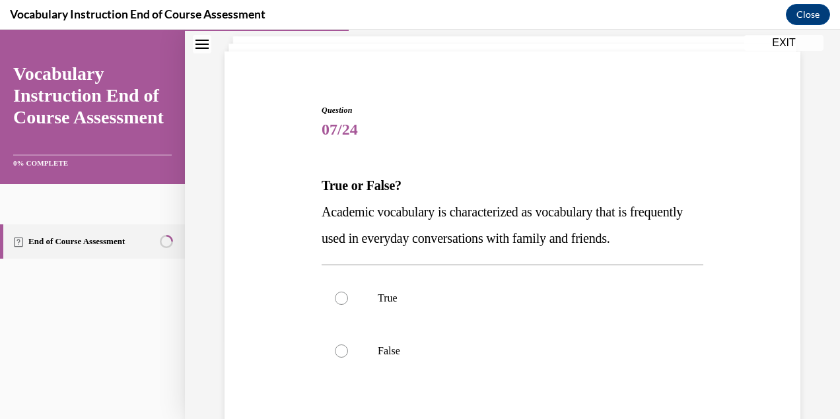
scroll to position [122, 0]
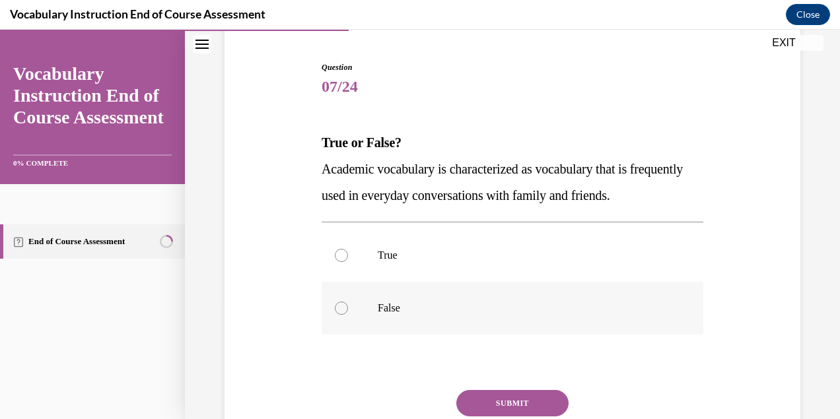
click at [513, 316] on label "False" at bounding box center [513, 308] width 382 height 53
click at [348, 315] on input "False" at bounding box center [341, 308] width 13 height 13
radio input "true"
click at [524, 406] on button "SUBMIT" at bounding box center [512, 403] width 112 height 26
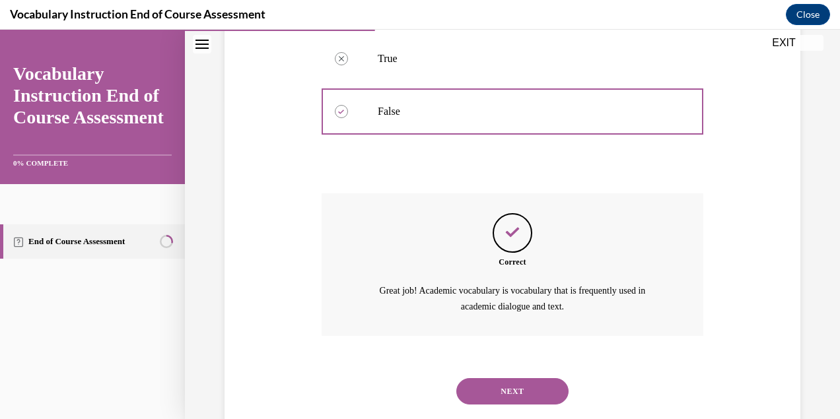
scroll to position [350, 0]
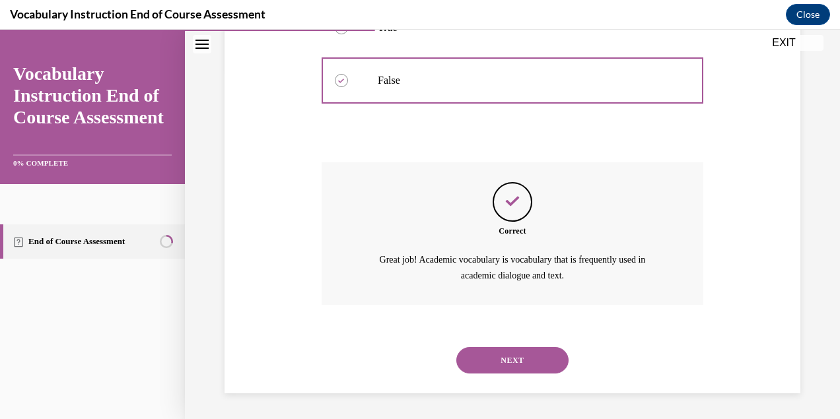
click at [514, 365] on button "NEXT" at bounding box center [512, 360] width 112 height 26
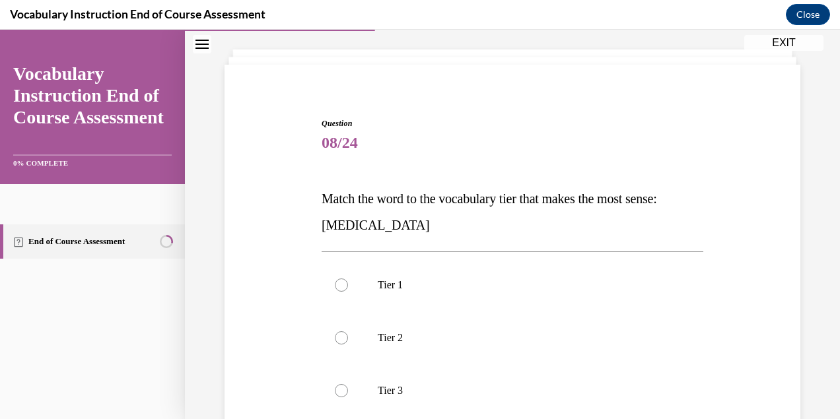
scroll to position [71, 0]
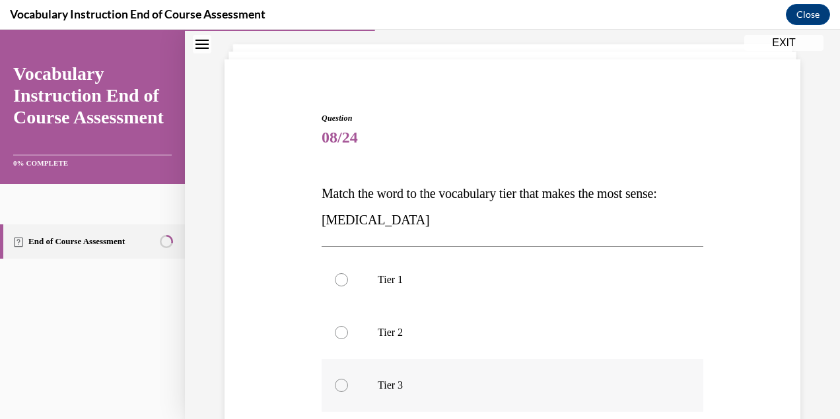
click at [509, 384] on p "Tier 3" at bounding box center [524, 385] width 293 height 13
click at [348, 384] on input "Tier 3" at bounding box center [341, 385] width 13 height 13
radio input "true"
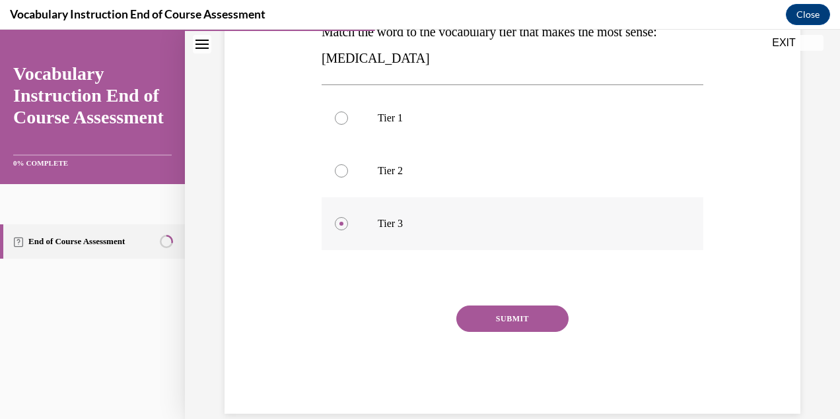
scroll to position [245, 0]
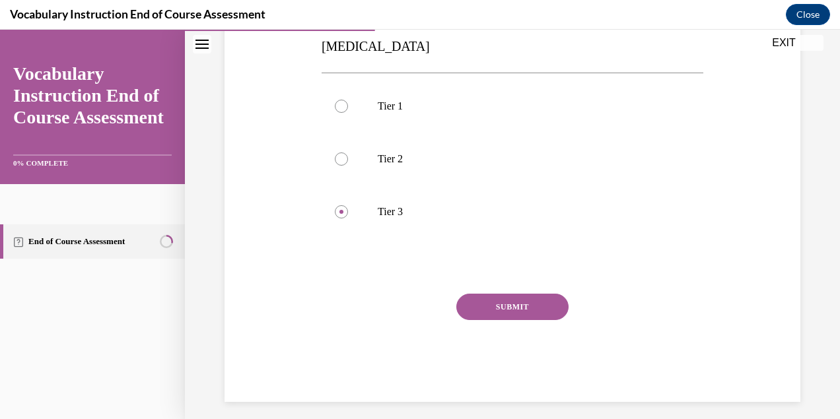
click at [507, 307] on button "SUBMIT" at bounding box center [512, 307] width 112 height 26
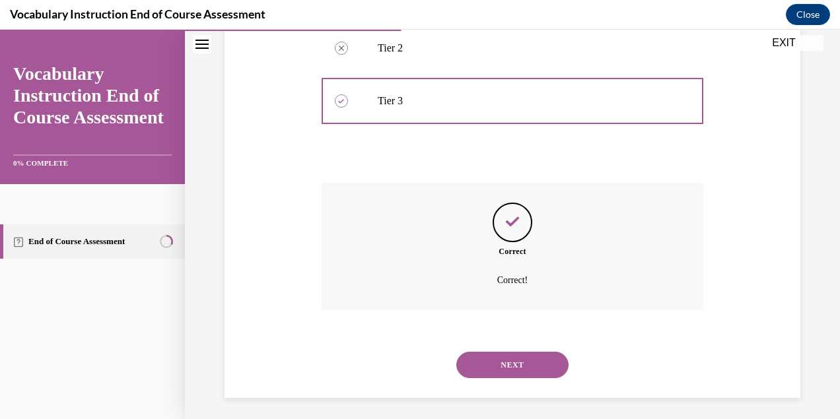
scroll to position [361, 0]
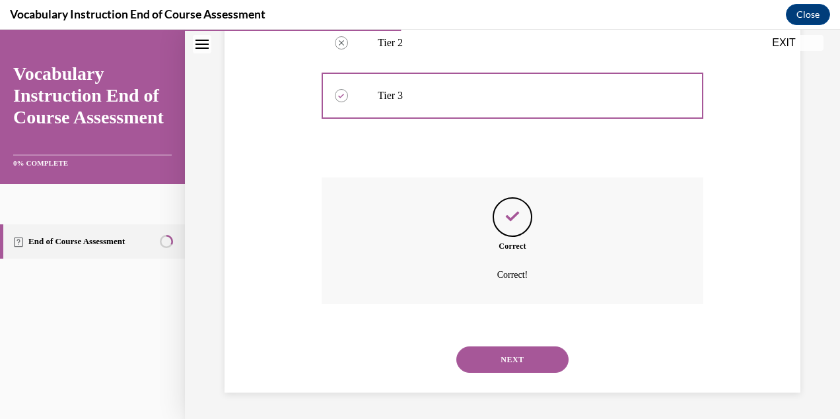
click at [504, 363] on button "NEXT" at bounding box center [512, 360] width 112 height 26
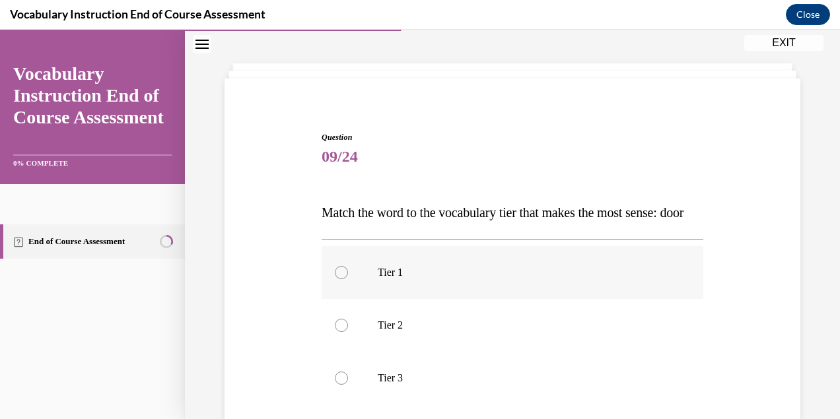
scroll to position [61, 0]
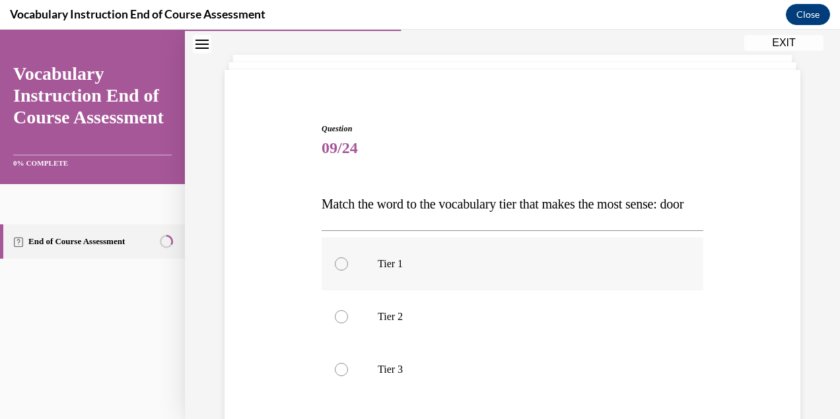
click at [495, 291] on label "Tier 1" at bounding box center [513, 264] width 382 height 53
click at [348, 271] on input "Tier 1" at bounding box center [341, 264] width 13 height 13
radio input "true"
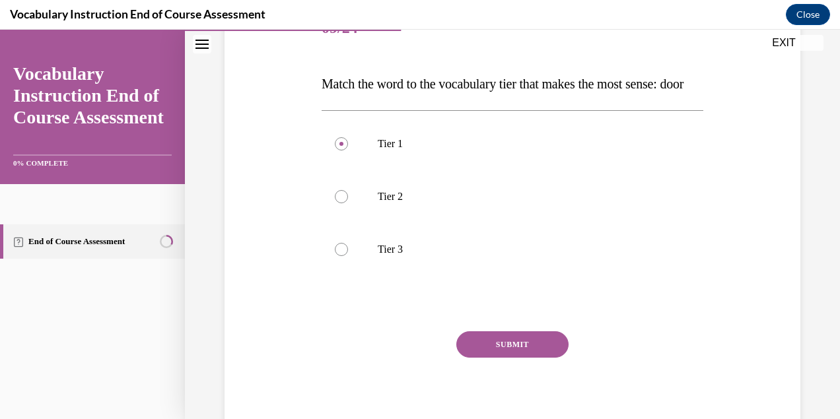
scroll to position [204, 0]
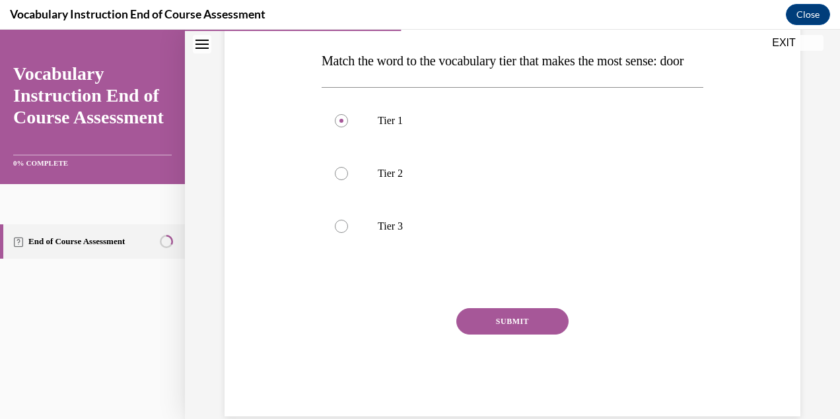
click at [507, 335] on button "SUBMIT" at bounding box center [512, 321] width 112 height 26
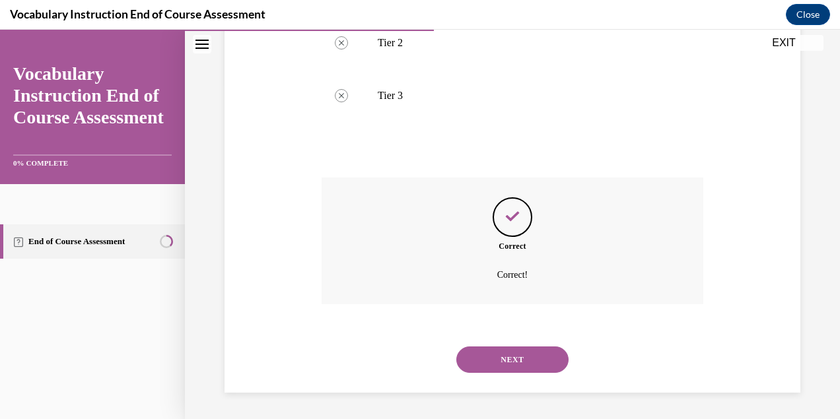
scroll to position [361, 0]
click at [510, 363] on button "NEXT" at bounding box center [512, 360] width 112 height 26
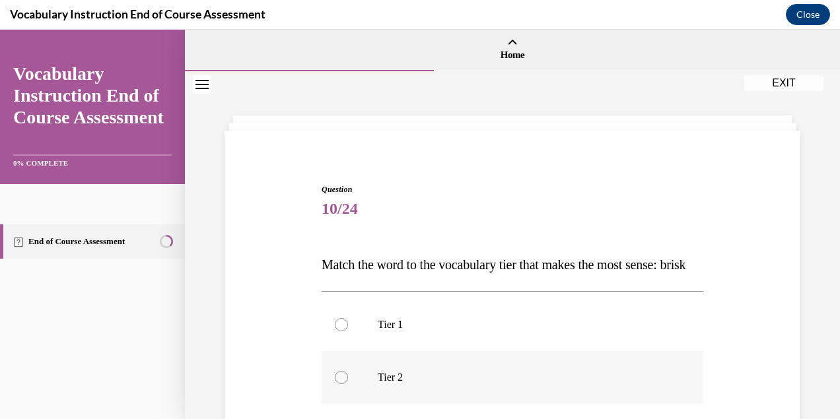
click at [501, 389] on label "Tier 2" at bounding box center [513, 377] width 382 height 53
click at [348, 384] on input "Tier 2" at bounding box center [341, 377] width 13 height 13
radio input "true"
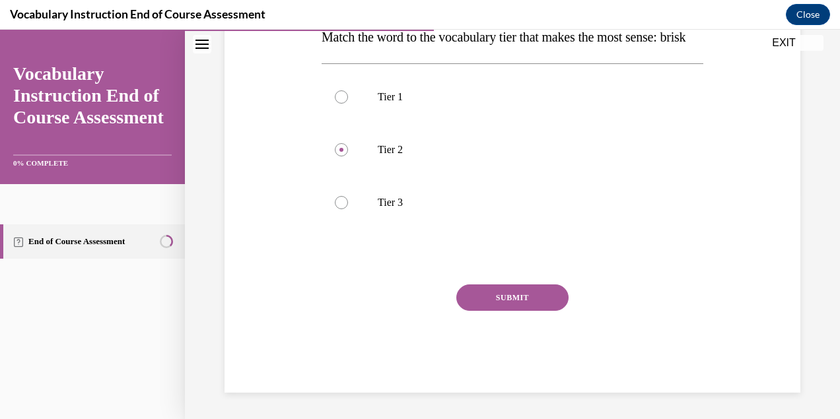
click at [509, 291] on button "SUBMIT" at bounding box center [512, 298] width 112 height 26
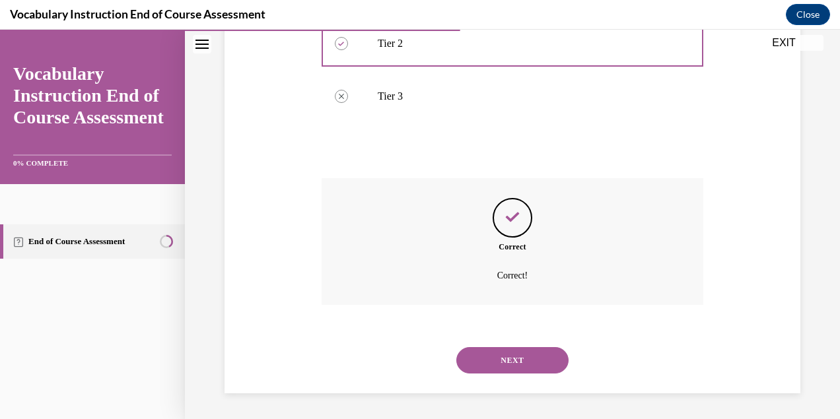
scroll to position [361, 0]
click at [507, 363] on button "NEXT" at bounding box center [512, 360] width 112 height 26
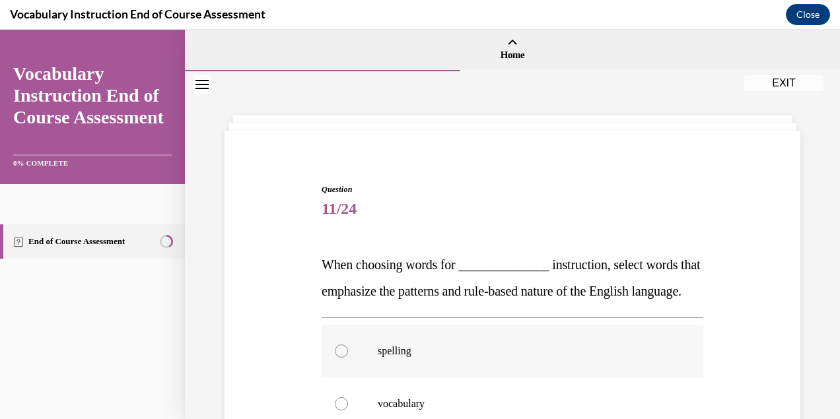
click at [484, 358] on p "spelling" at bounding box center [524, 351] width 293 height 13
click at [348, 358] on input "spelling" at bounding box center [341, 351] width 13 height 13
radio input "true"
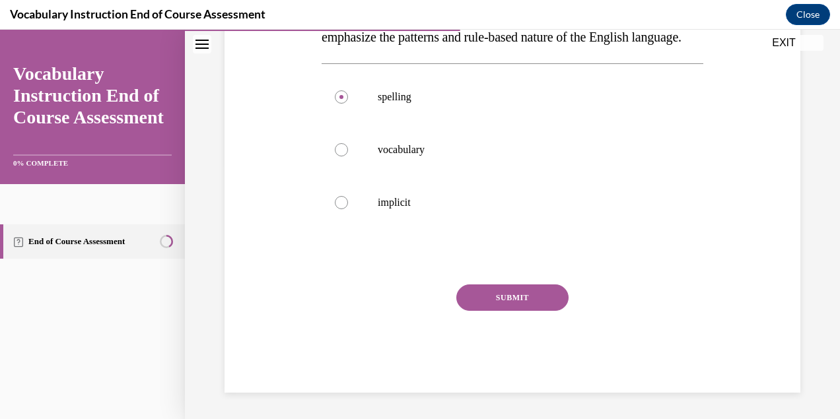
click at [496, 311] on button "SUBMIT" at bounding box center [512, 298] width 112 height 26
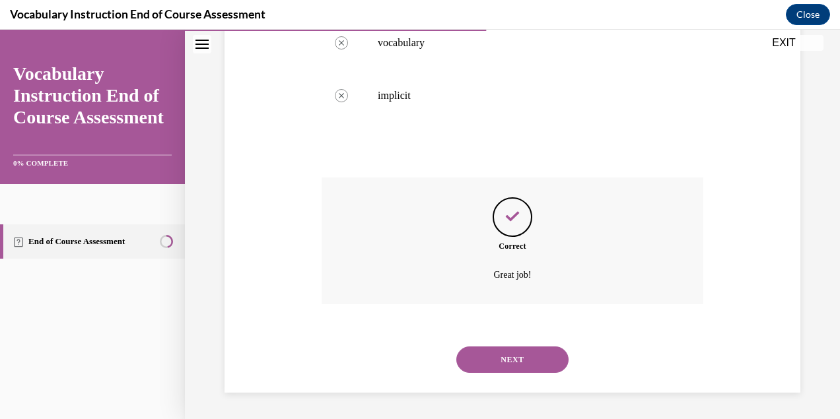
scroll to position [388, 0]
click at [501, 358] on button "NEXT" at bounding box center [512, 360] width 112 height 26
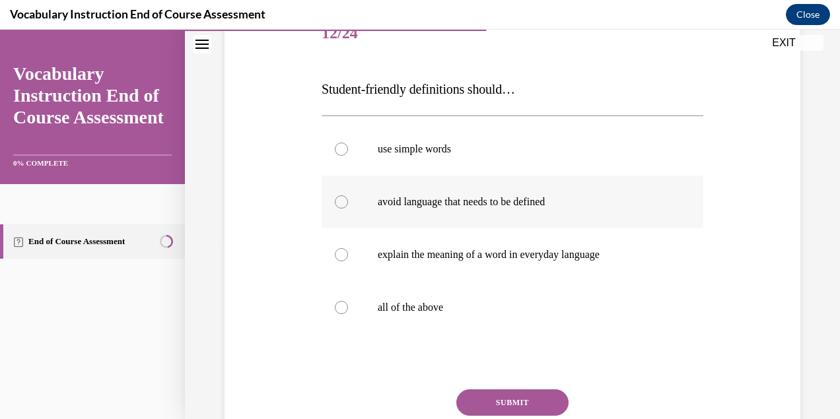
scroll to position [181, 0]
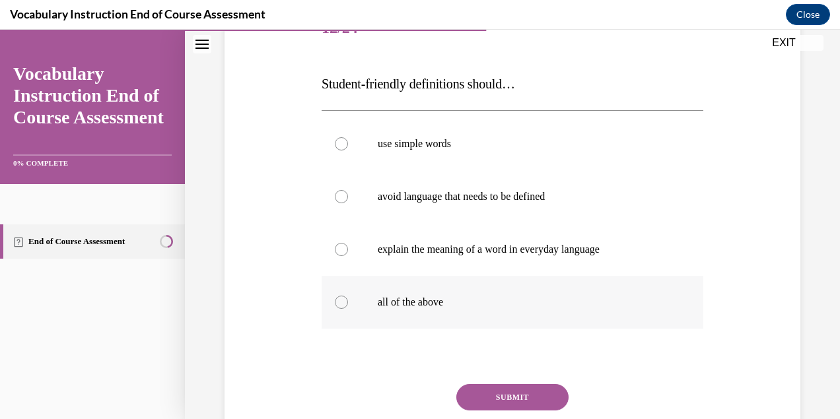
click at [486, 301] on p "all of the above" at bounding box center [524, 302] width 293 height 13
click at [348, 301] on input "all of the above" at bounding box center [341, 302] width 13 height 13
radio input "true"
click at [513, 395] on button "SUBMIT" at bounding box center [512, 397] width 112 height 26
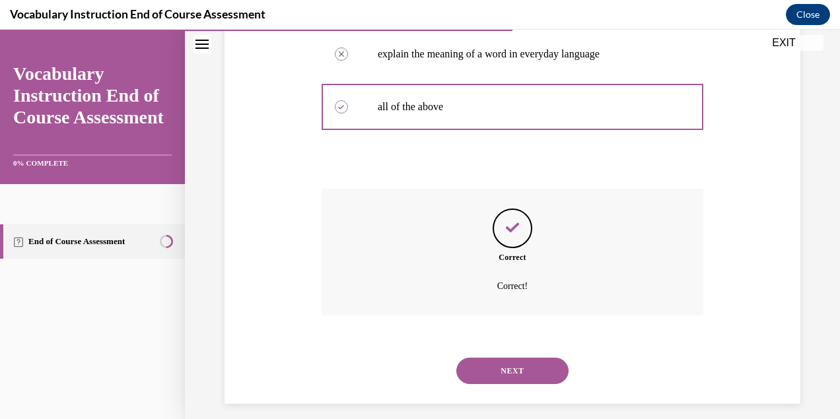
scroll to position [388, 0]
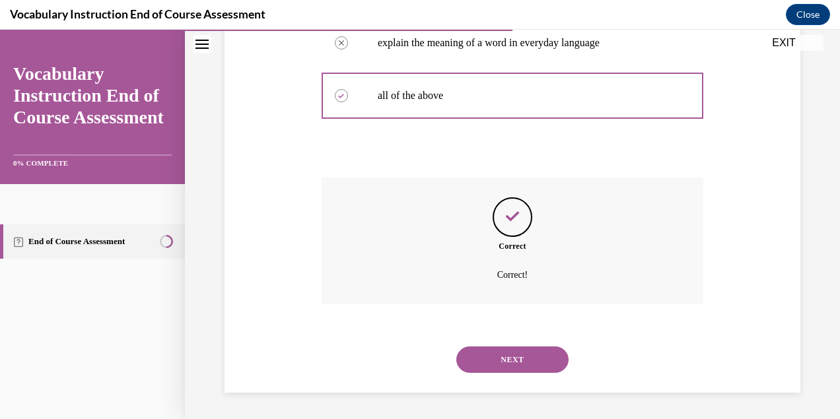
click at [505, 365] on button "NEXT" at bounding box center [512, 360] width 112 height 26
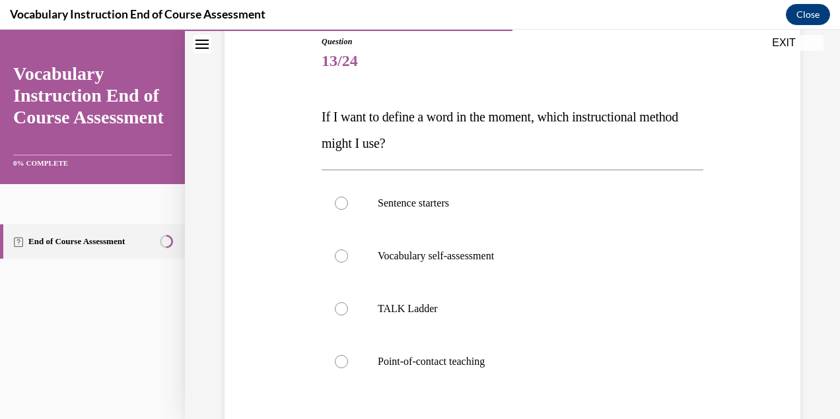
scroll to position [168, 0]
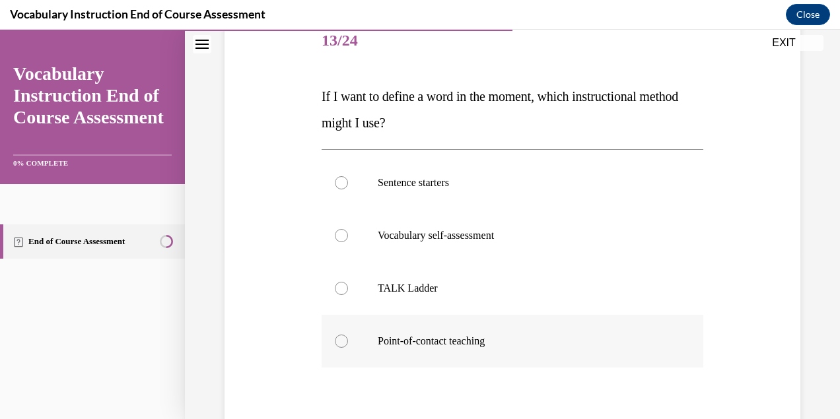
click at [486, 347] on p "Point-of-contact teaching" at bounding box center [524, 341] width 293 height 13
click at [348, 347] on input "Point-of-contact teaching" at bounding box center [341, 341] width 13 height 13
radio input "true"
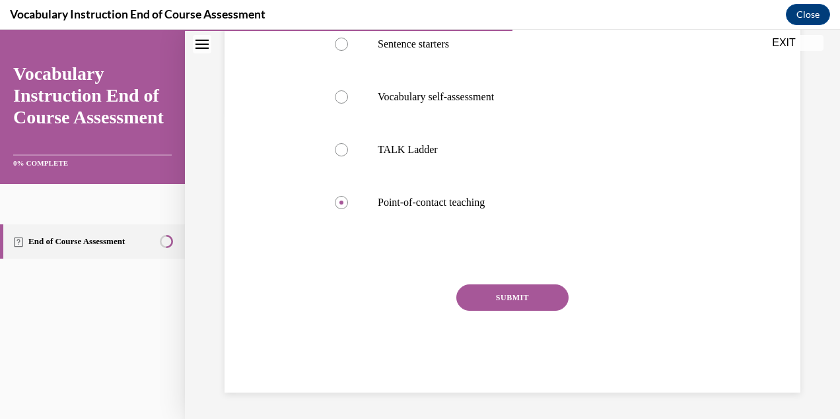
click at [495, 287] on button "SUBMIT" at bounding box center [512, 298] width 112 height 26
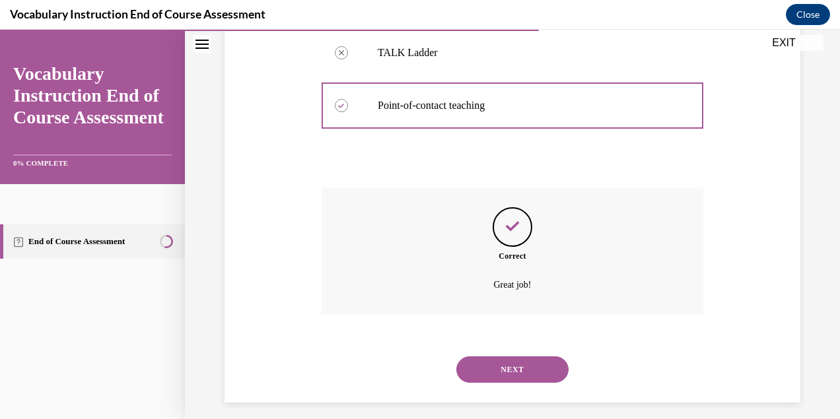
scroll to position [414, 0]
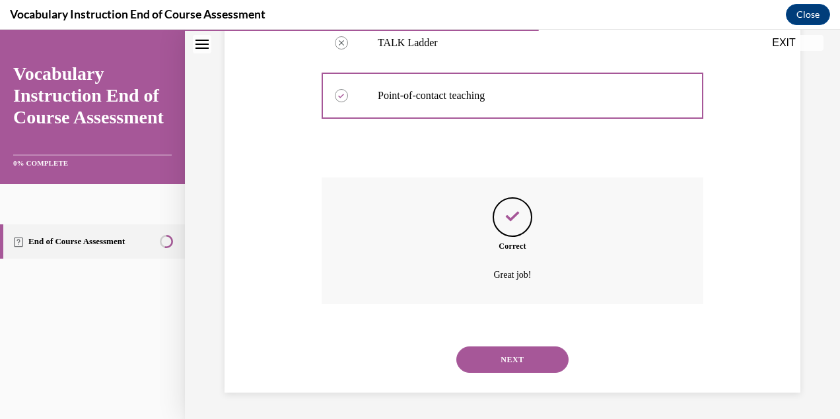
click at [511, 359] on button "NEXT" at bounding box center [512, 360] width 112 height 26
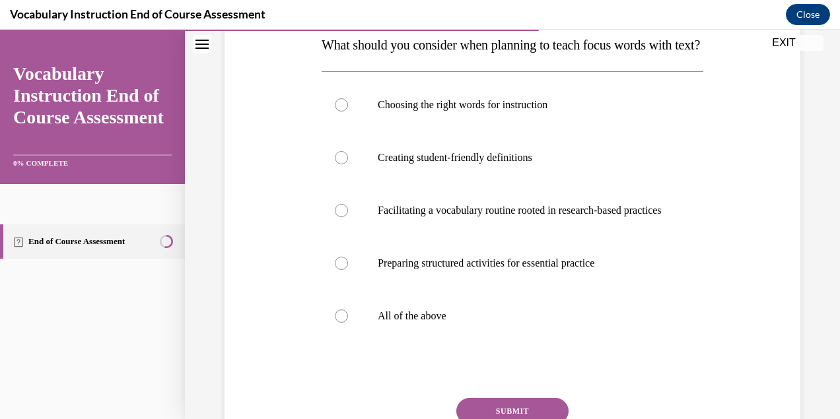
scroll to position [0, 0]
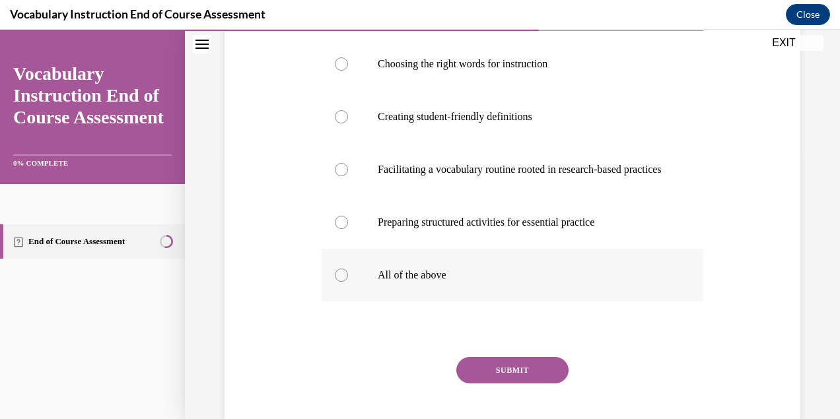
click at [501, 282] on p "All of the above" at bounding box center [524, 275] width 293 height 13
click at [348, 282] on input "All of the above" at bounding box center [341, 275] width 13 height 13
radio input "true"
click at [514, 384] on button "SUBMIT" at bounding box center [512, 370] width 112 height 26
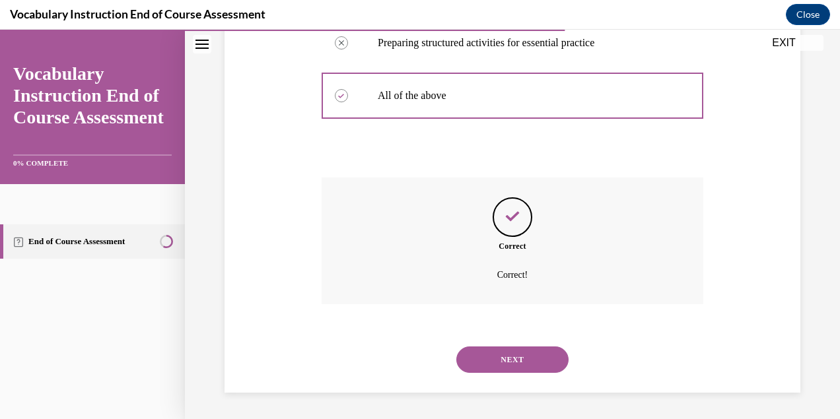
scroll to position [480, 0]
click at [505, 367] on button "NEXT" at bounding box center [512, 360] width 112 height 26
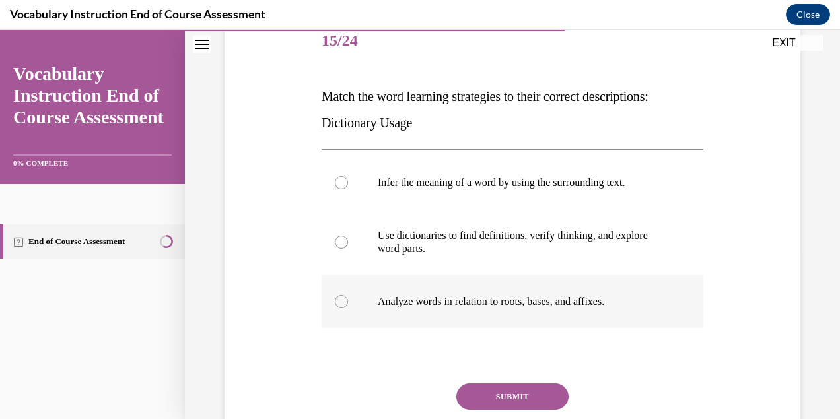
scroll to position [181, 0]
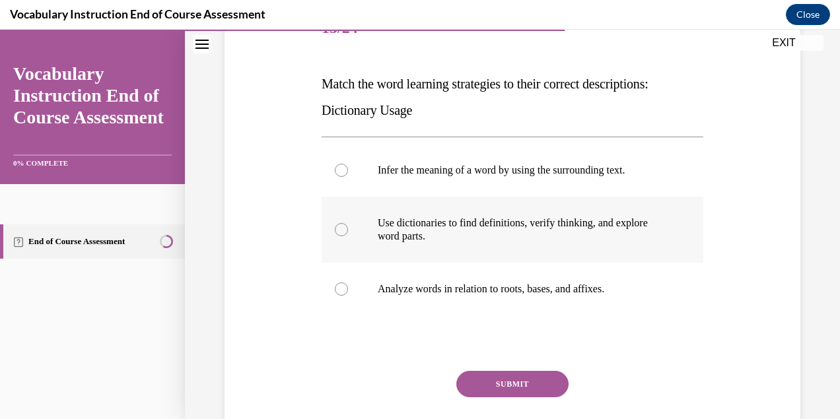
click at [512, 244] on label "Use dictionaries to find definitions, verify thinking, and explore word parts." at bounding box center [513, 230] width 382 height 66
click at [348, 236] on input "Use dictionaries to find definitions, verify thinking, and explore word parts." at bounding box center [341, 229] width 13 height 13
radio input "true"
click at [524, 380] on button "SUBMIT" at bounding box center [512, 384] width 112 height 26
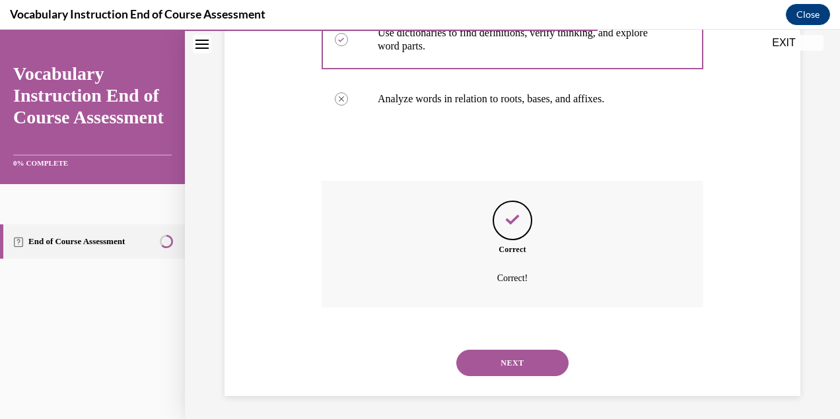
scroll to position [375, 0]
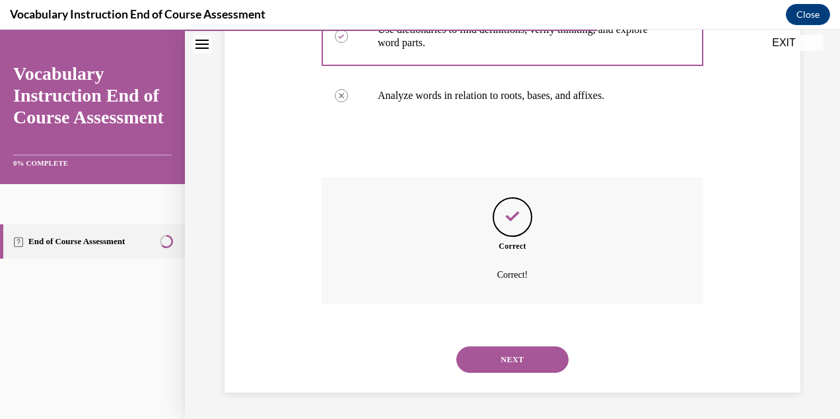
click at [521, 362] on button "NEXT" at bounding box center [512, 360] width 112 height 26
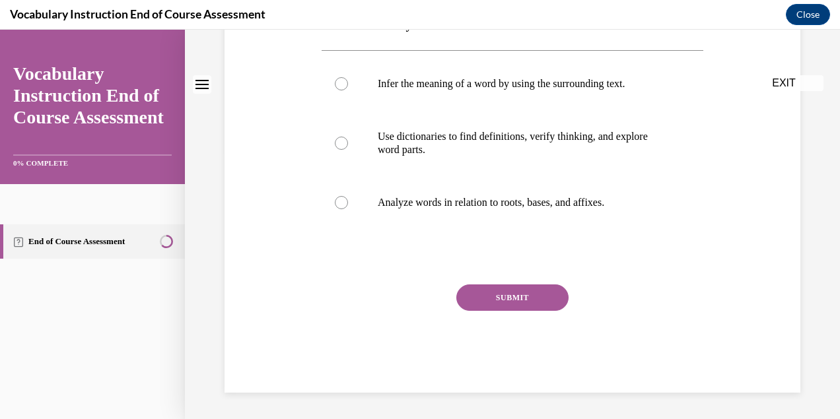
scroll to position [0, 0]
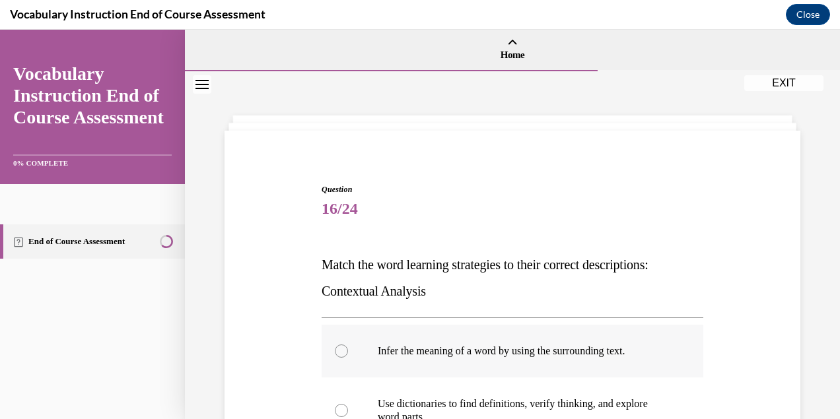
click at [521, 362] on label "Infer the meaning of a word by using the surrounding text." at bounding box center [513, 351] width 382 height 53
click at [348, 358] on input "Infer the meaning of a word by using the surrounding text." at bounding box center [341, 351] width 13 height 13
radio input "true"
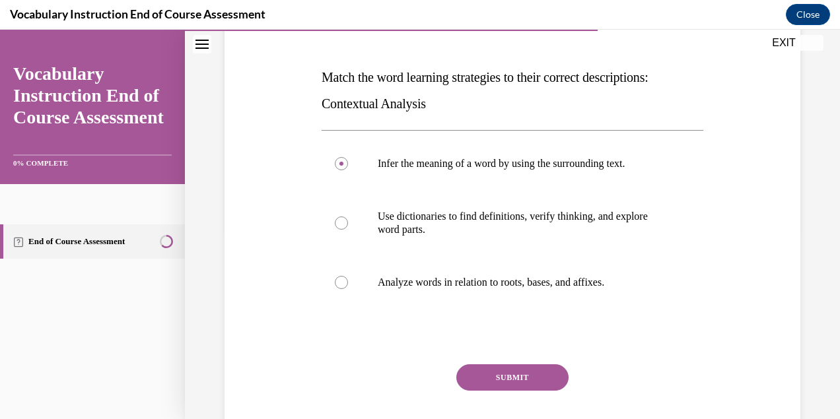
click at [511, 387] on button "SUBMIT" at bounding box center [512, 378] width 112 height 26
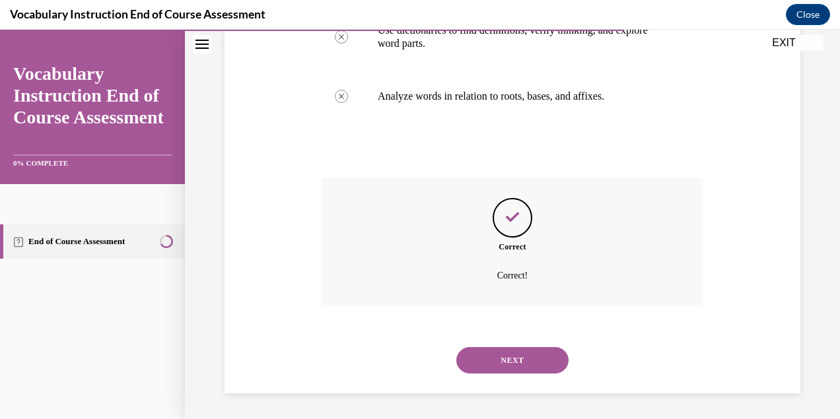
scroll to position [375, 0]
click at [513, 365] on button "NEXT" at bounding box center [512, 360] width 112 height 26
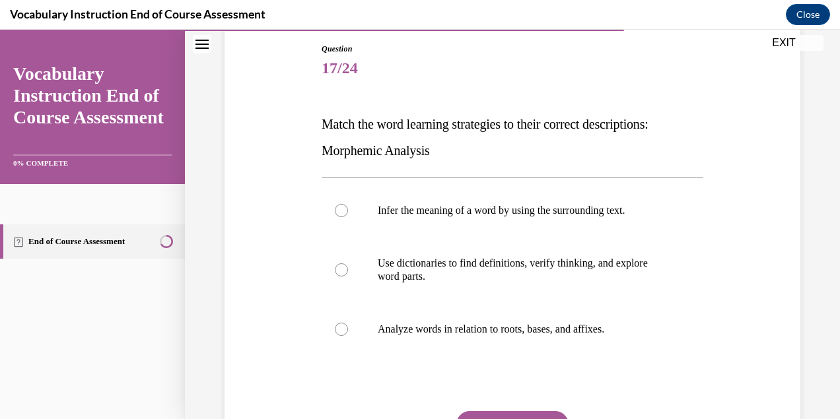
scroll to position [143, 0]
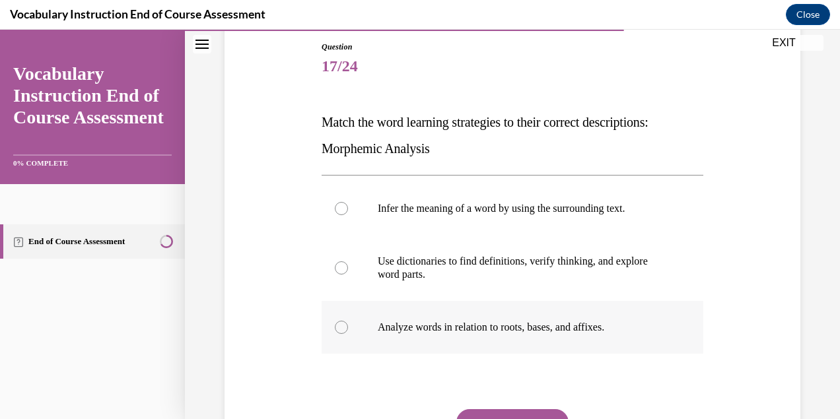
click at [496, 314] on label "Analyze words in relation to roots, bases, and affixes." at bounding box center [513, 327] width 382 height 53
click at [348, 321] on input "Analyze words in relation to roots, bases, and affixes." at bounding box center [341, 327] width 13 height 13
radio input "true"
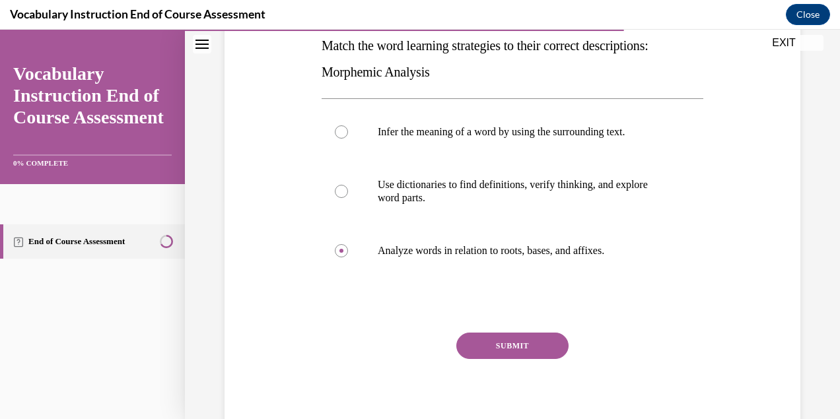
click at [513, 340] on button "SUBMIT" at bounding box center [512, 346] width 112 height 26
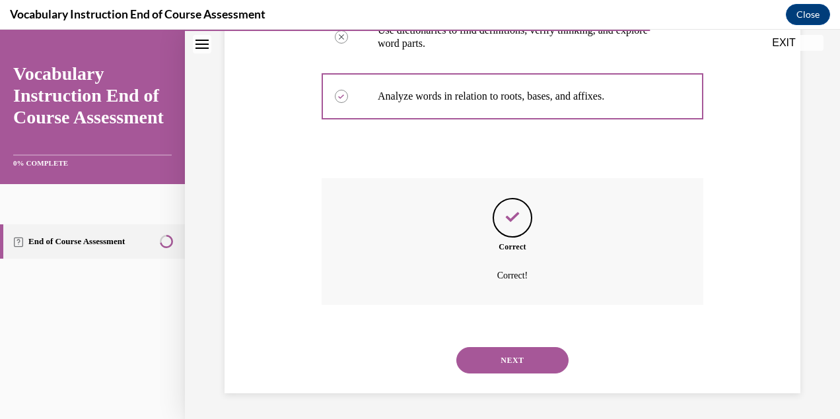
scroll to position [375, 0]
click at [506, 363] on button "NEXT" at bounding box center [512, 360] width 112 height 26
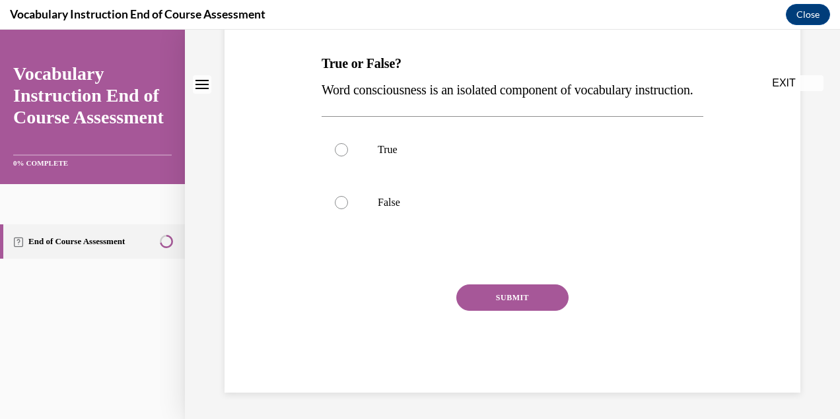
scroll to position [0, 0]
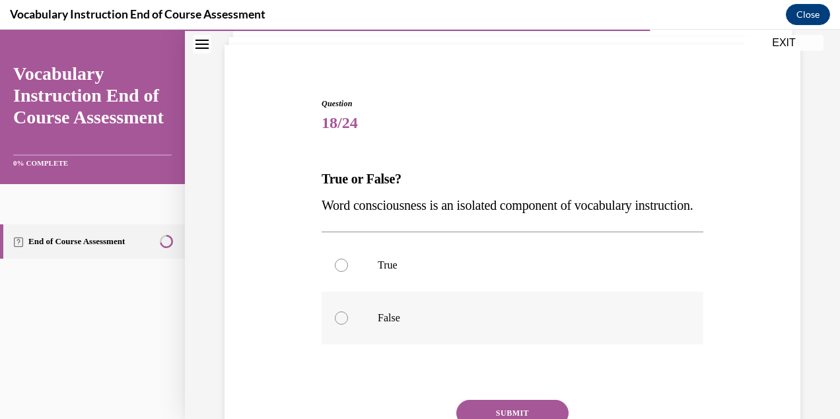
click at [477, 325] on p "False" at bounding box center [524, 318] width 293 height 13
click at [348, 325] on input "False" at bounding box center [341, 318] width 13 height 13
radio input "true"
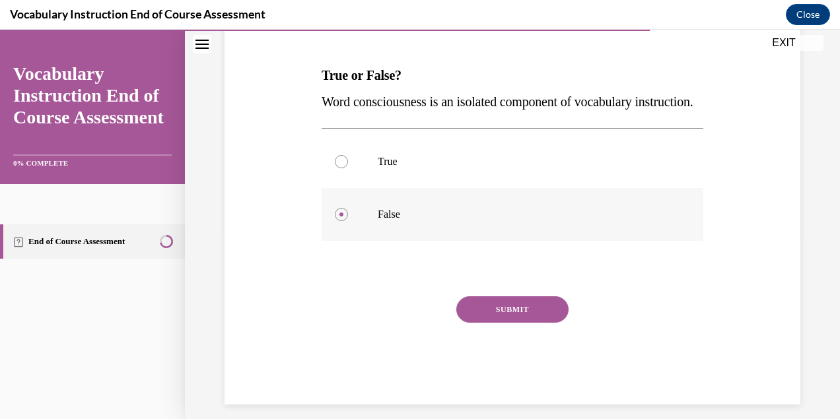
scroll to position [228, 0]
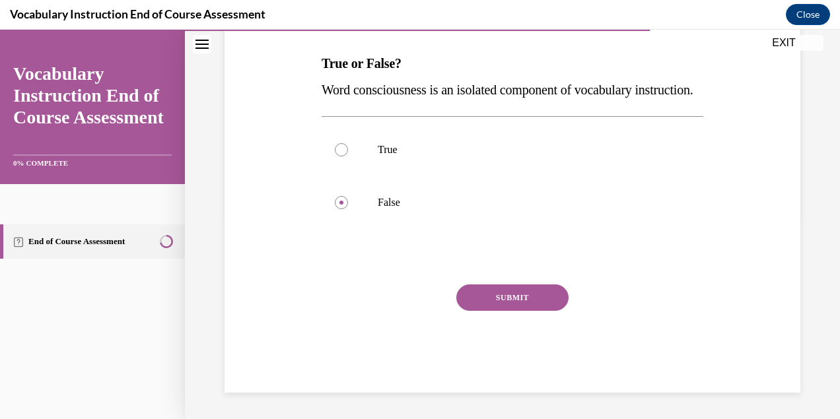
click at [500, 296] on button "SUBMIT" at bounding box center [512, 298] width 112 height 26
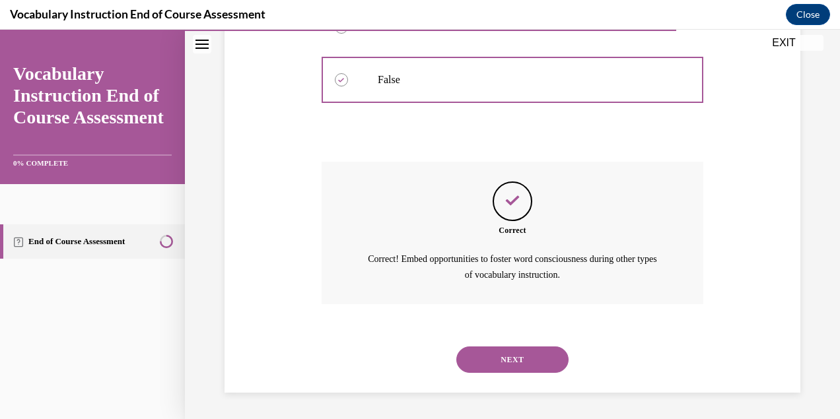
scroll to position [350, 0]
click at [526, 365] on button "NEXT" at bounding box center [512, 360] width 112 height 26
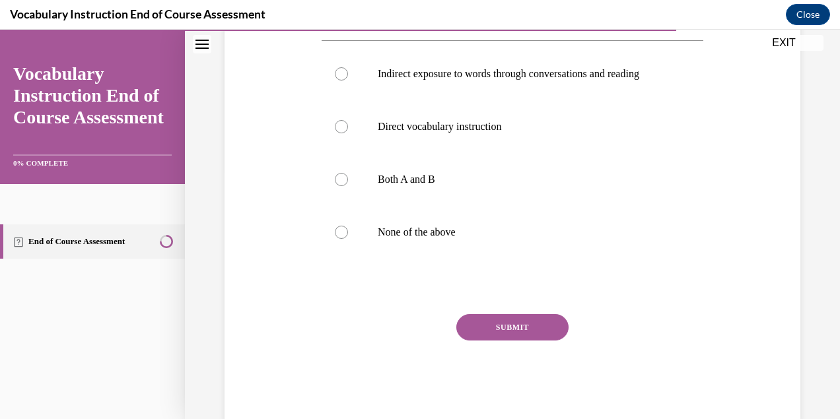
scroll to position [283, 0]
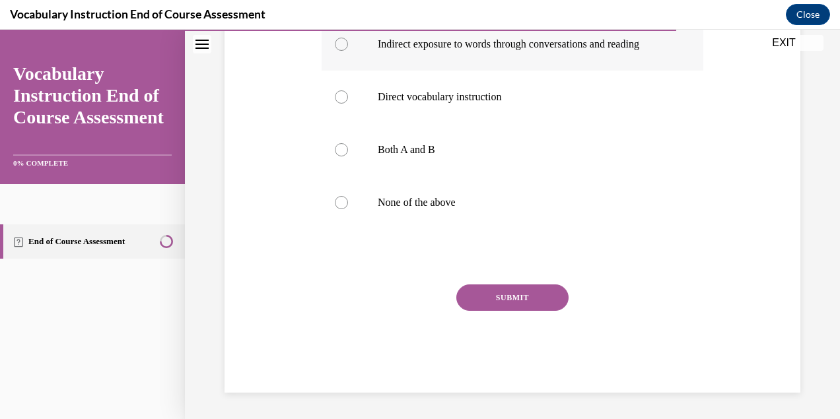
click at [510, 48] on p "Indirect exposure to words through conversations and reading" at bounding box center [524, 44] width 293 height 13
click at [348, 48] on input "Indirect exposure to words through conversations and reading" at bounding box center [341, 44] width 13 height 13
radio input "true"
click at [515, 307] on button "SUBMIT" at bounding box center [512, 298] width 112 height 26
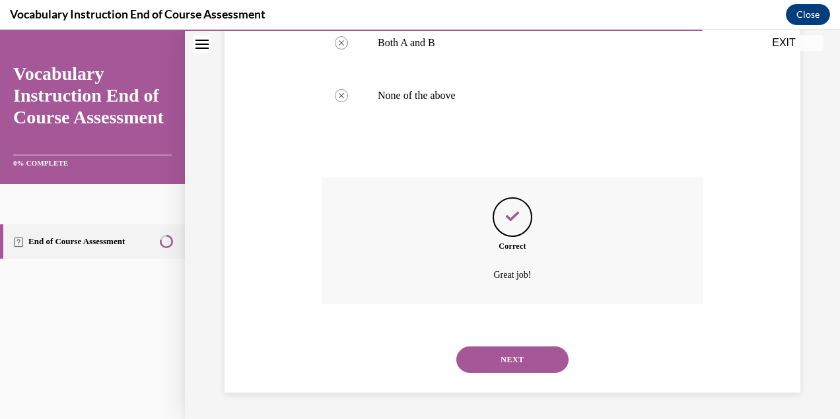
scroll to position [401, 0]
click at [510, 363] on button "NEXT" at bounding box center [512, 360] width 112 height 26
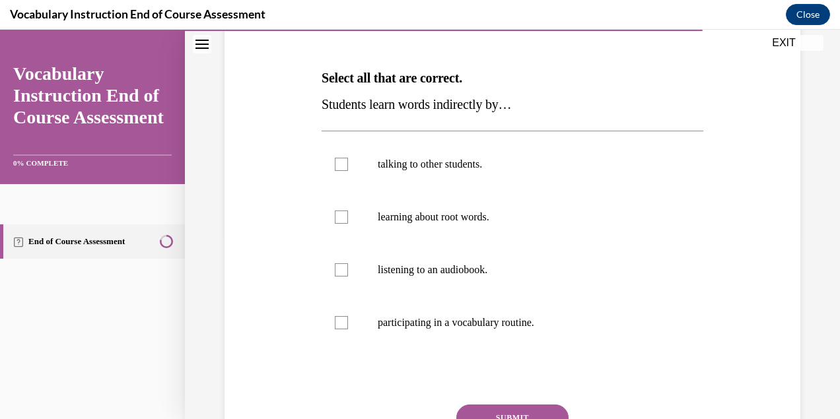
scroll to position [190, 0]
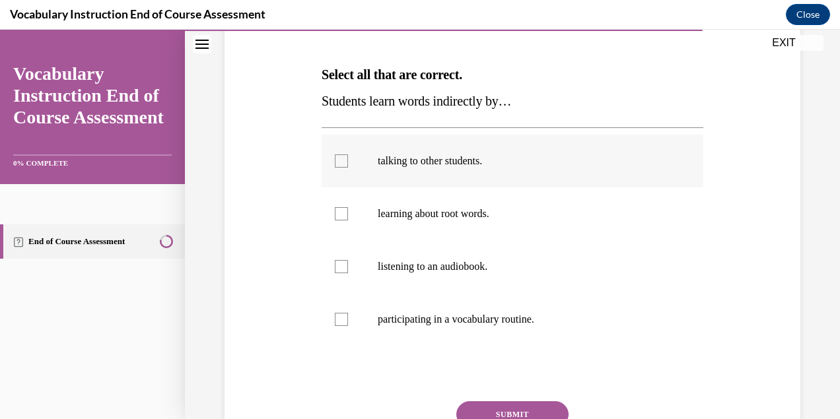
click at [501, 165] on p "talking to other students." at bounding box center [524, 161] width 293 height 13
click at [348, 165] on input "talking to other students." at bounding box center [341, 161] width 13 height 13
checkbox input "true"
click at [499, 268] on p "listening to an audiobook." at bounding box center [524, 266] width 293 height 13
click at [348, 268] on input "listening to an audiobook." at bounding box center [341, 266] width 13 height 13
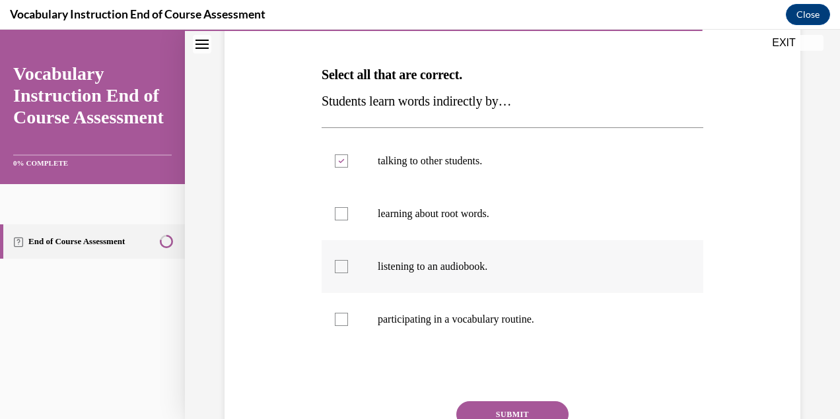
checkbox input "true"
click at [519, 410] on button "SUBMIT" at bounding box center [512, 415] width 112 height 26
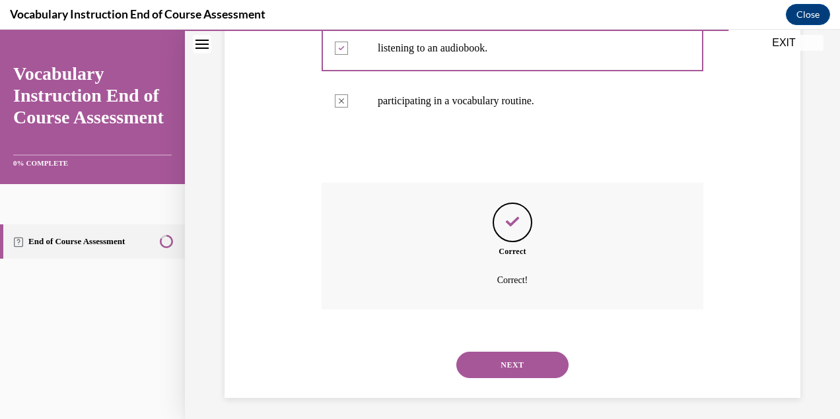
scroll to position [414, 0]
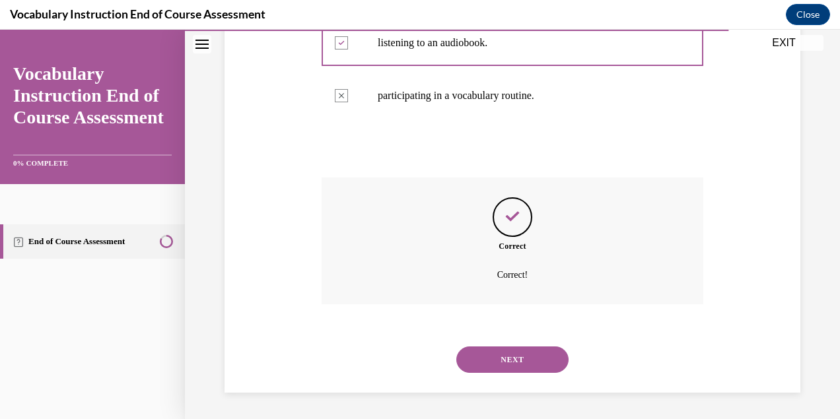
click at [510, 355] on button "NEXT" at bounding box center [512, 360] width 112 height 26
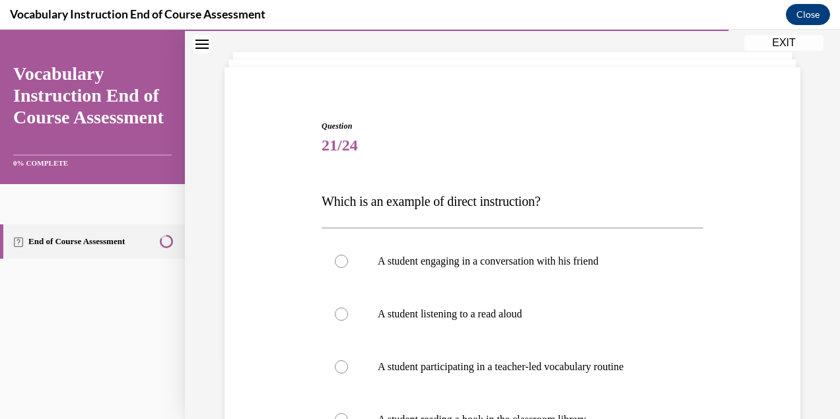
scroll to position [83, 0]
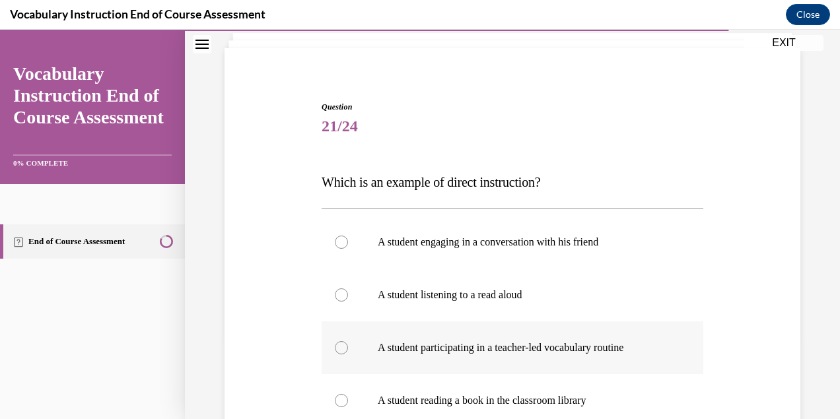
click at [514, 355] on label "A student participating in a teacher-led vocabulary routine" at bounding box center [513, 348] width 382 height 53
click at [348, 355] on input "A student participating in a teacher-led vocabulary routine" at bounding box center [341, 348] width 13 height 13
radio input "true"
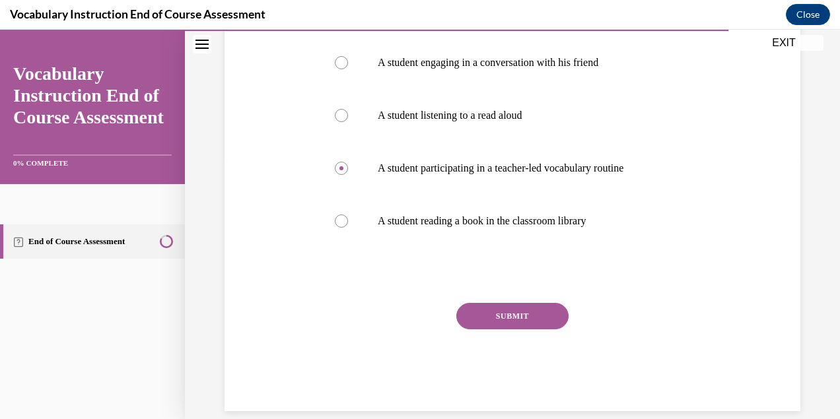
click at [507, 314] on button "SUBMIT" at bounding box center [512, 316] width 112 height 26
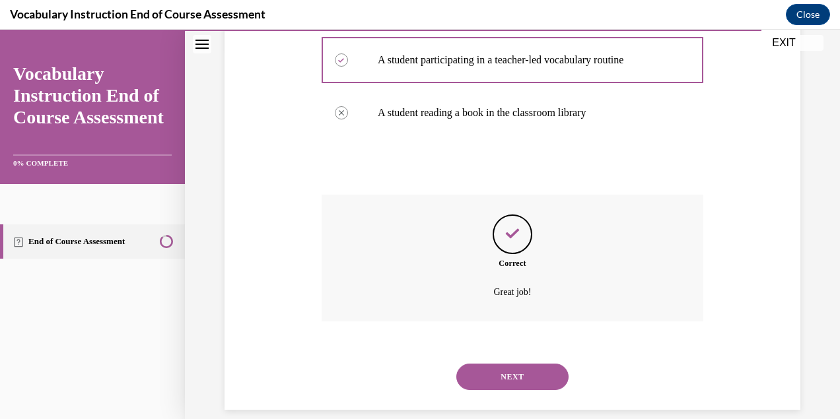
scroll to position [388, 0]
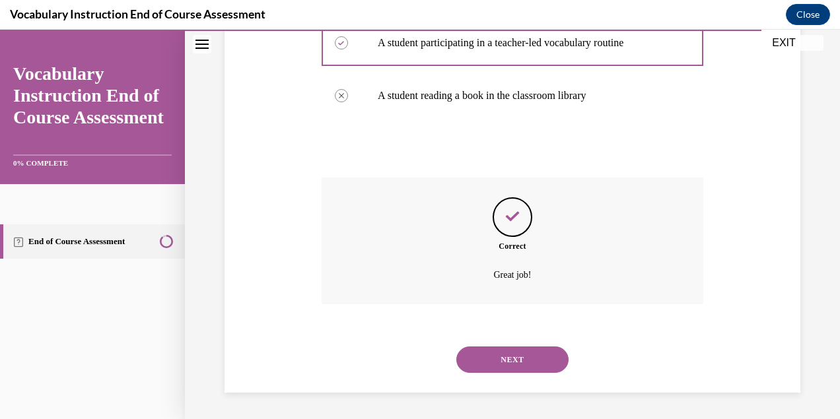
click at [505, 355] on button "NEXT" at bounding box center [512, 360] width 112 height 26
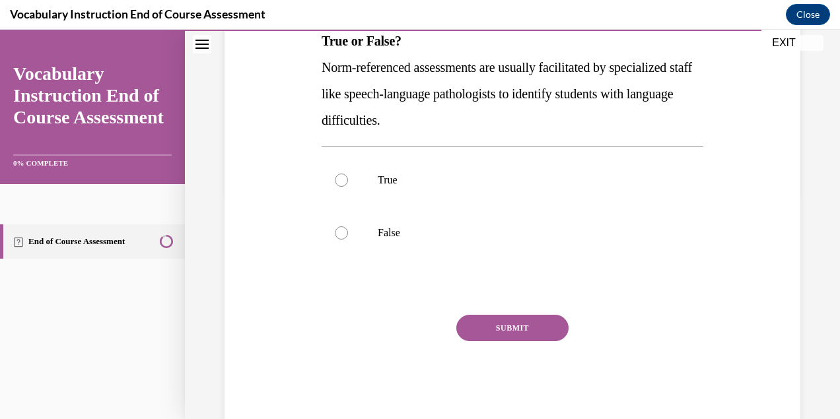
scroll to position [227, 0]
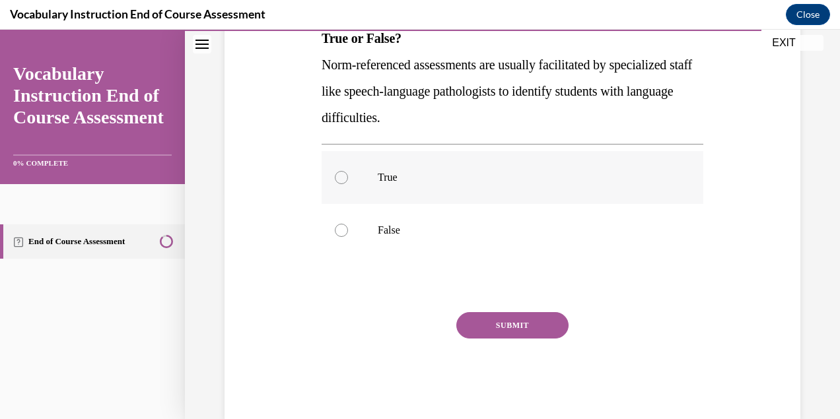
click at [443, 176] on p "True" at bounding box center [524, 177] width 293 height 13
click at [348, 176] on input "True" at bounding box center [341, 177] width 13 height 13
radio input "true"
click at [499, 322] on button "SUBMIT" at bounding box center [512, 325] width 112 height 26
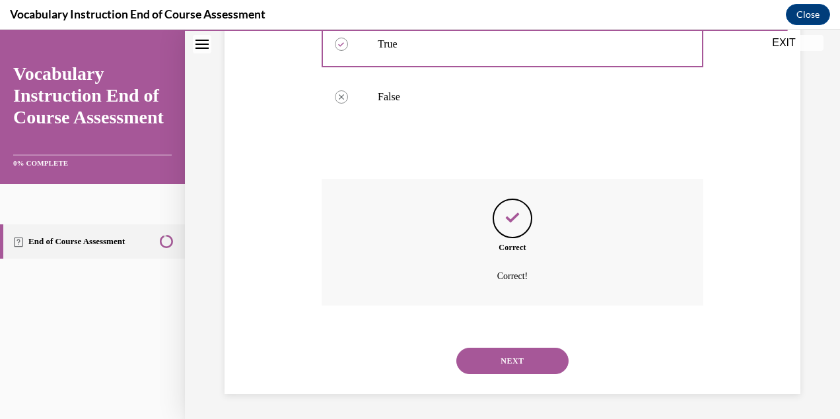
scroll to position [361, 0]
click at [512, 361] on button "NEXT" at bounding box center [512, 360] width 112 height 26
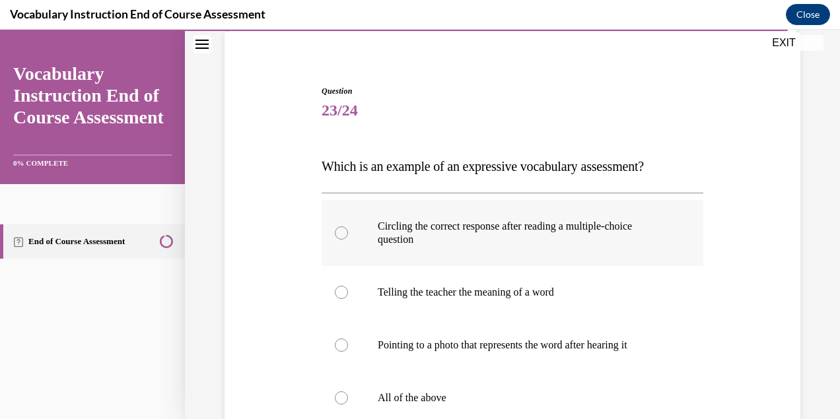
scroll to position [107, 0]
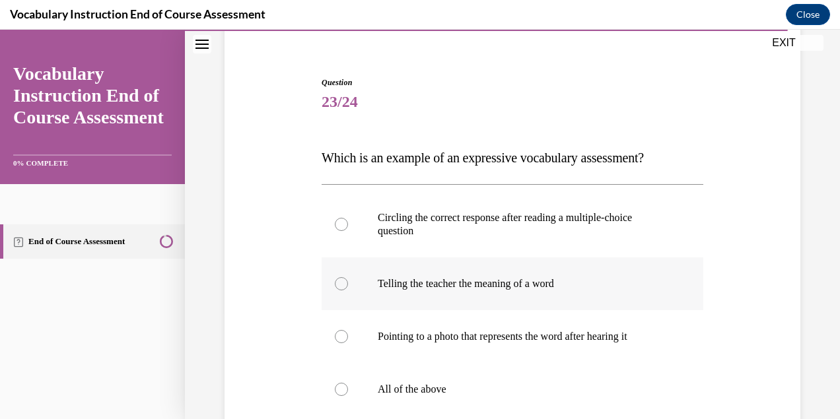
click at [520, 295] on label "Telling the teacher the meaning of a word" at bounding box center [513, 284] width 382 height 53
click at [348, 291] on input "Telling the teacher the meaning of a word" at bounding box center [341, 283] width 13 height 13
radio input "true"
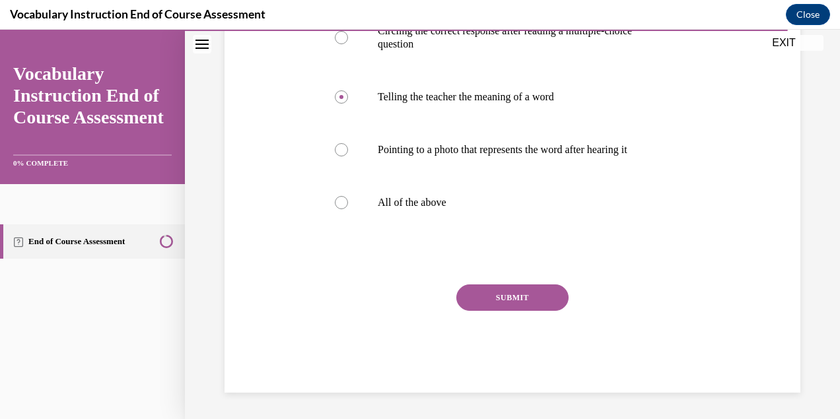
click at [515, 303] on button "SUBMIT" at bounding box center [512, 298] width 112 height 26
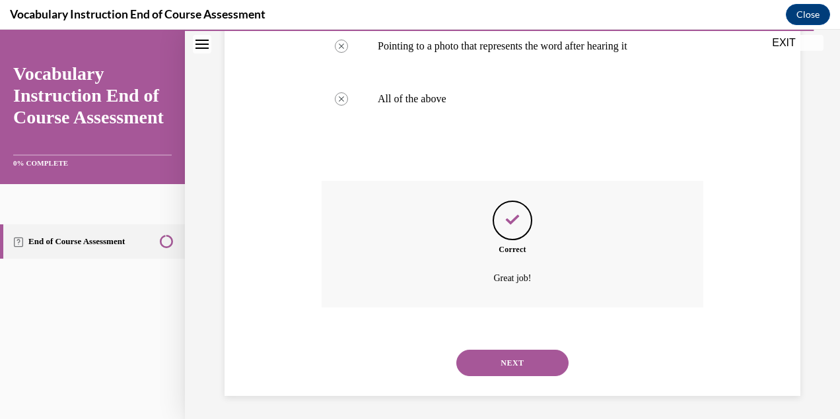
scroll to position [401, 0]
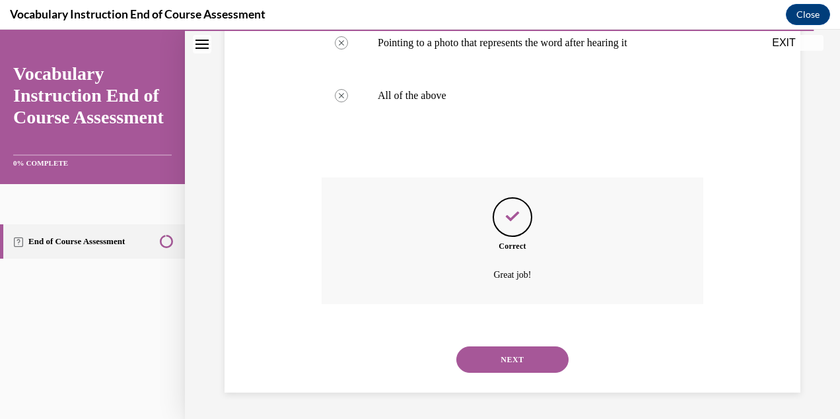
click at [514, 360] on button "NEXT" at bounding box center [512, 360] width 112 height 26
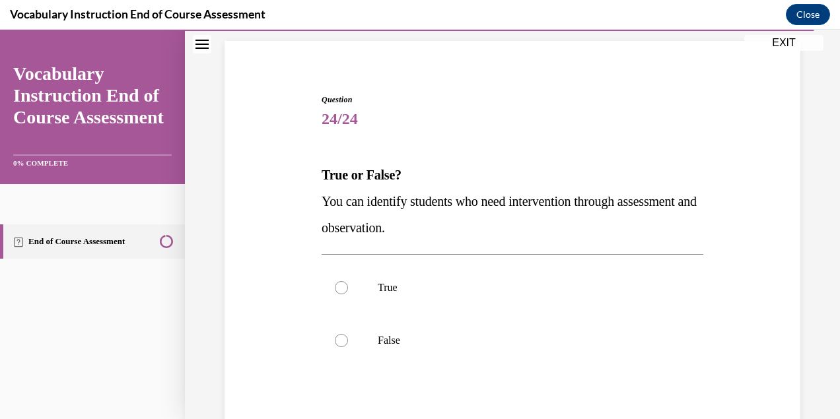
scroll to position [96, 0]
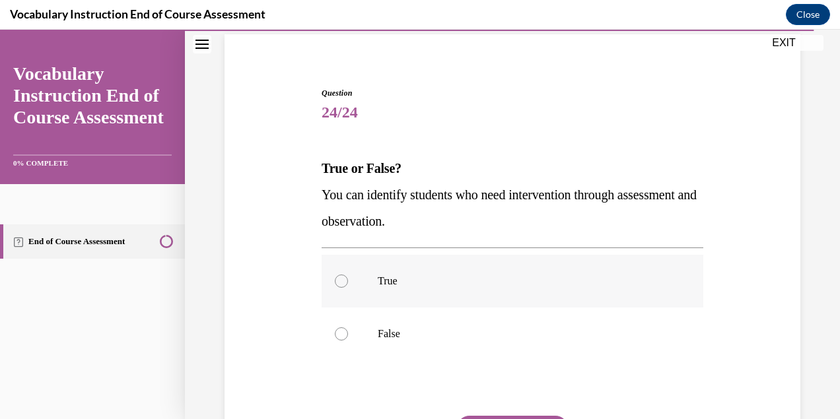
click at [498, 270] on label "True" at bounding box center [513, 281] width 382 height 53
click at [348, 275] on input "True" at bounding box center [341, 281] width 13 height 13
radio input "true"
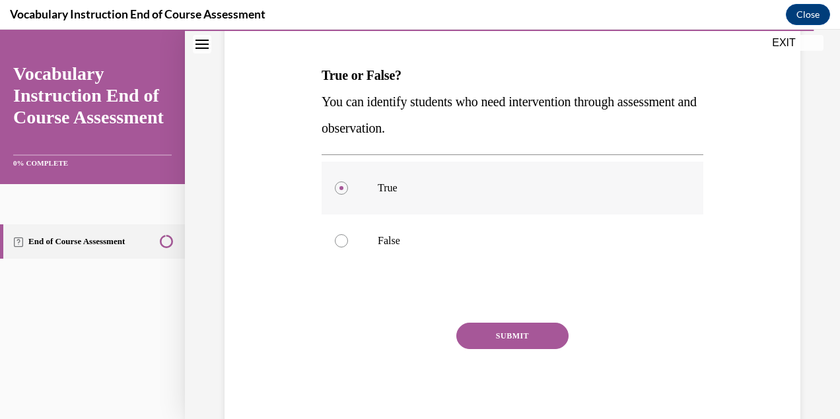
scroll to position [228, 0]
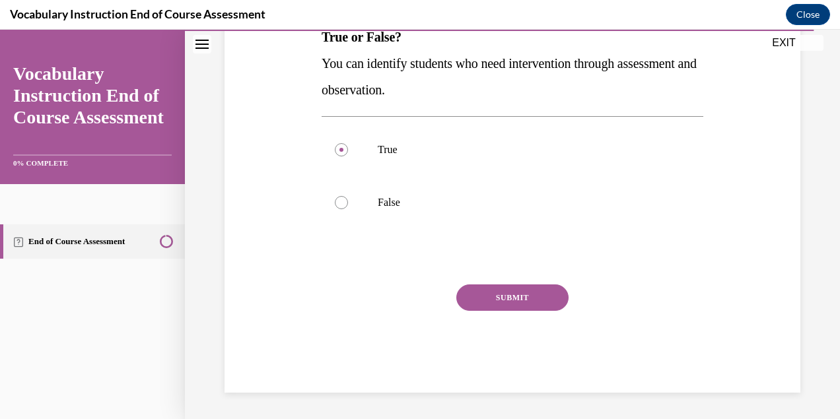
click at [503, 299] on button "SUBMIT" at bounding box center [512, 298] width 112 height 26
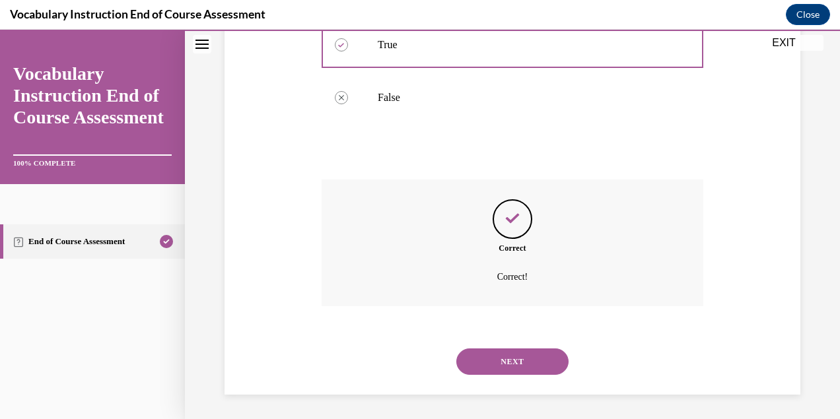
scroll to position [335, 0]
click at [505, 359] on button "NEXT" at bounding box center [512, 360] width 112 height 26
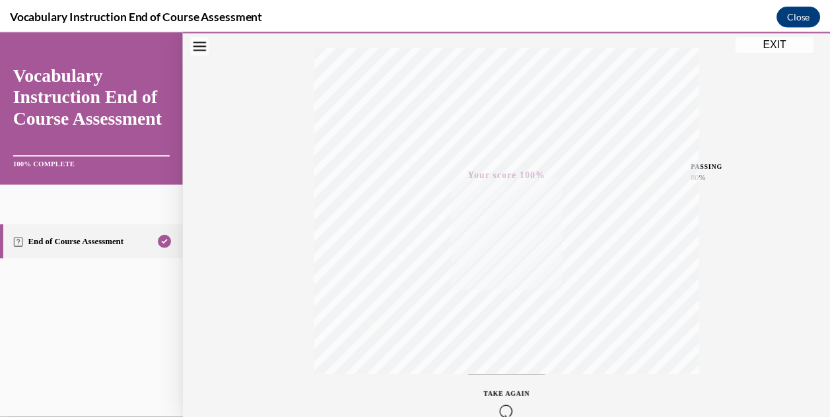
scroll to position [287, 0]
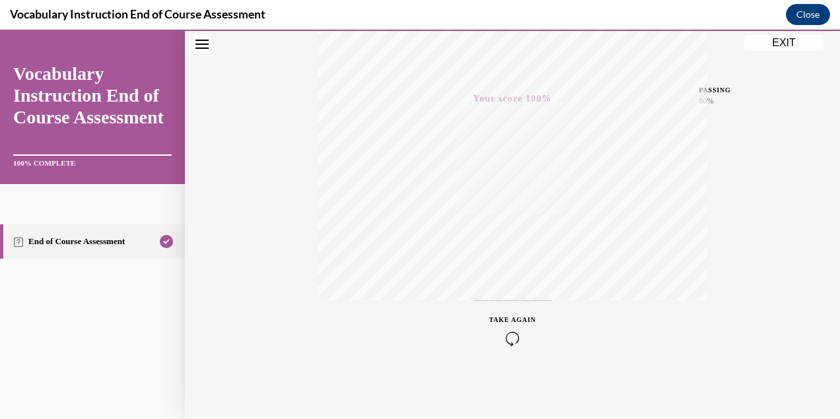
click at [781, 40] on button "EXIT" at bounding box center [783, 43] width 79 height 16
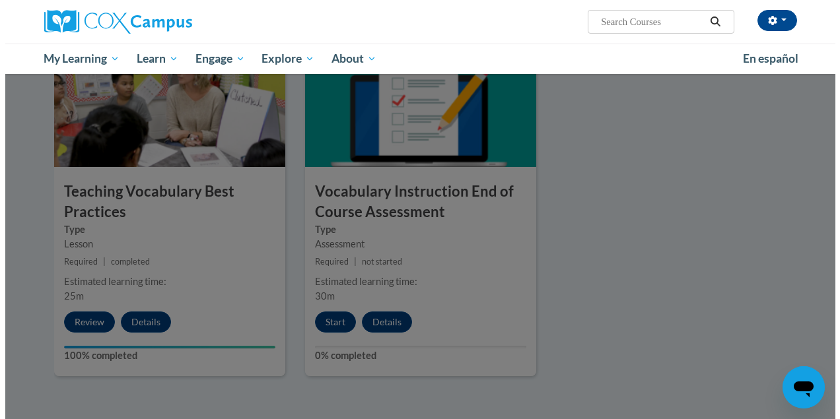
scroll to position [1403, 0]
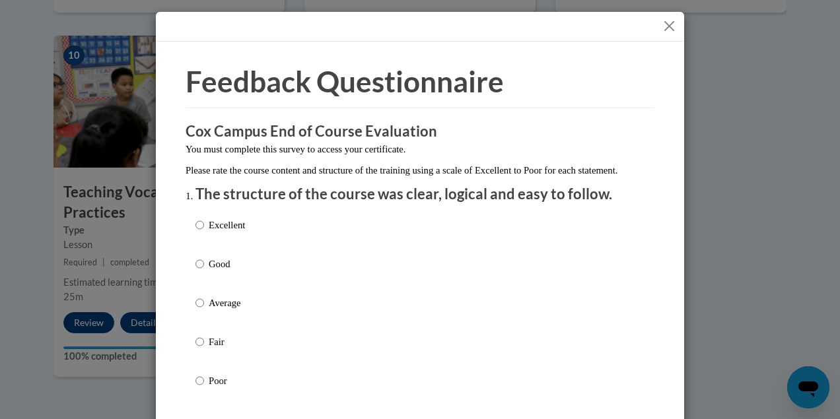
click at [215, 271] on p "Good" at bounding box center [227, 264] width 36 height 15
click at [204, 271] on input "Good" at bounding box center [200, 264] width 9 height 15
radio input "true"
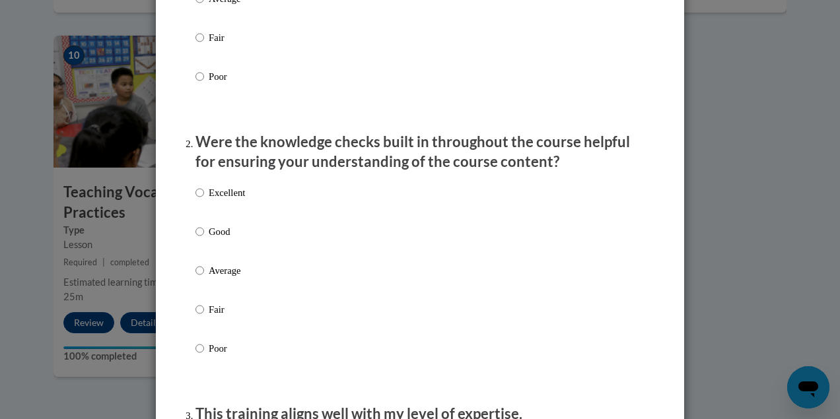
click at [212, 239] on p "Good" at bounding box center [227, 232] width 36 height 15
click at [204, 239] on input "Good" at bounding box center [200, 232] width 9 height 15
radio input "true"
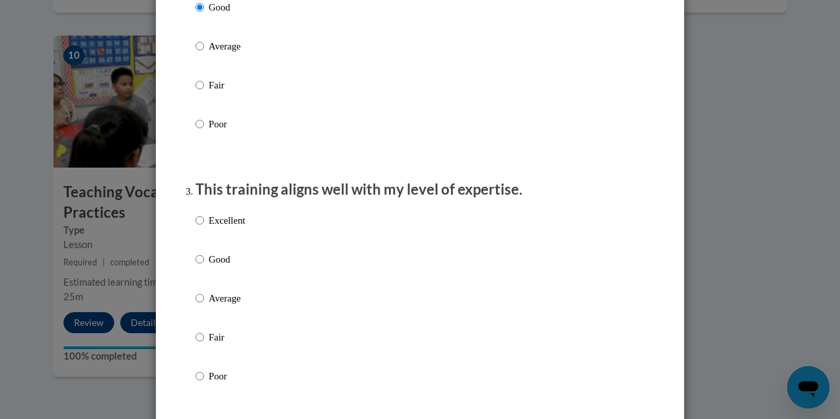
click at [215, 267] on p "Good" at bounding box center [227, 259] width 36 height 15
click at [204, 267] on input "Good" at bounding box center [200, 259] width 9 height 15
radio input "true"
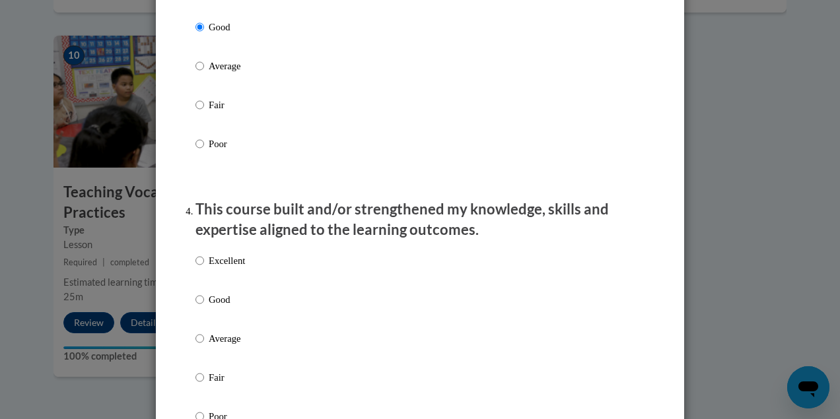
click at [223, 307] on p "Good" at bounding box center [227, 300] width 36 height 15
click at [204, 307] on input "Good" at bounding box center [200, 300] width 9 height 15
radio input "true"
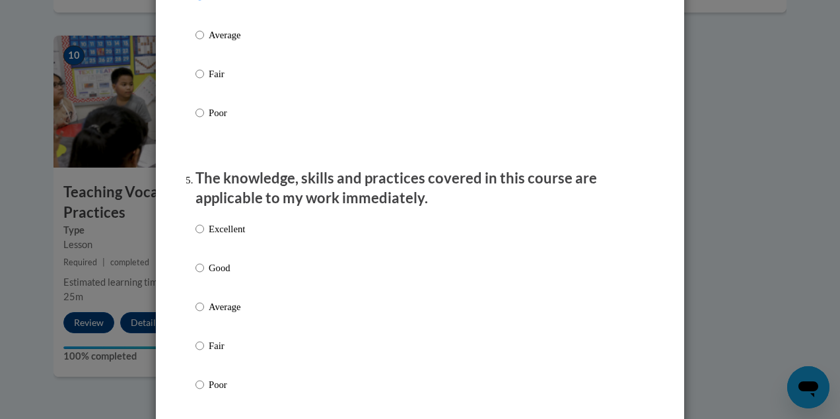
click at [222, 290] on label "Good" at bounding box center [221, 279] width 50 height 36
click at [204, 275] on input "Good" at bounding box center [200, 268] width 9 height 15
radio input "true"
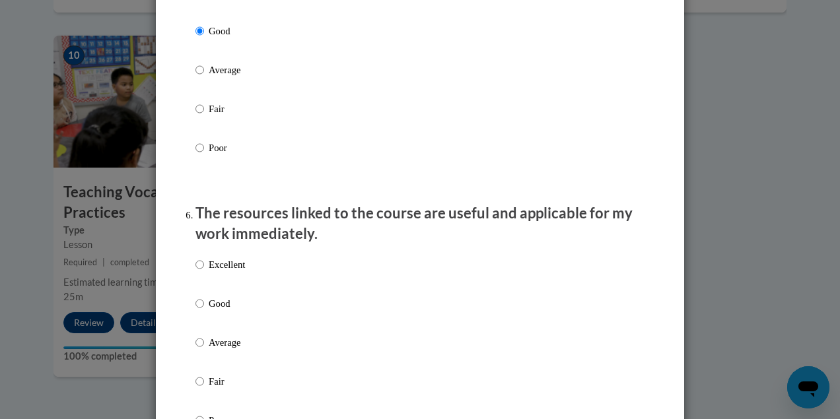
click at [225, 311] on p "Good" at bounding box center [227, 304] width 36 height 15
click at [204, 311] on input "Good" at bounding box center [200, 304] width 9 height 15
radio input "true"
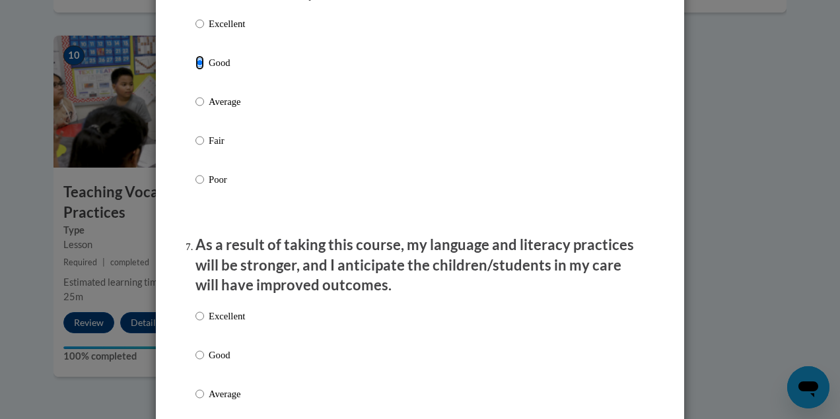
scroll to position [1567, 0]
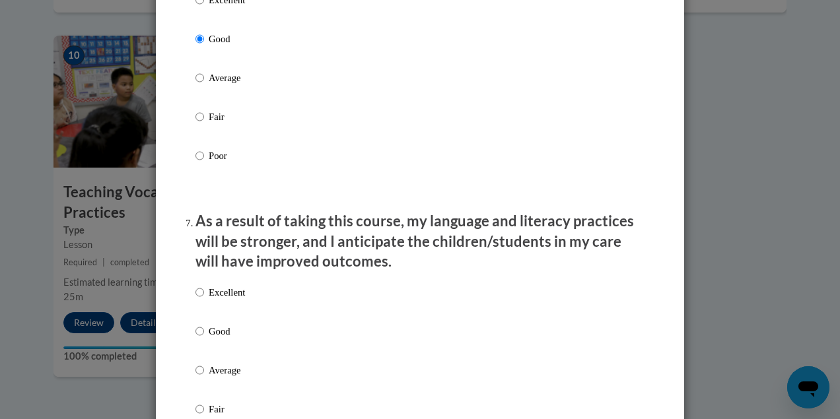
click at [221, 339] on p "Good" at bounding box center [227, 331] width 36 height 15
click at [204, 339] on input "Good" at bounding box center [200, 331] width 9 height 15
radio input "true"
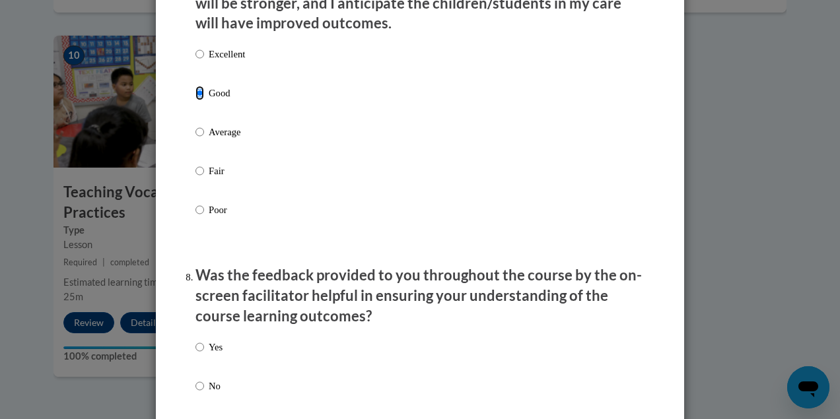
scroll to position [1808, 0]
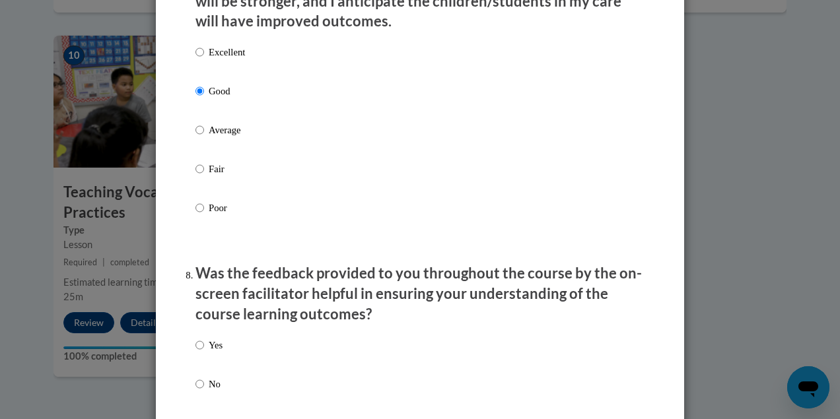
click at [214, 353] on p "Yes" at bounding box center [216, 345] width 14 height 15
click at [204, 353] on input "Yes" at bounding box center [200, 345] width 9 height 15
radio input "true"
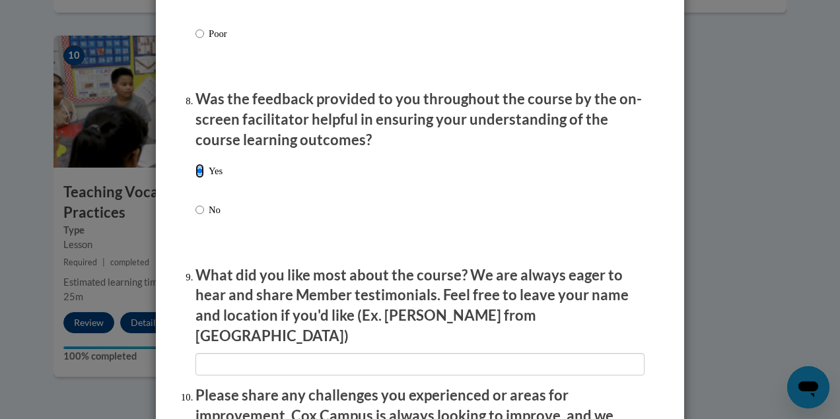
scroll to position [2012, 0]
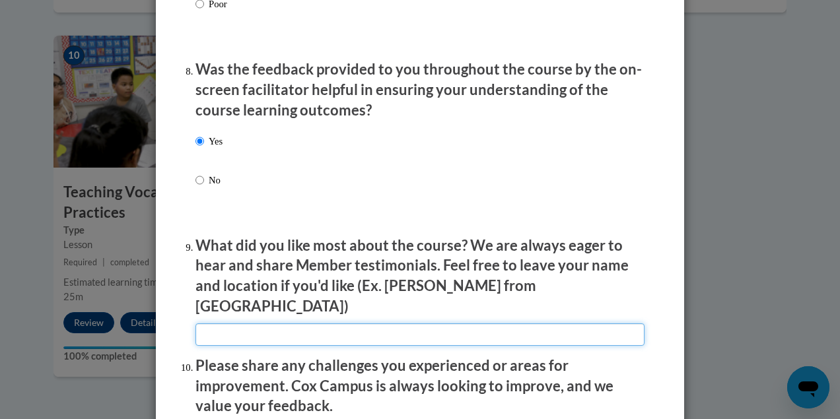
click at [222, 324] on input "textbox" at bounding box center [420, 335] width 449 height 22
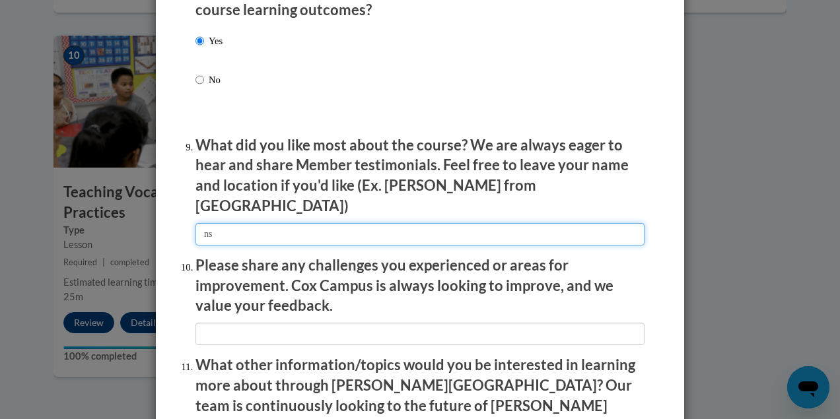
scroll to position [2119, 0]
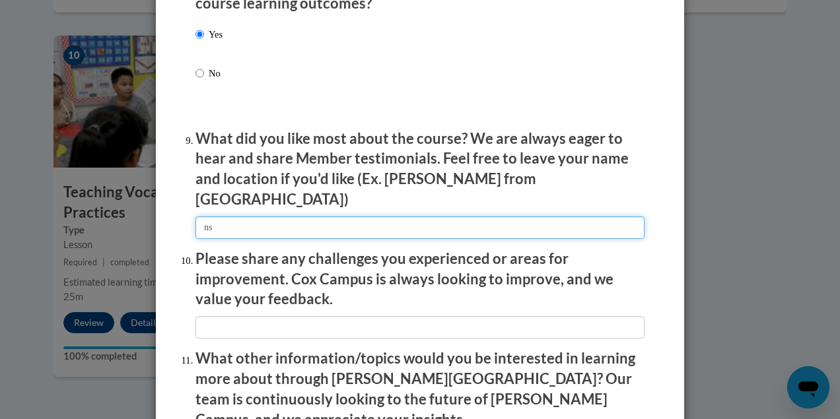
type input "ns"
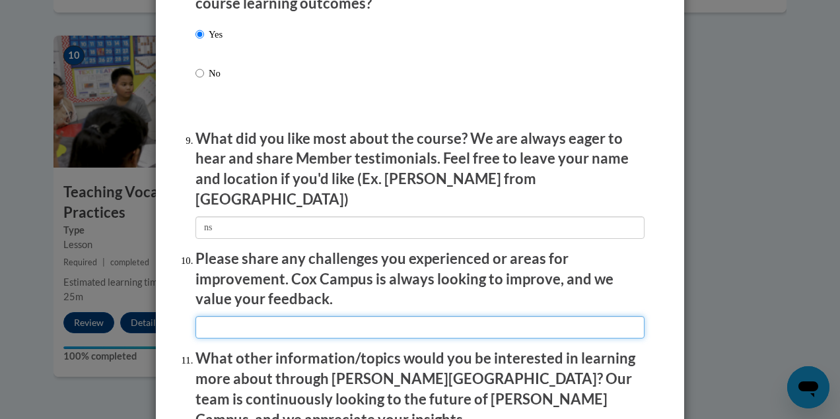
click at [247, 329] on input "textbox" at bounding box center [420, 327] width 449 height 22
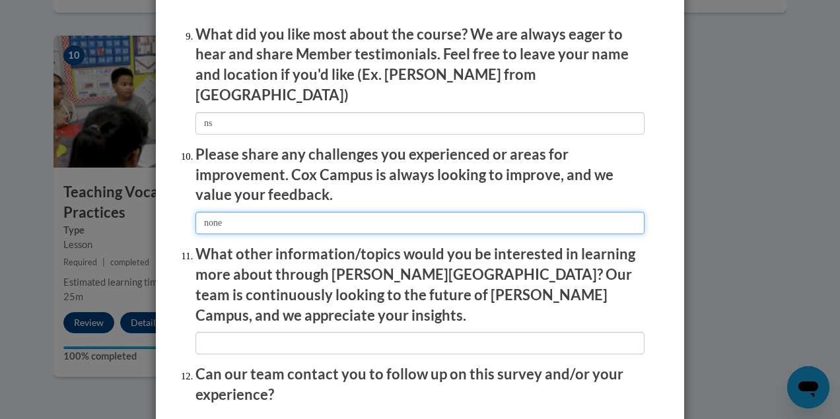
scroll to position [2227, 0]
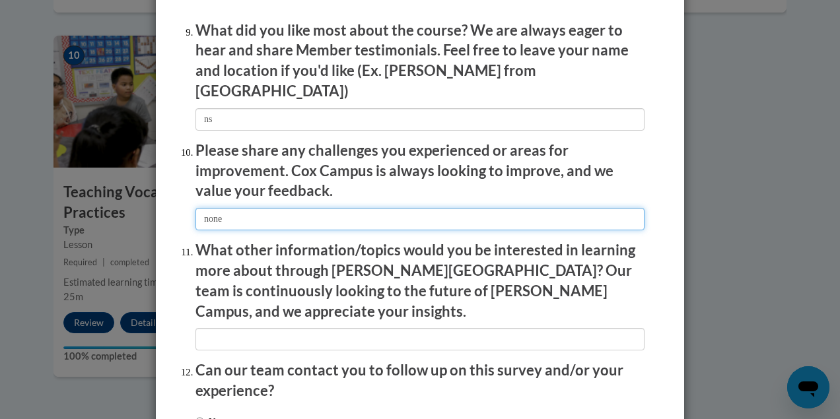
type input "none"
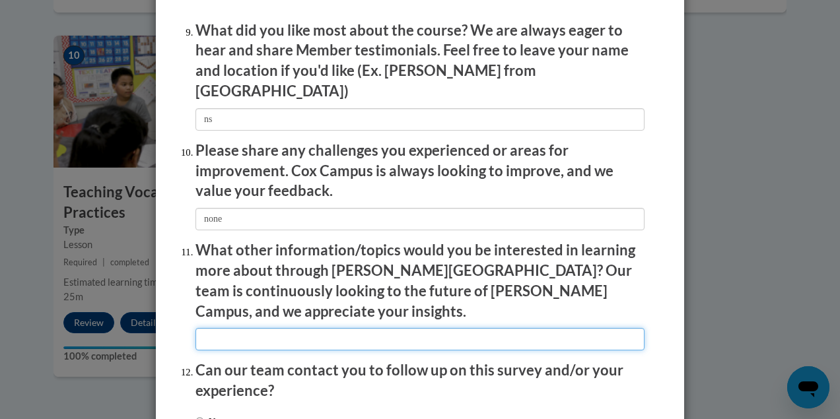
click at [244, 328] on input "textbox" at bounding box center [420, 339] width 449 height 22
type input "none"
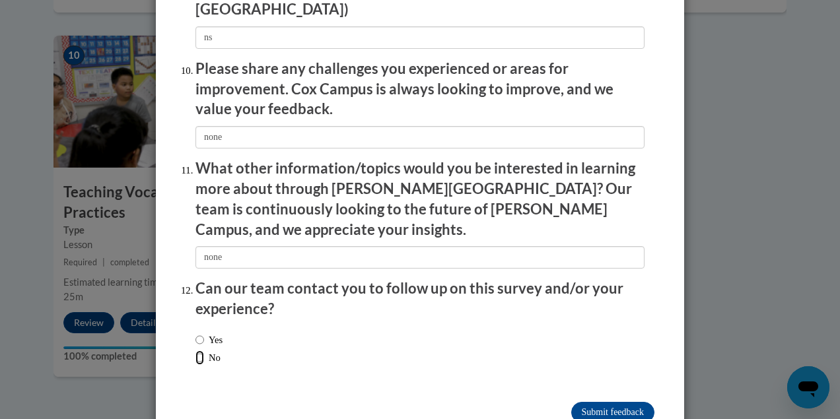
click at [196, 351] on input "No" at bounding box center [200, 358] width 9 height 15
radio input "true"
click at [601, 402] on input "Submit feedback" at bounding box center [612, 412] width 83 height 21
